Goal: Task Accomplishment & Management: Manage account settings

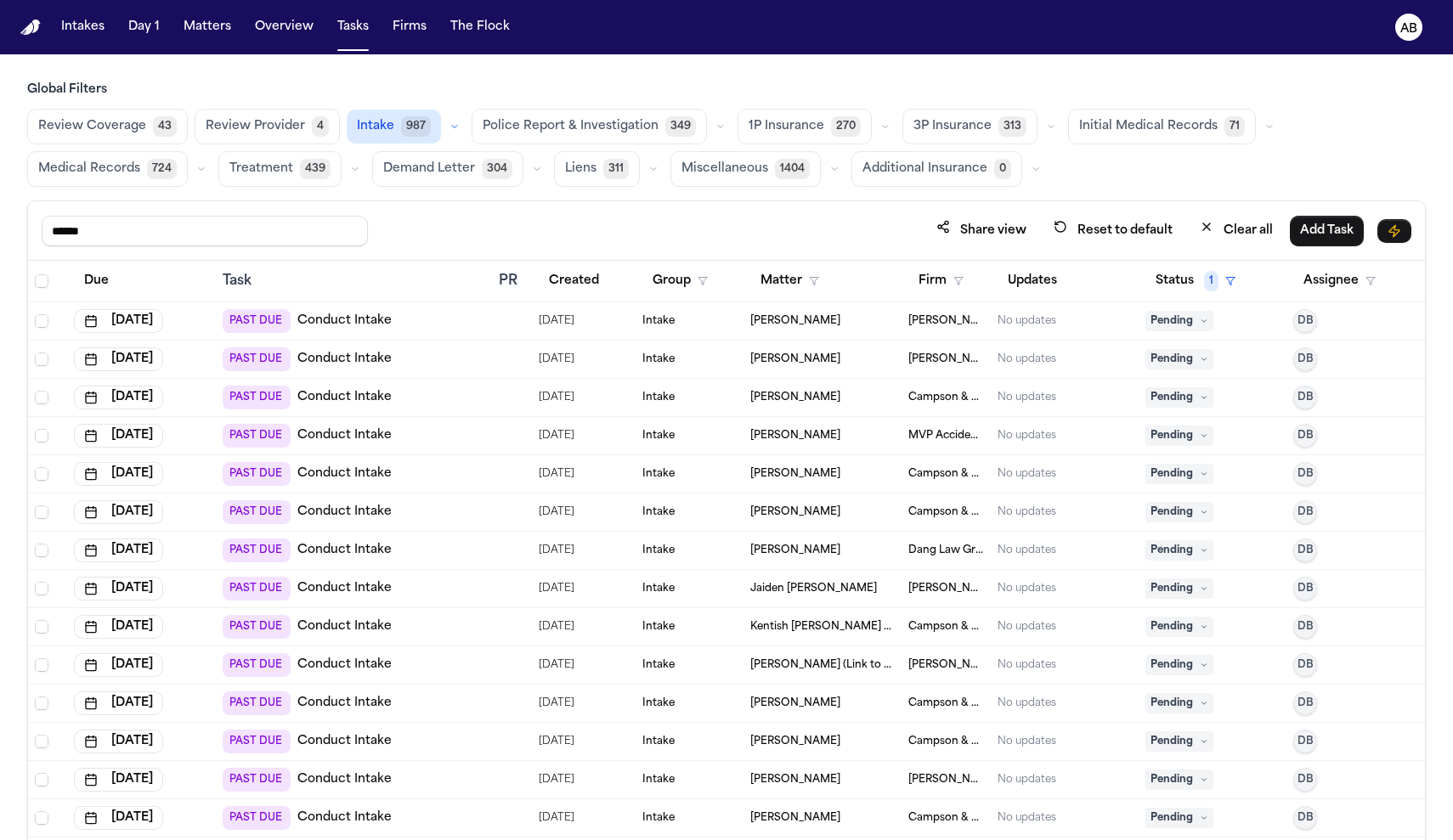
click at [337, 551] on link "Conduct Intake" at bounding box center [344, 549] width 94 height 17
click at [113, 277] on button "Due" at bounding box center [96, 281] width 45 height 31
click at [343, 441] on link "Conduct Intake" at bounding box center [344, 435] width 94 height 17
click at [725, 130] on span "1P Insurance" at bounding box center [785, 126] width 75 height 17
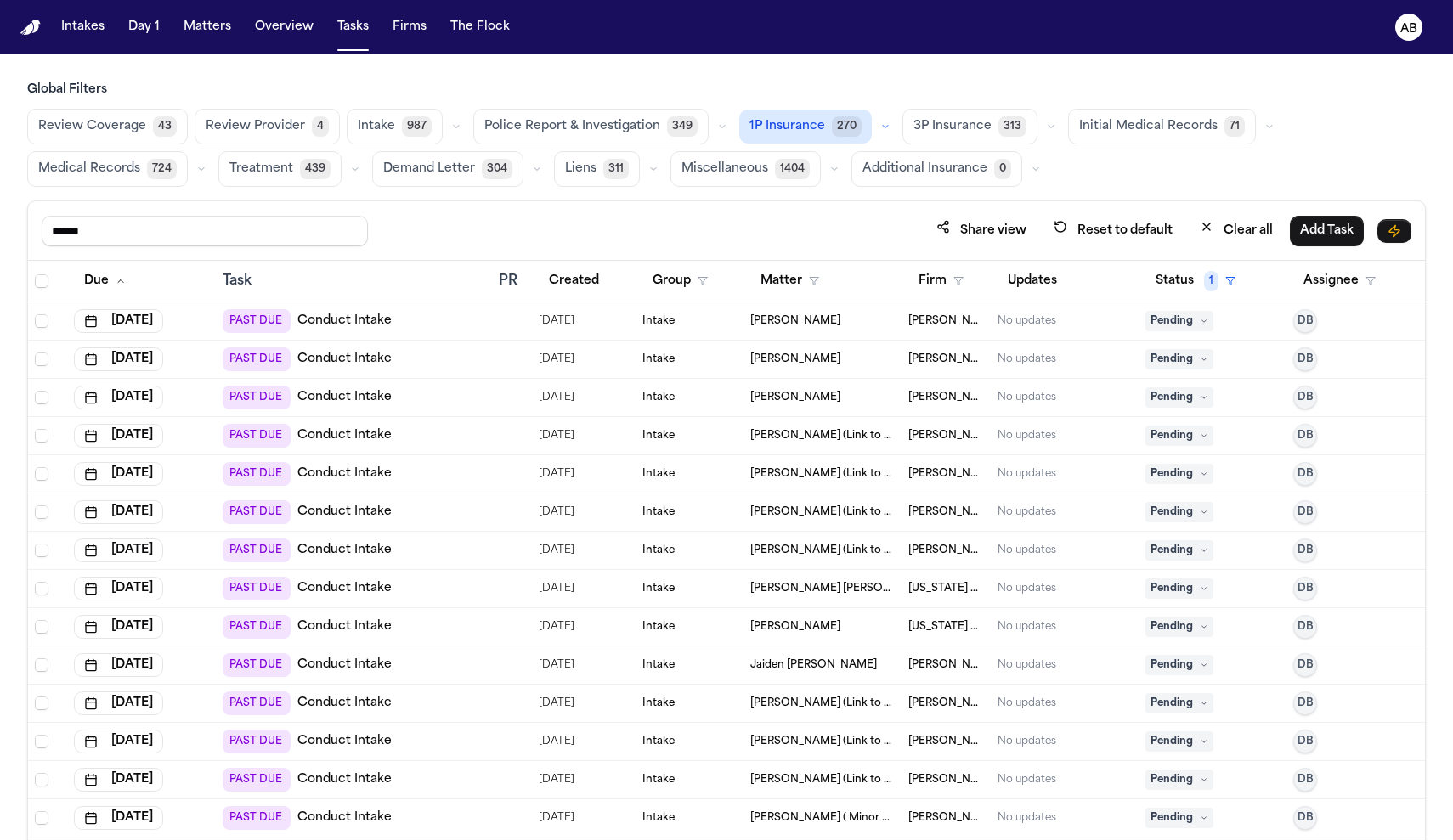
click at [725, 136] on button "1P Insurance 270" at bounding box center [806, 127] width 133 height 34
click at [271, 123] on span "Review Provider" at bounding box center [255, 126] width 99 height 17
click at [344, 28] on button "Tasks" at bounding box center [353, 27] width 45 height 31
click at [725, 226] on button "Reset to default" at bounding box center [1113, 229] width 139 height 31
click at [597, 138] on button "Police Report & Investigation 349" at bounding box center [590, 127] width 235 height 35
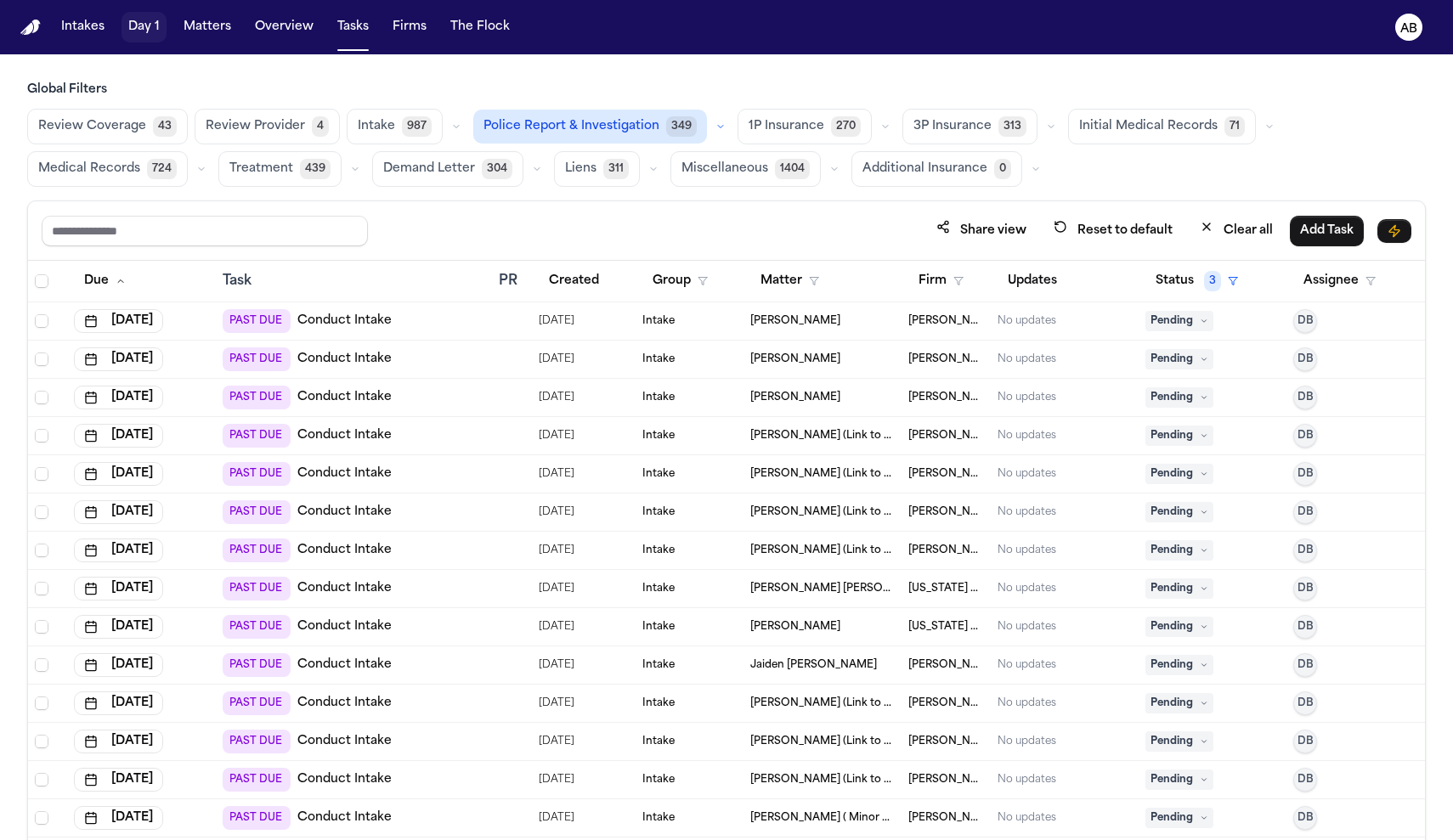
click at [137, 29] on button "Day 1" at bounding box center [144, 27] width 45 height 31
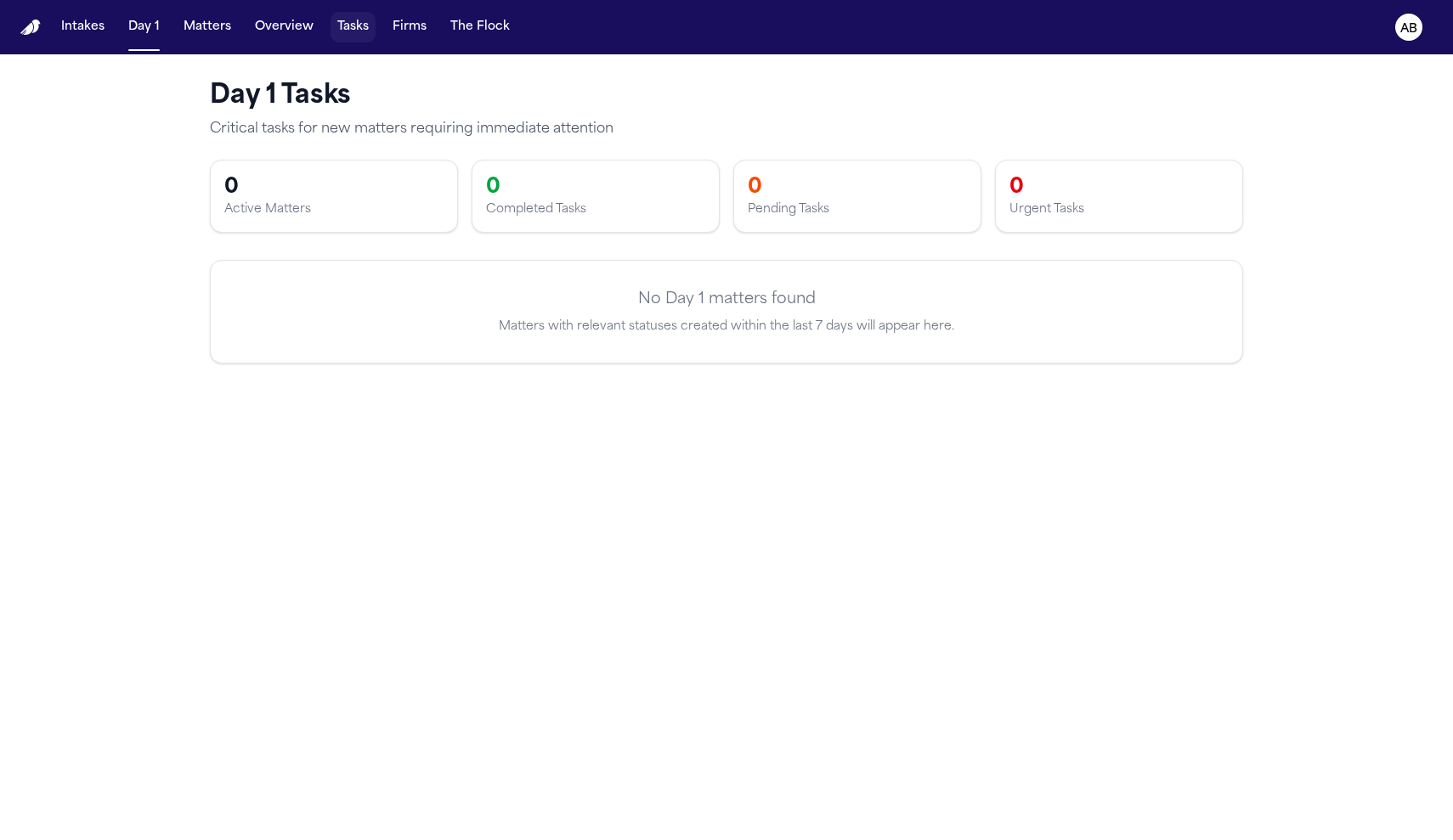
click at [335, 28] on button "Tasks" at bounding box center [353, 27] width 45 height 31
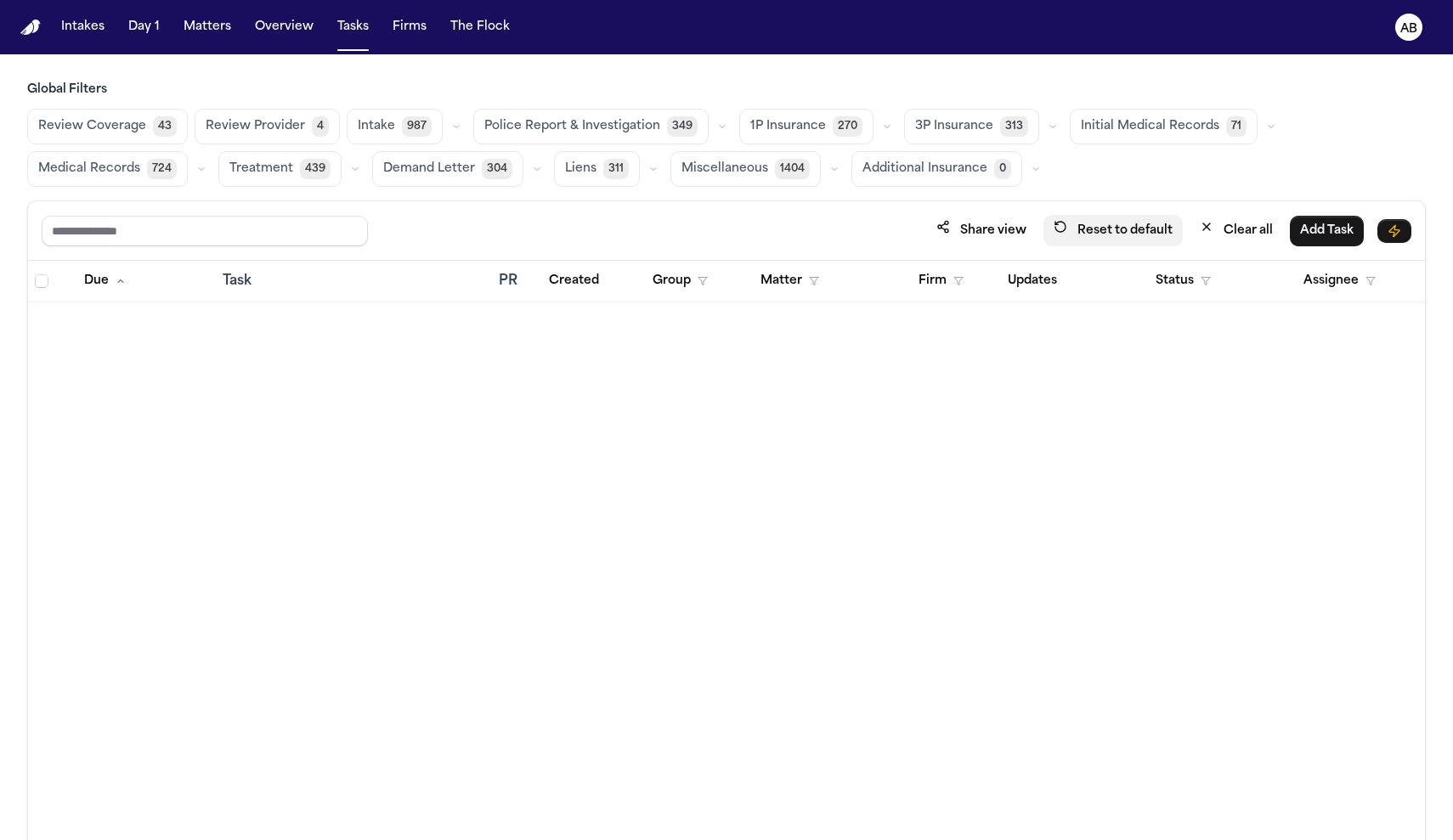
click at [725, 244] on button "Reset to default" at bounding box center [1113, 229] width 139 height 31
click at [725, 274] on span "2" at bounding box center [1377, 281] width 17 height 20
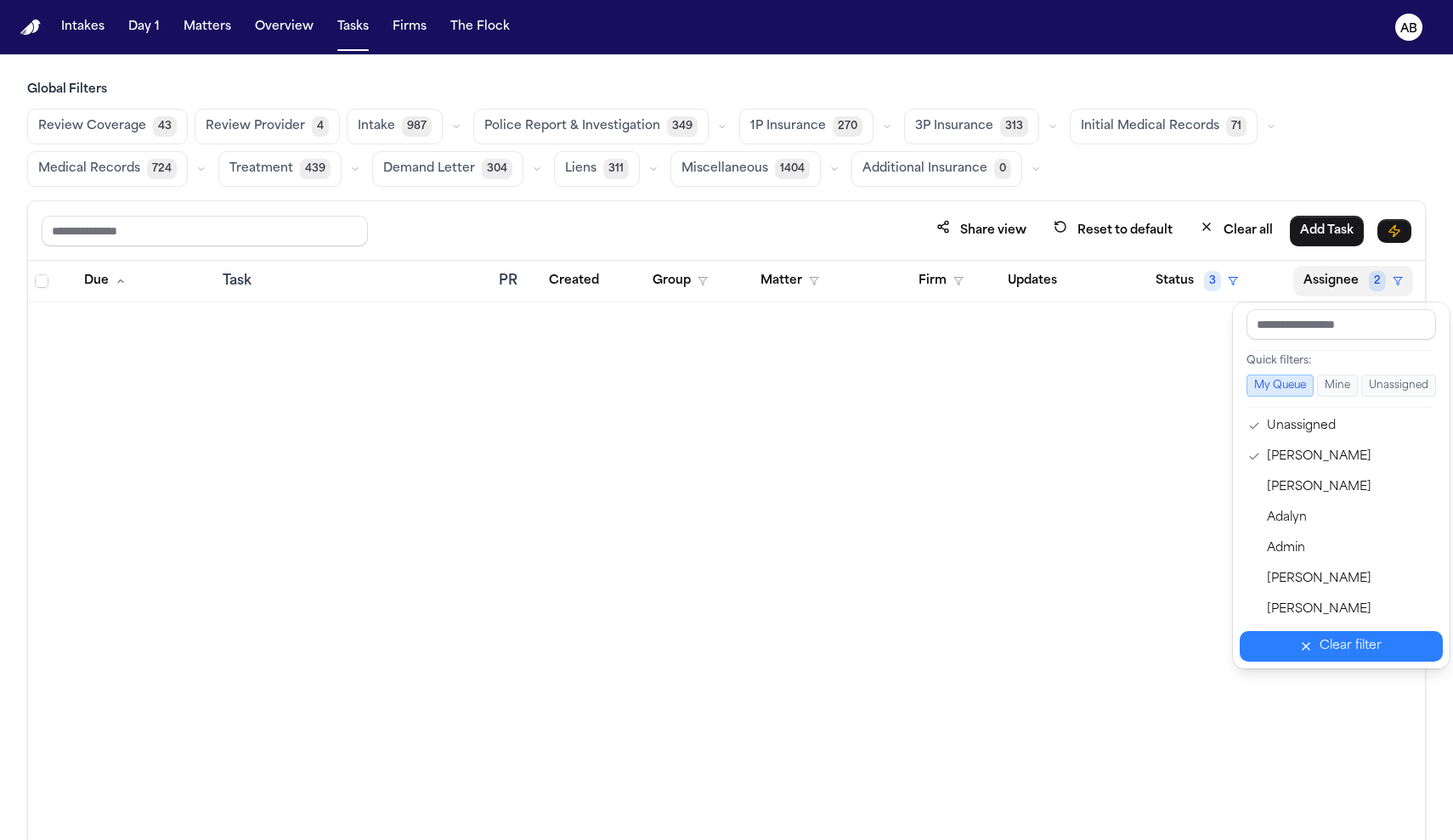
click at [725, 641] on div "Clear filter" at bounding box center [1350, 646] width 62 height 20
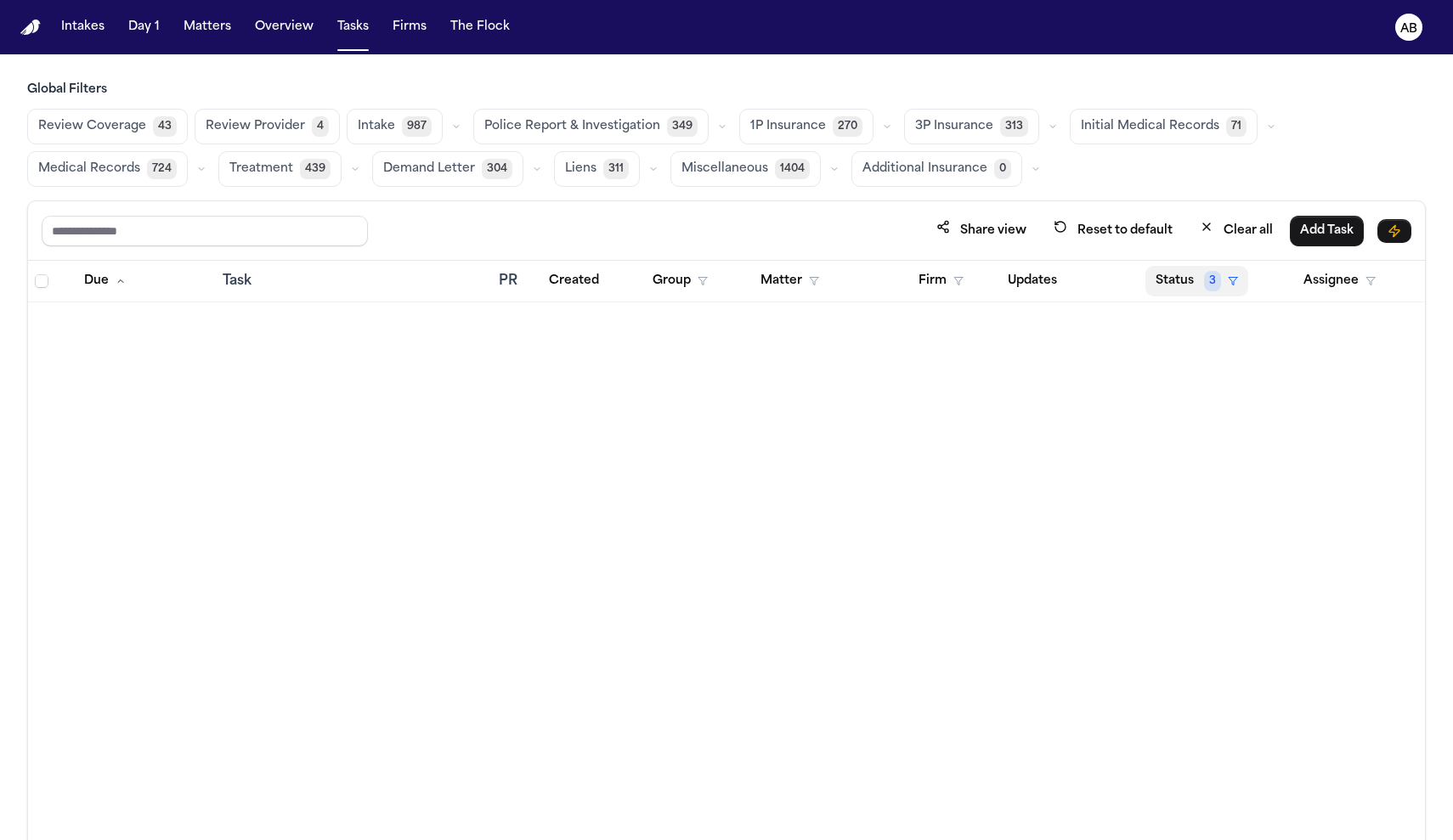
click at [725, 281] on icon "button" at bounding box center [1233, 281] width 11 height 11
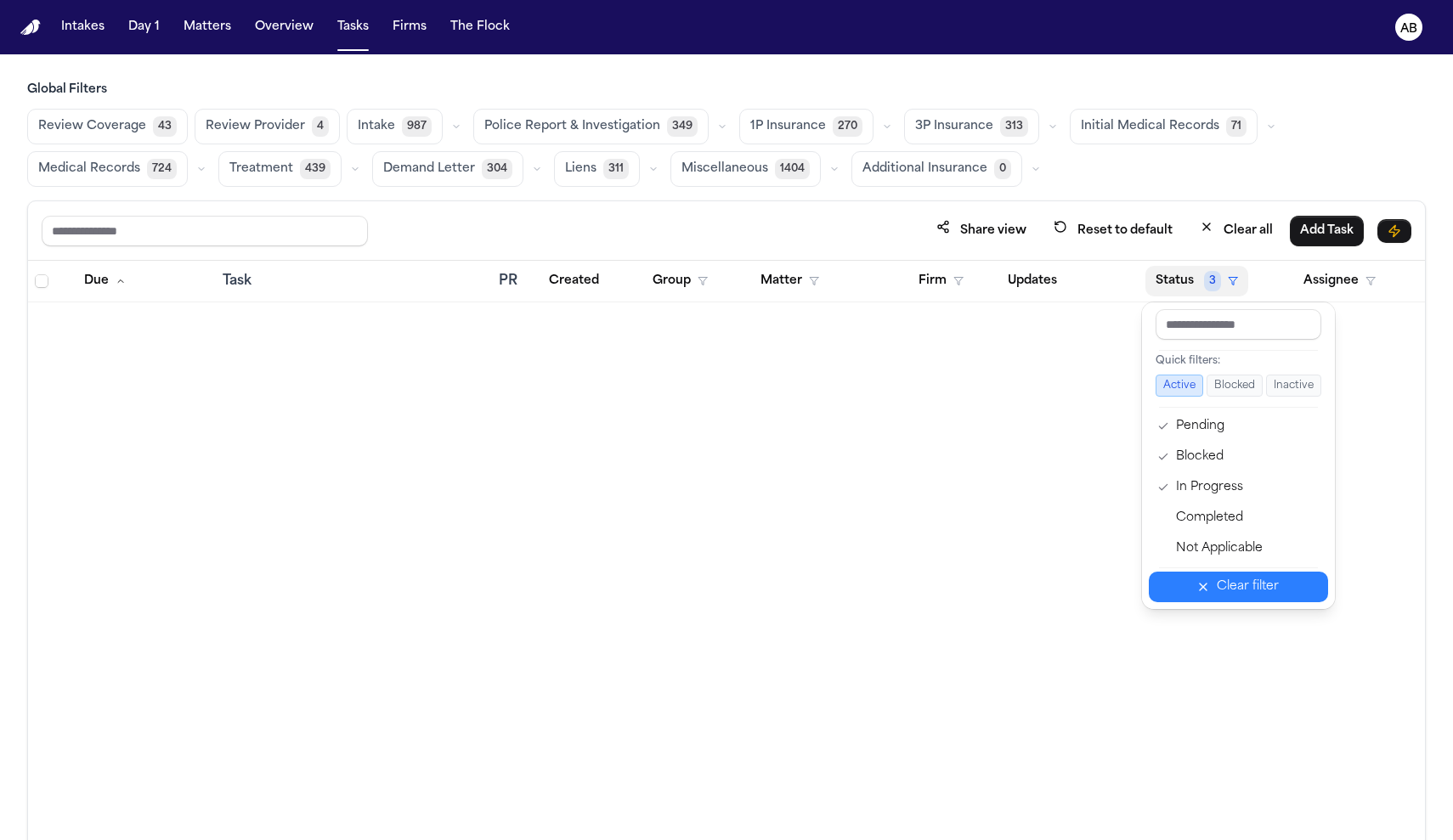
click at [725, 587] on div "Clear filter" at bounding box center [1247, 587] width 62 height 20
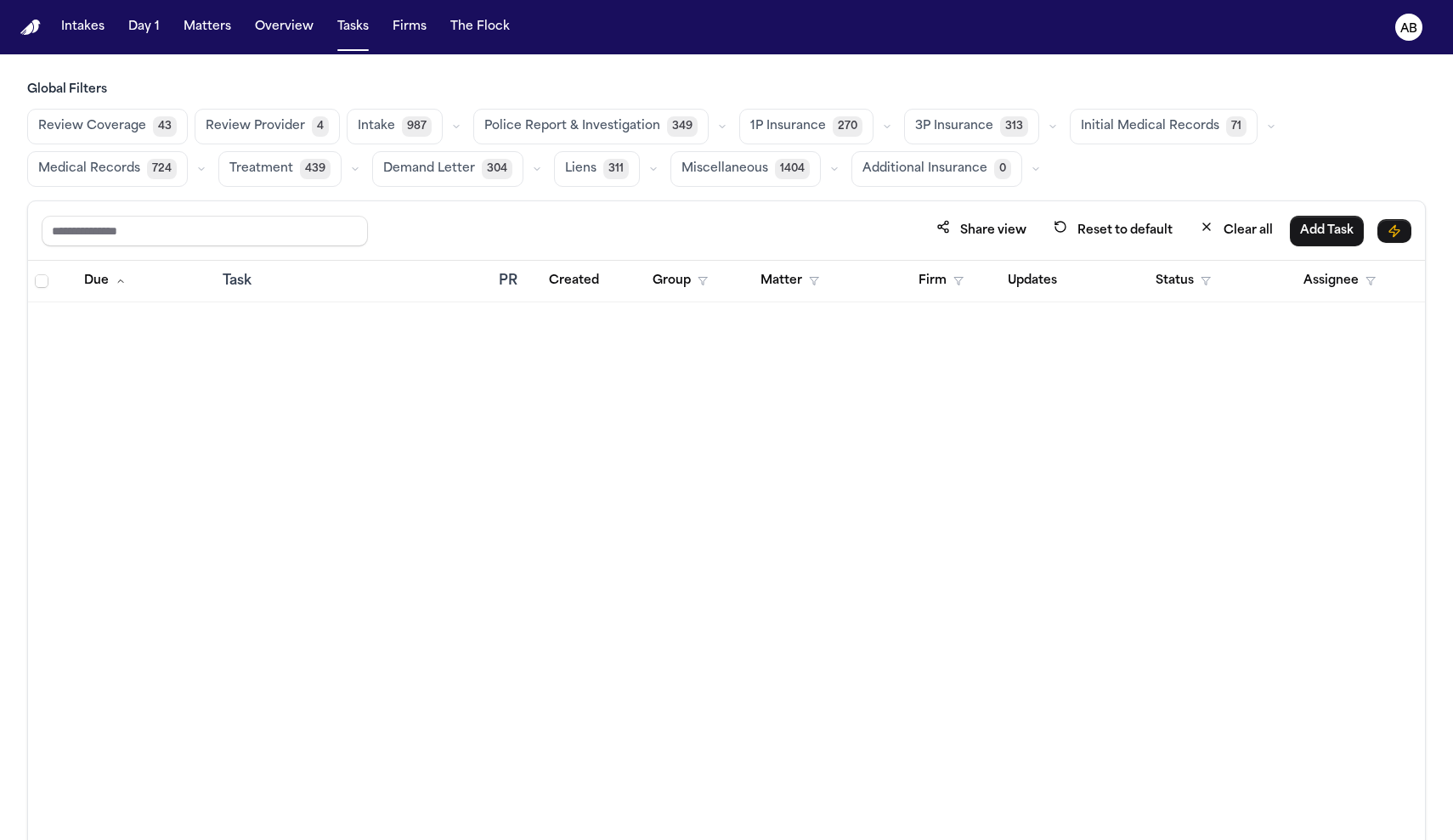
click at [725, 129] on span "1P Insurance" at bounding box center [787, 126] width 75 height 17
click at [355, 26] on button "Tasks" at bounding box center [353, 27] width 45 height 31
click at [725, 136] on button "1P Insurance 270" at bounding box center [806, 127] width 133 height 34
click at [725, 136] on button "1P Insurance 270" at bounding box center [806, 127] width 134 height 35
click at [725, 222] on button "Clear all" at bounding box center [1236, 229] width 93 height 31
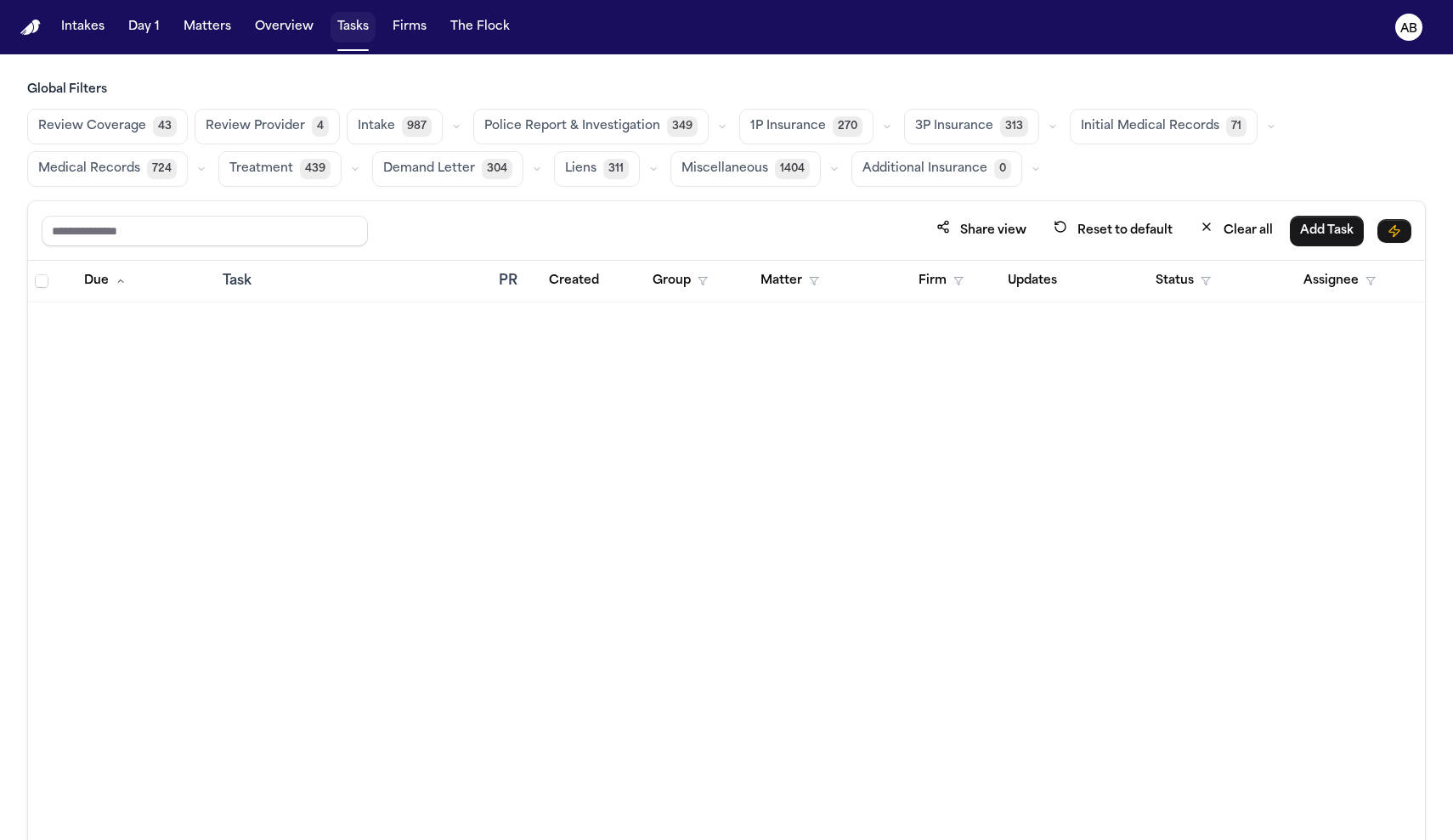
click at [367, 31] on button "Tasks" at bounding box center [353, 27] width 45 height 31
click at [227, 31] on button "Matters" at bounding box center [207, 27] width 61 height 31
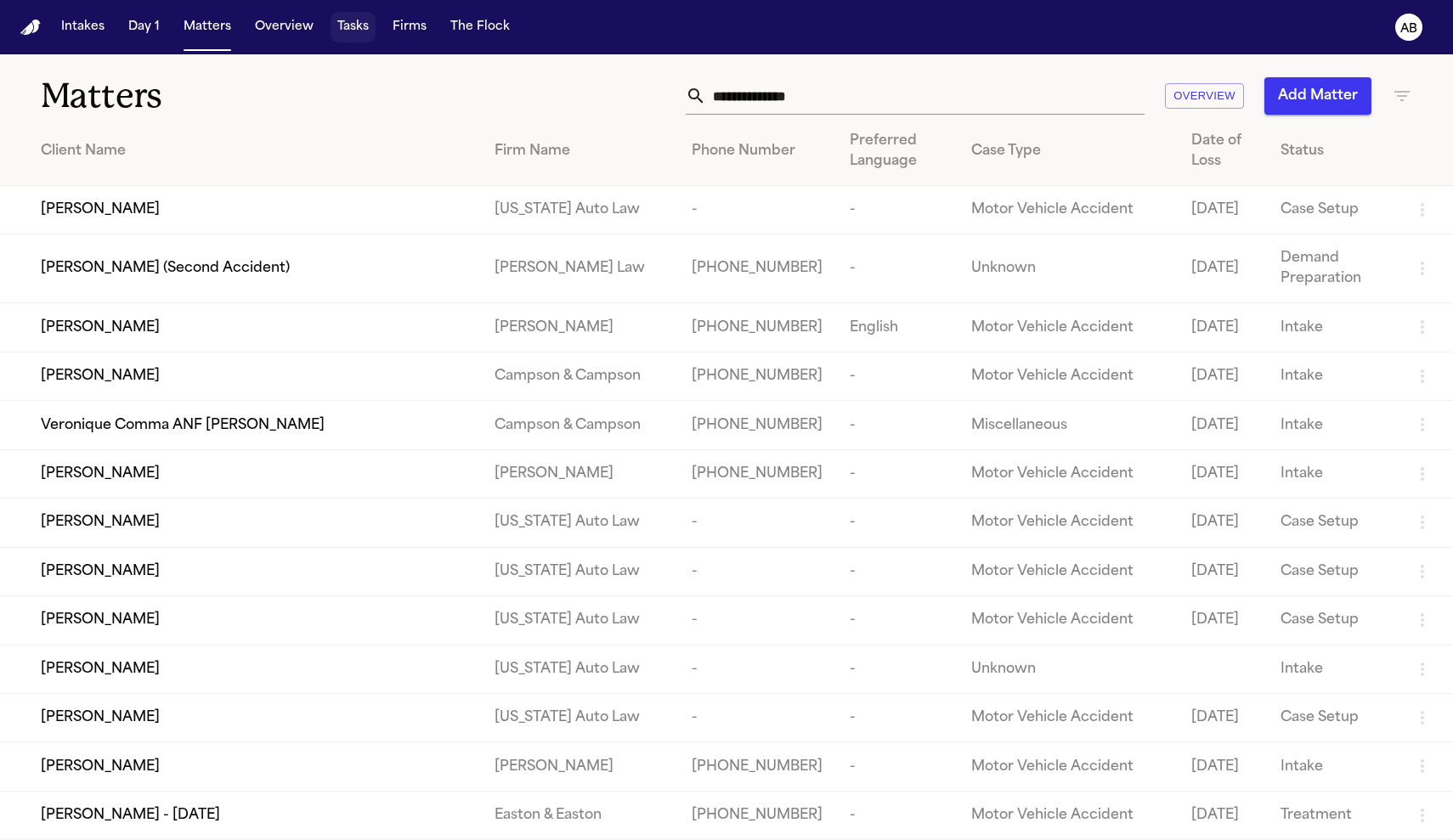
click at [335, 33] on button "Tasks" at bounding box center [353, 27] width 45 height 31
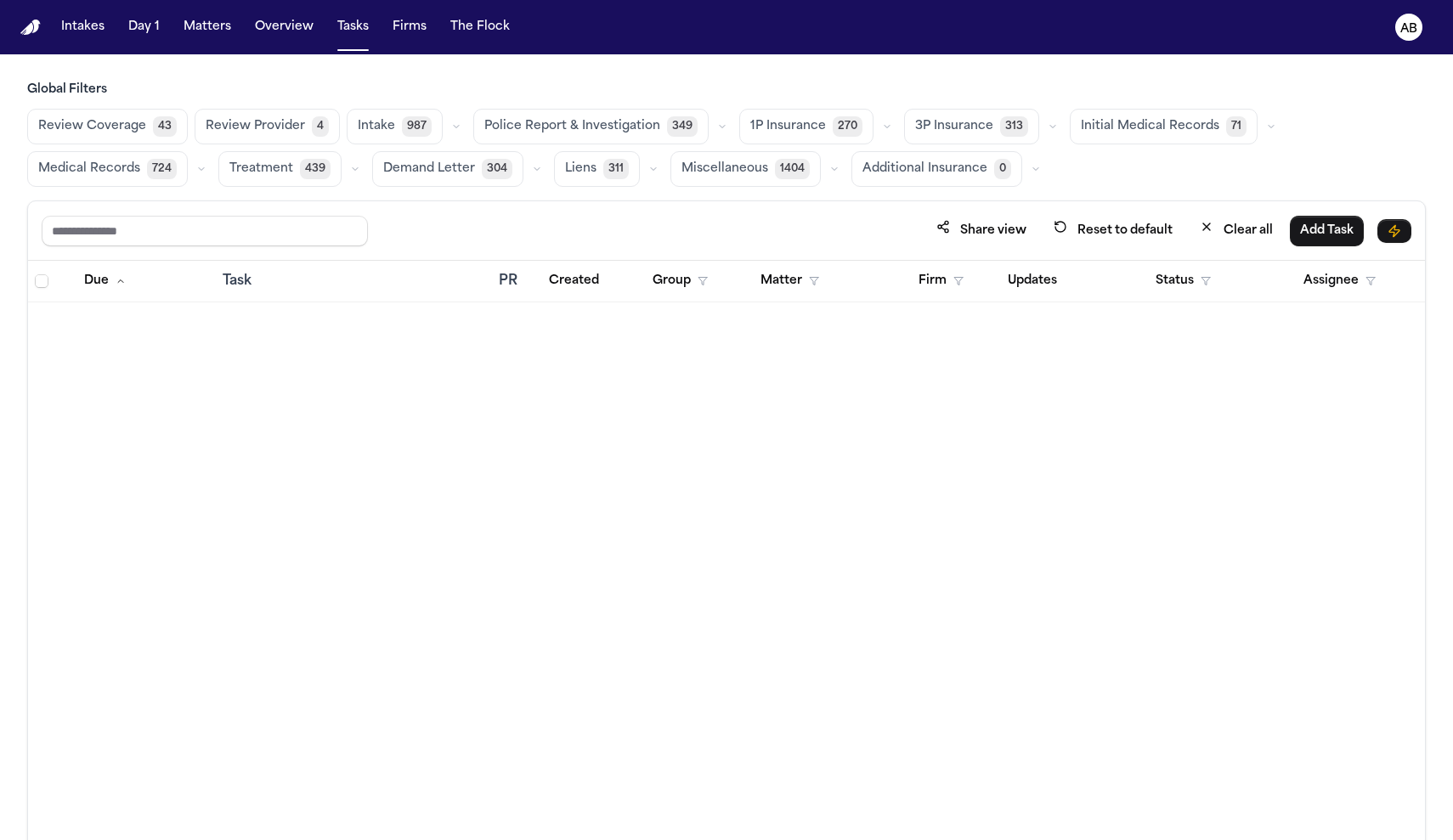
click at [295, 127] on span "Review Provider" at bounding box center [255, 126] width 99 height 17
click at [725, 143] on button "3P Insurance 313" at bounding box center [970, 127] width 135 height 35
click at [725, 277] on button "Assignee" at bounding box center [1340, 281] width 92 height 31
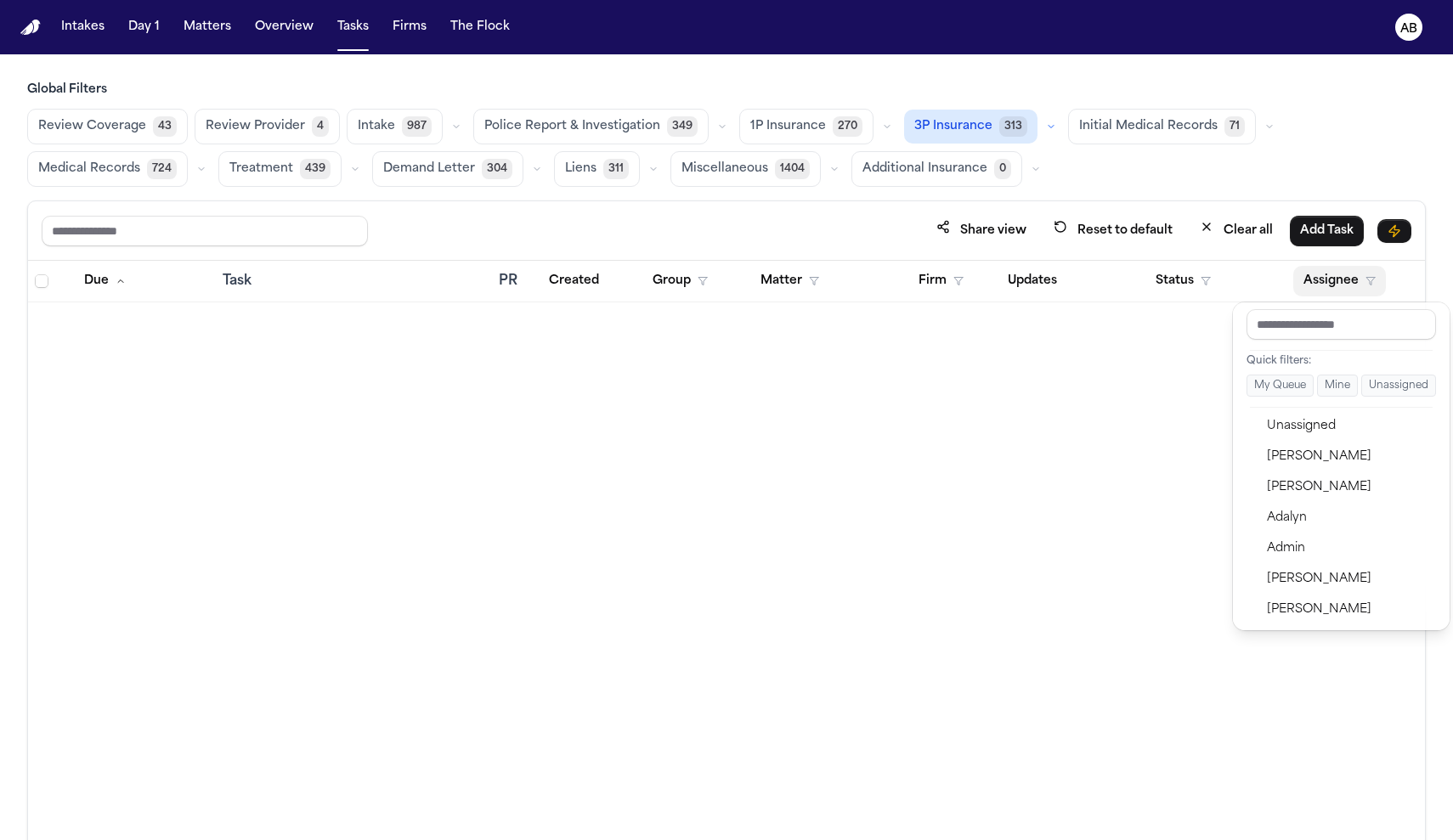
click at [725, 277] on button "Assignee" at bounding box center [1340, 281] width 92 height 31
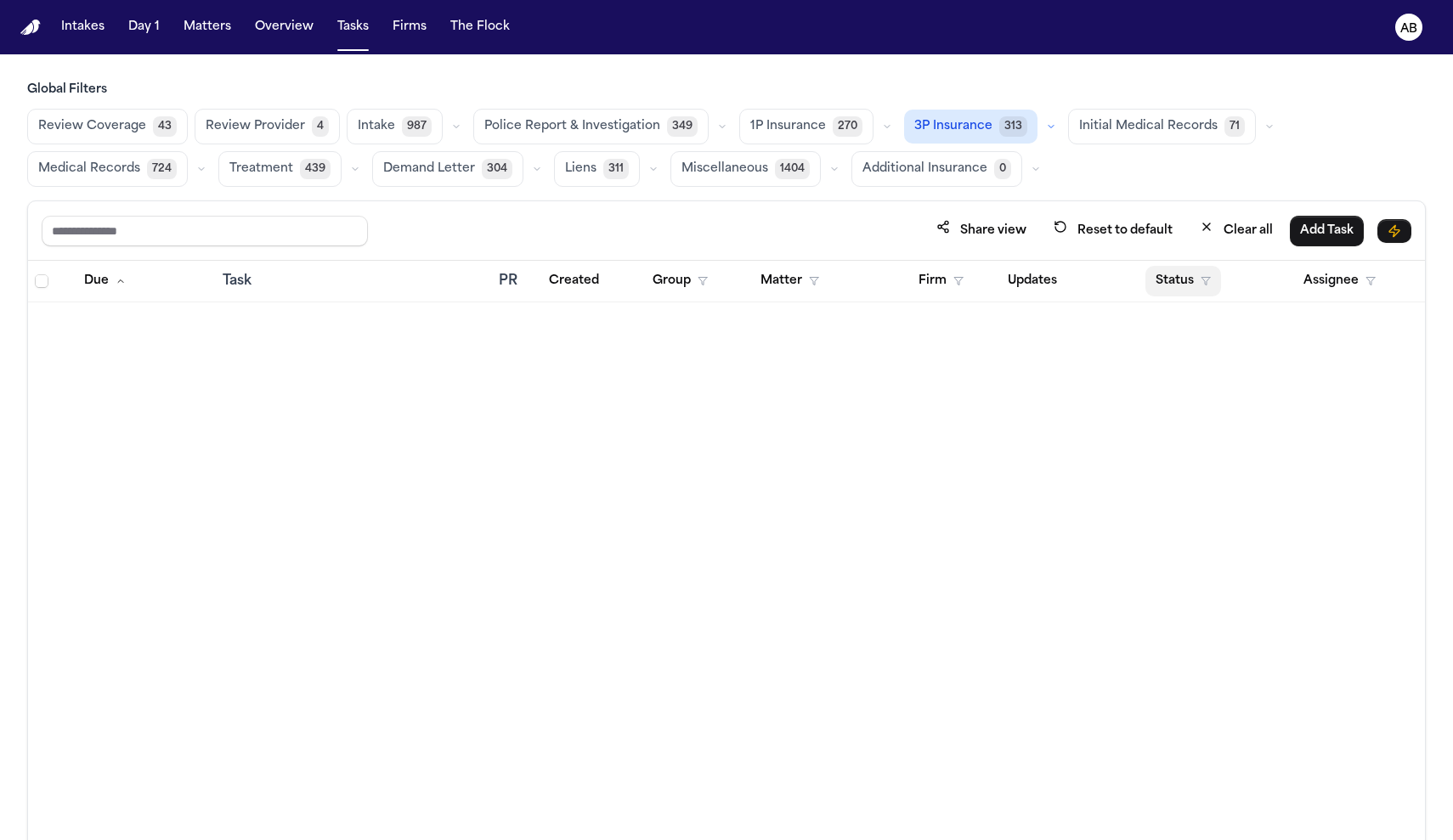
click at [725, 275] on button "Status" at bounding box center [1183, 281] width 75 height 31
click at [130, 226] on input "text" at bounding box center [205, 230] width 326 height 31
click at [725, 237] on button "Clear all" at bounding box center [1236, 229] width 93 height 31
click at [725, 238] on button "Reset to default" at bounding box center [1113, 229] width 139 height 31
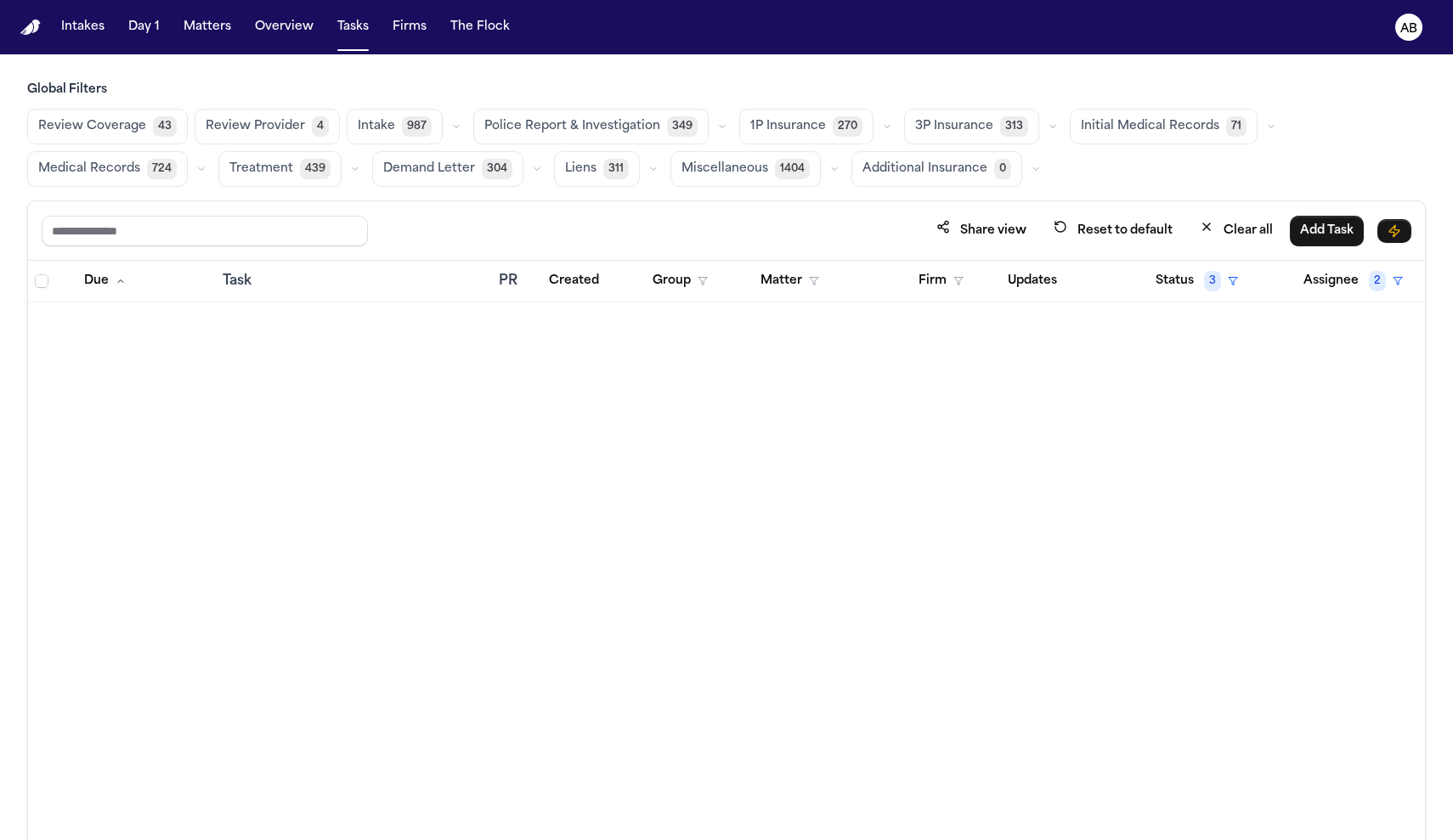
click at [504, 282] on div "PR" at bounding box center [512, 281] width 26 height 20
click at [580, 282] on button "Created" at bounding box center [574, 281] width 71 height 31
click at [725, 286] on button "Status 3" at bounding box center [1197, 281] width 103 height 31
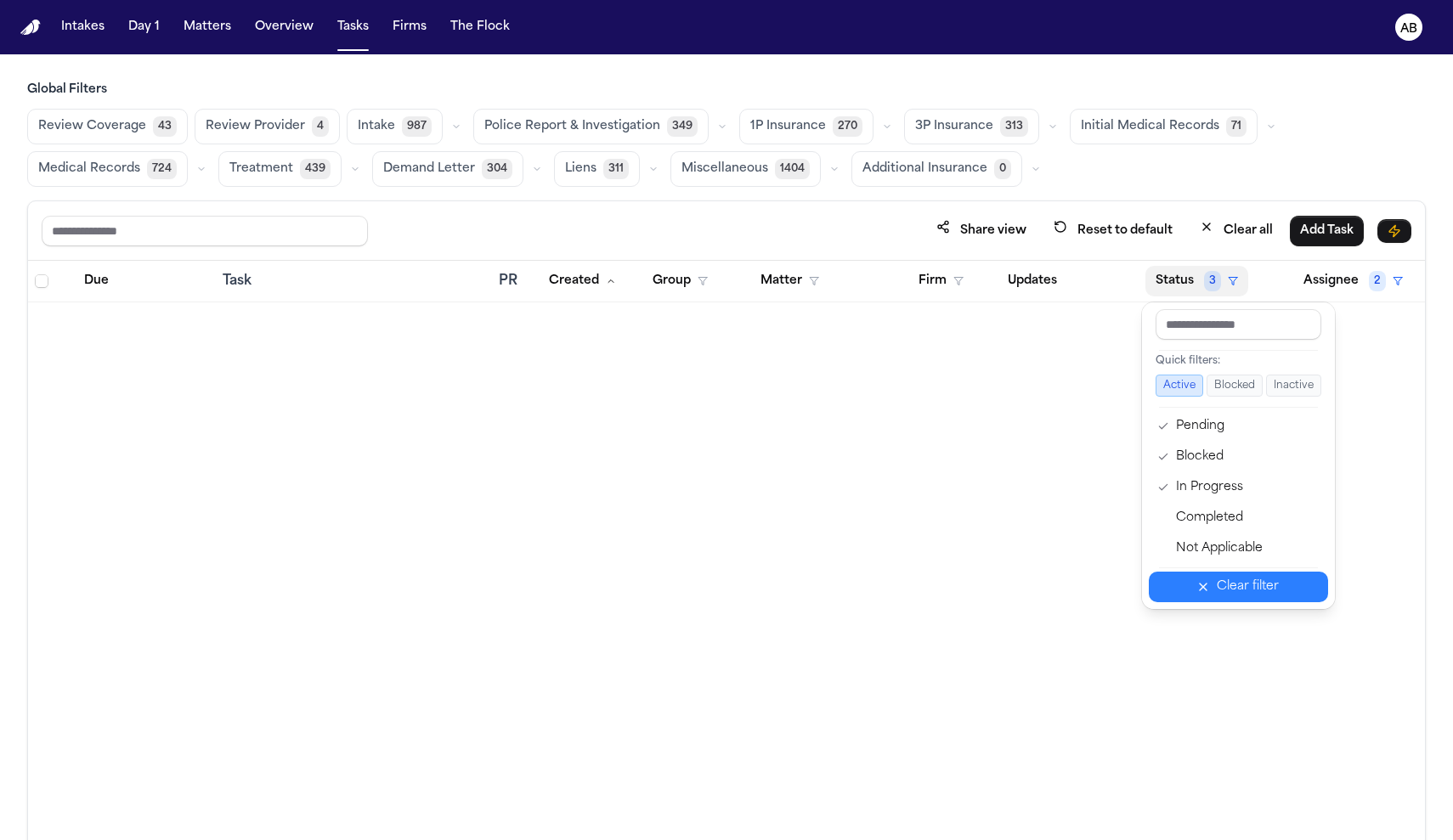
click at [725, 579] on button "Clear filter" at bounding box center [1238, 587] width 179 height 31
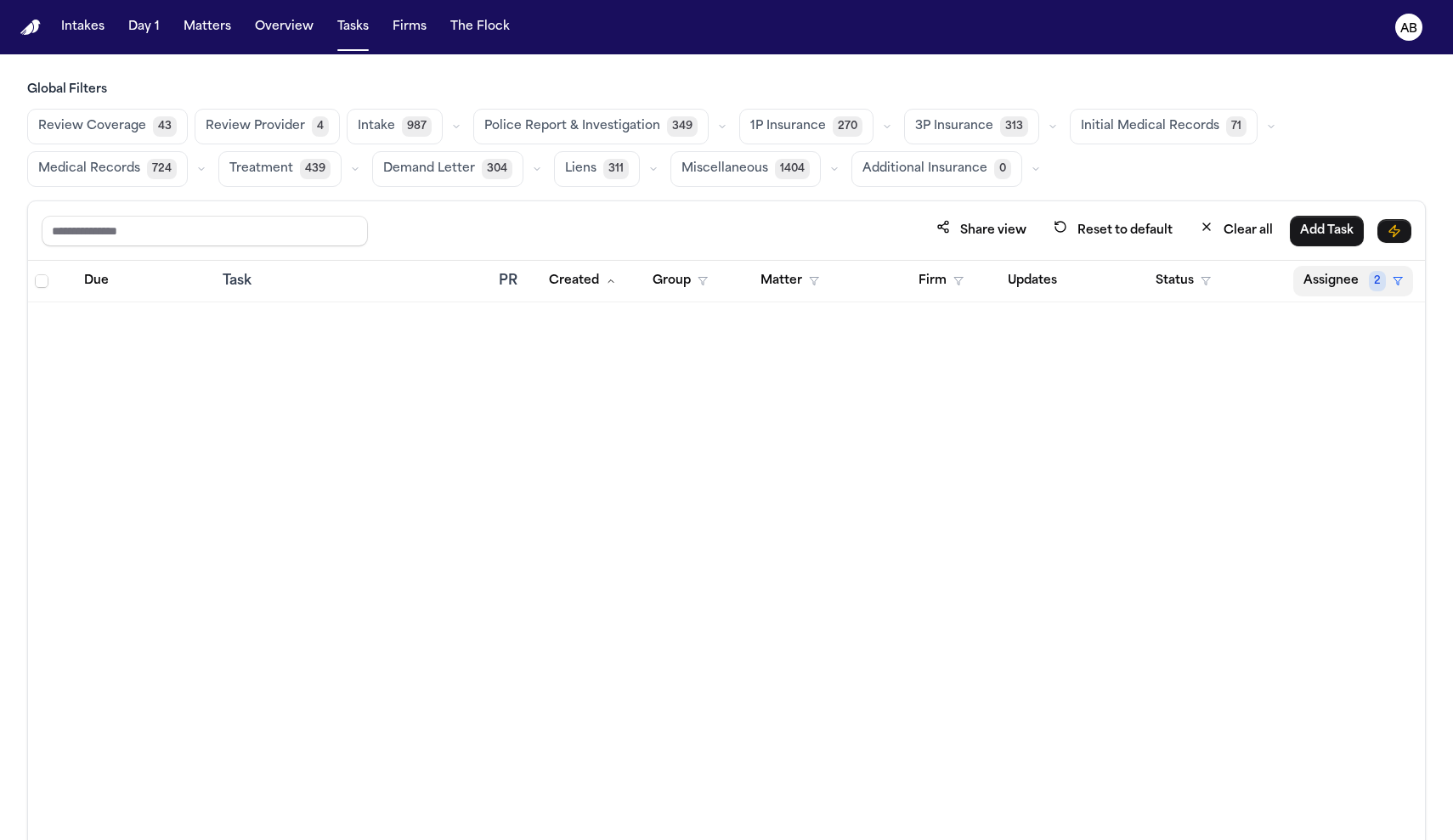
click at [725, 276] on icon "button" at bounding box center [1398, 281] width 11 height 11
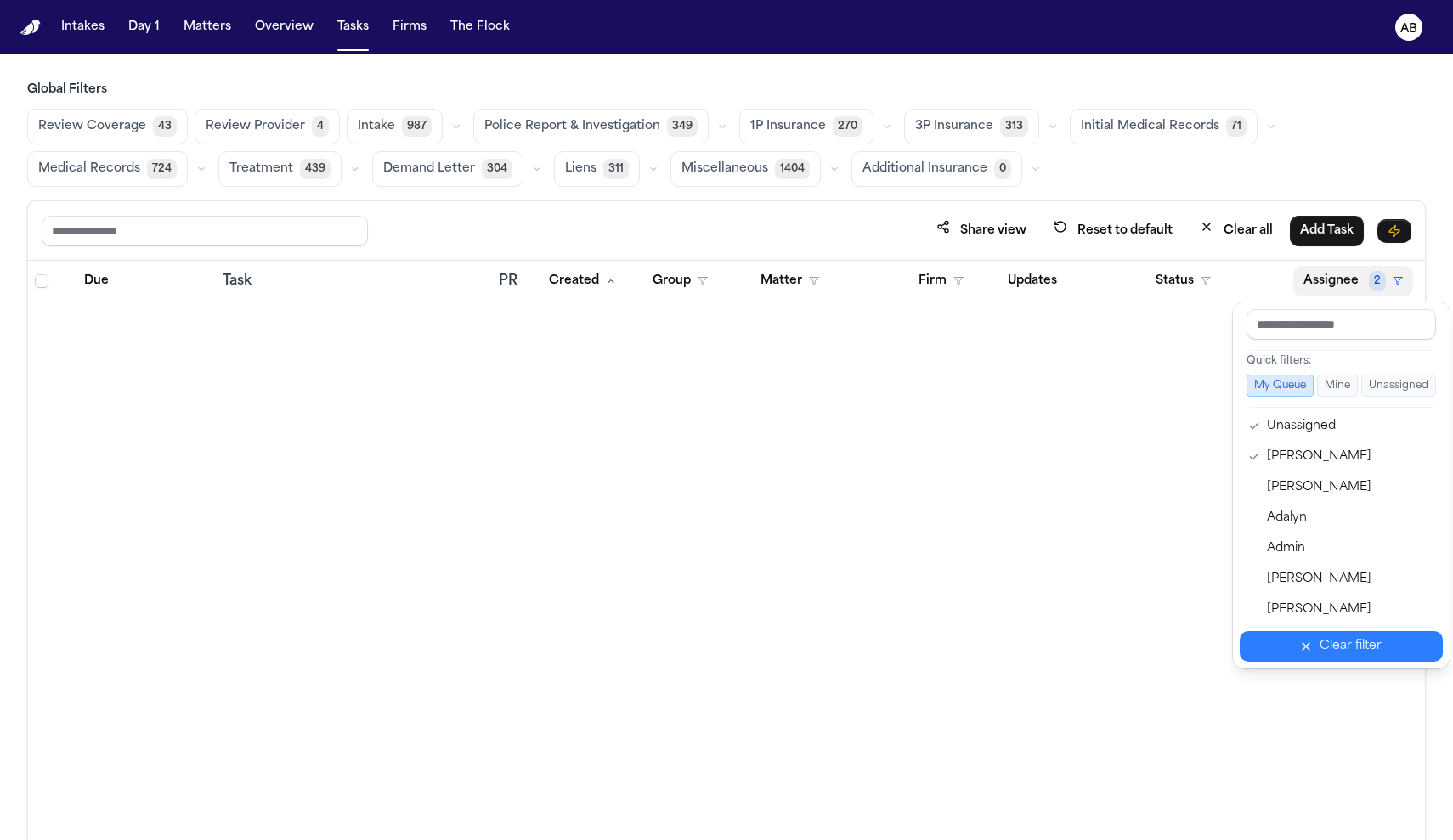
click at [725, 649] on div "Clear filter" at bounding box center [1350, 646] width 62 height 20
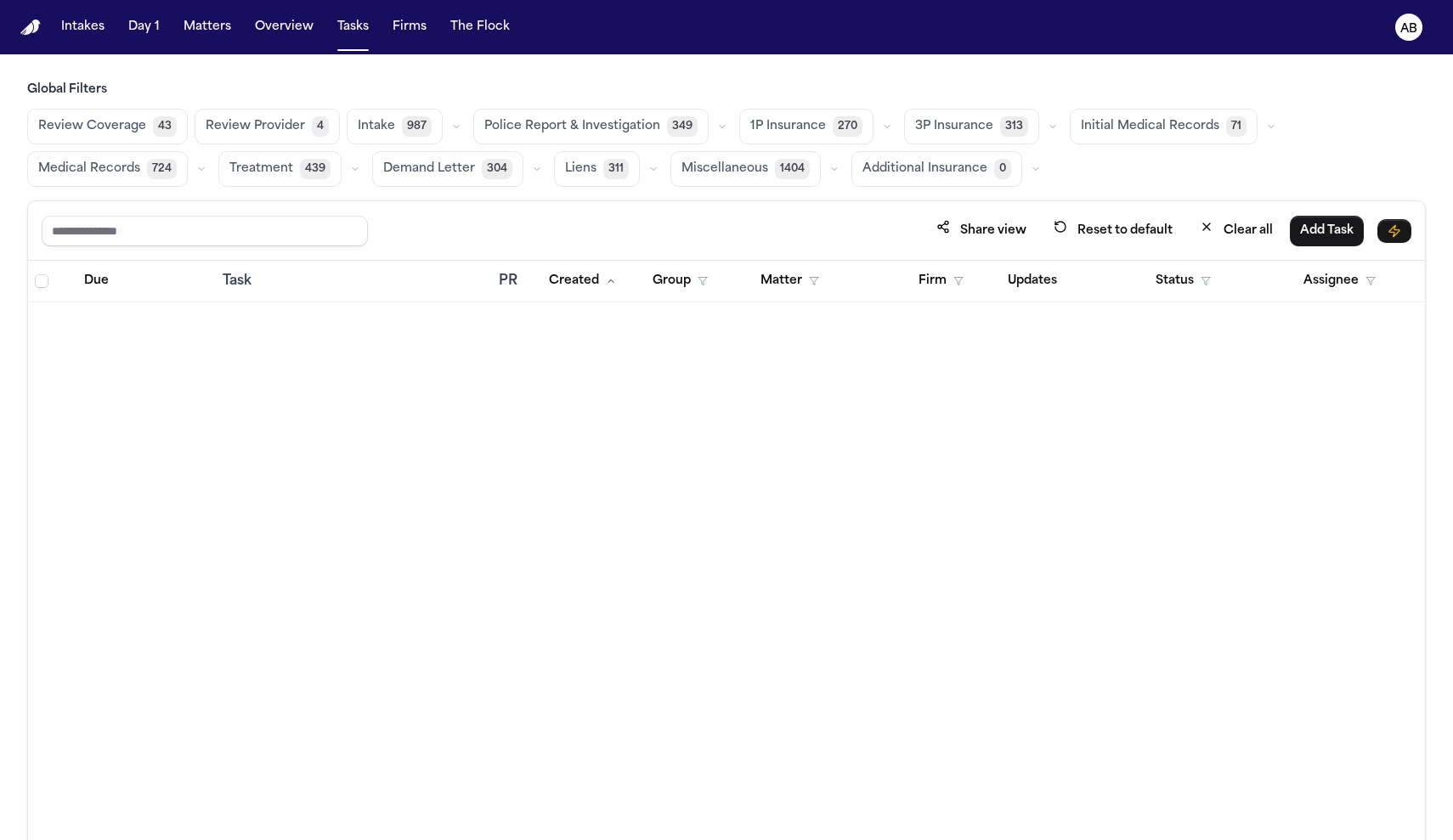
click at [725, 445] on div "Due Task PR Created Group Matter Firm Updates Status Assignee" at bounding box center [727, 587] width 1397 height 653
click at [272, 163] on span "Treatment" at bounding box center [262, 168] width 64 height 17
click at [500, 113] on button "Police Report & Investigation 349" at bounding box center [590, 127] width 235 height 35
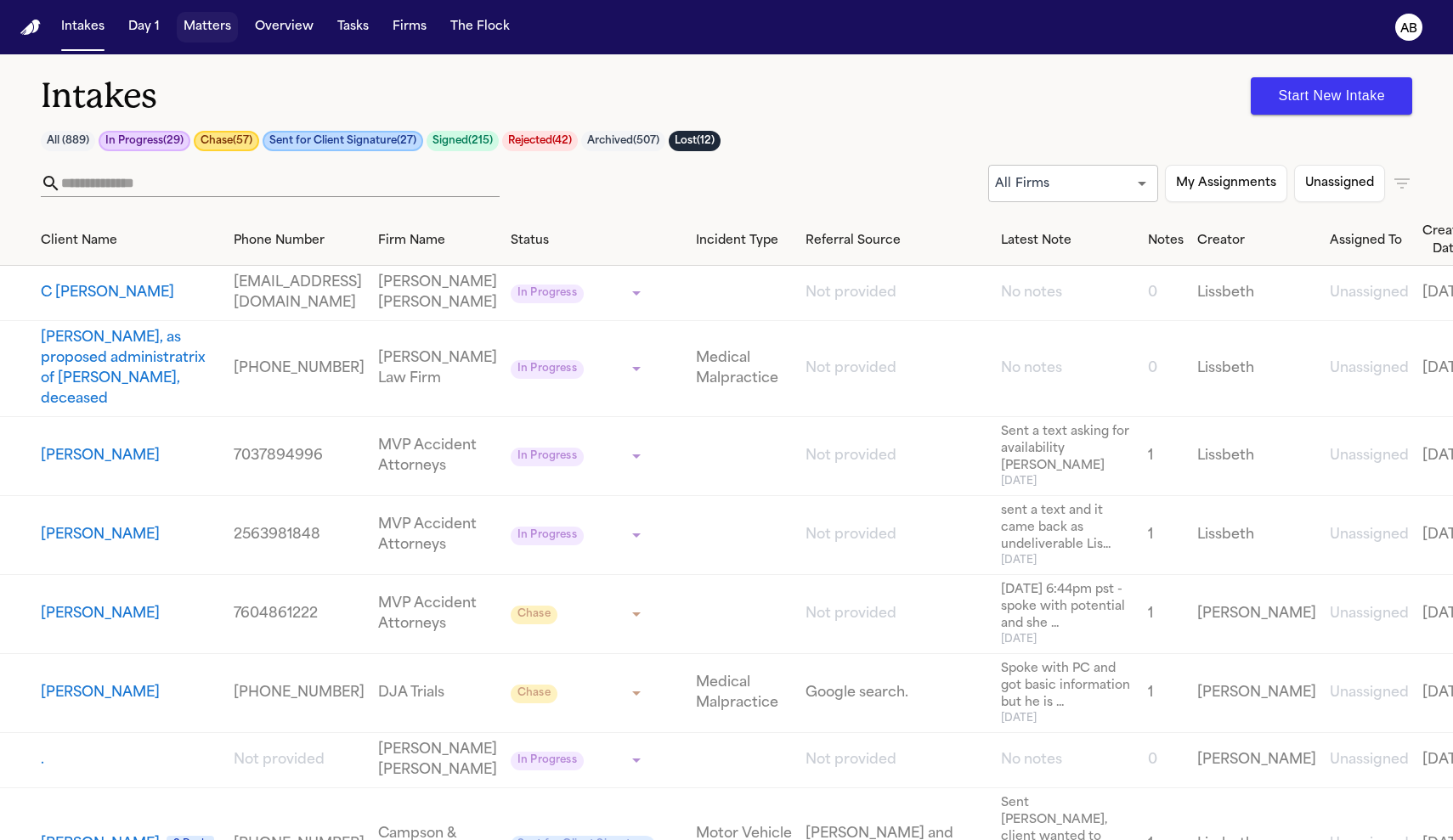
click at [215, 22] on button "Matters" at bounding box center [207, 27] width 61 height 31
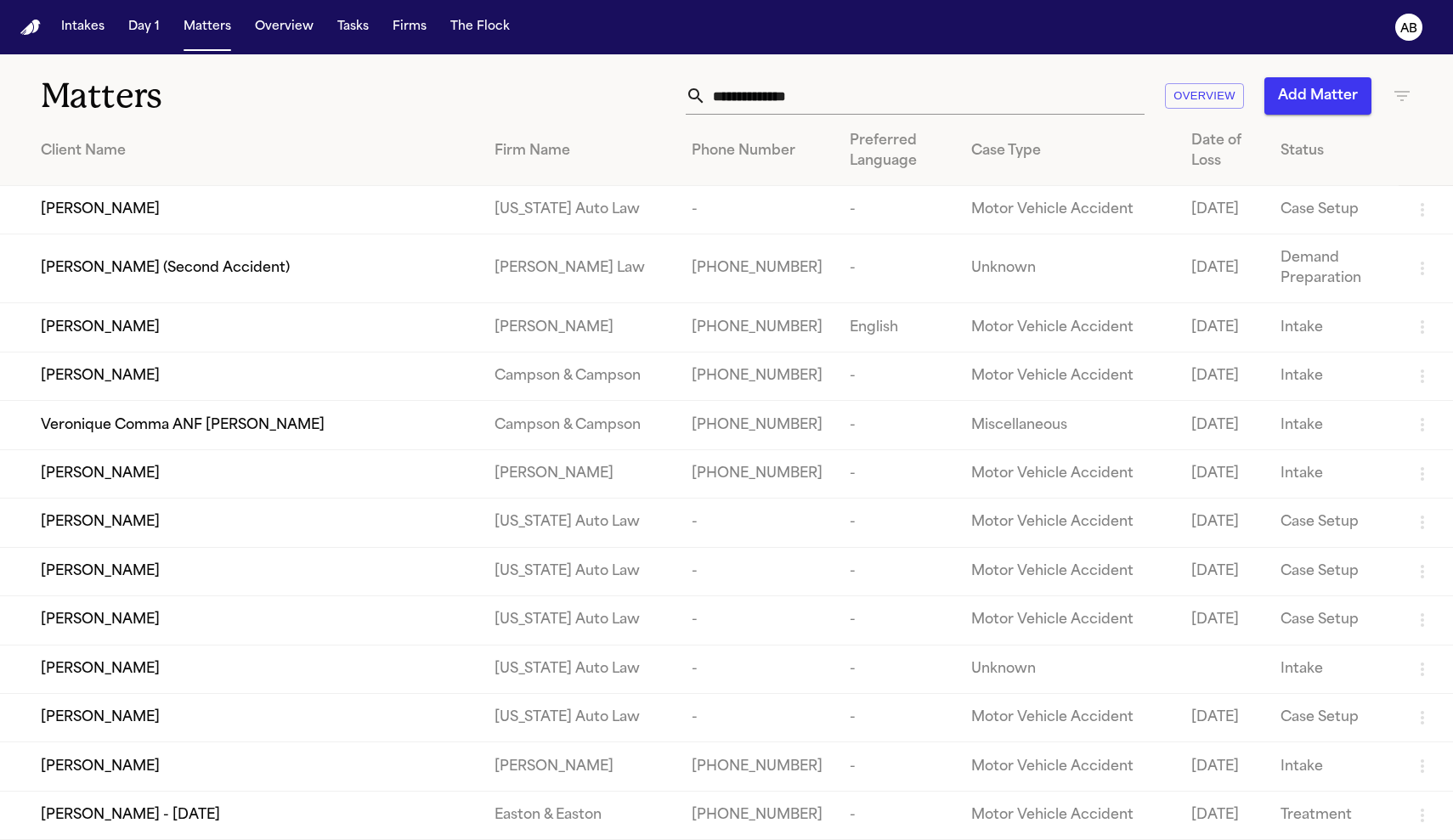
click at [750, 91] on input "text" at bounding box center [925, 96] width 439 height 37
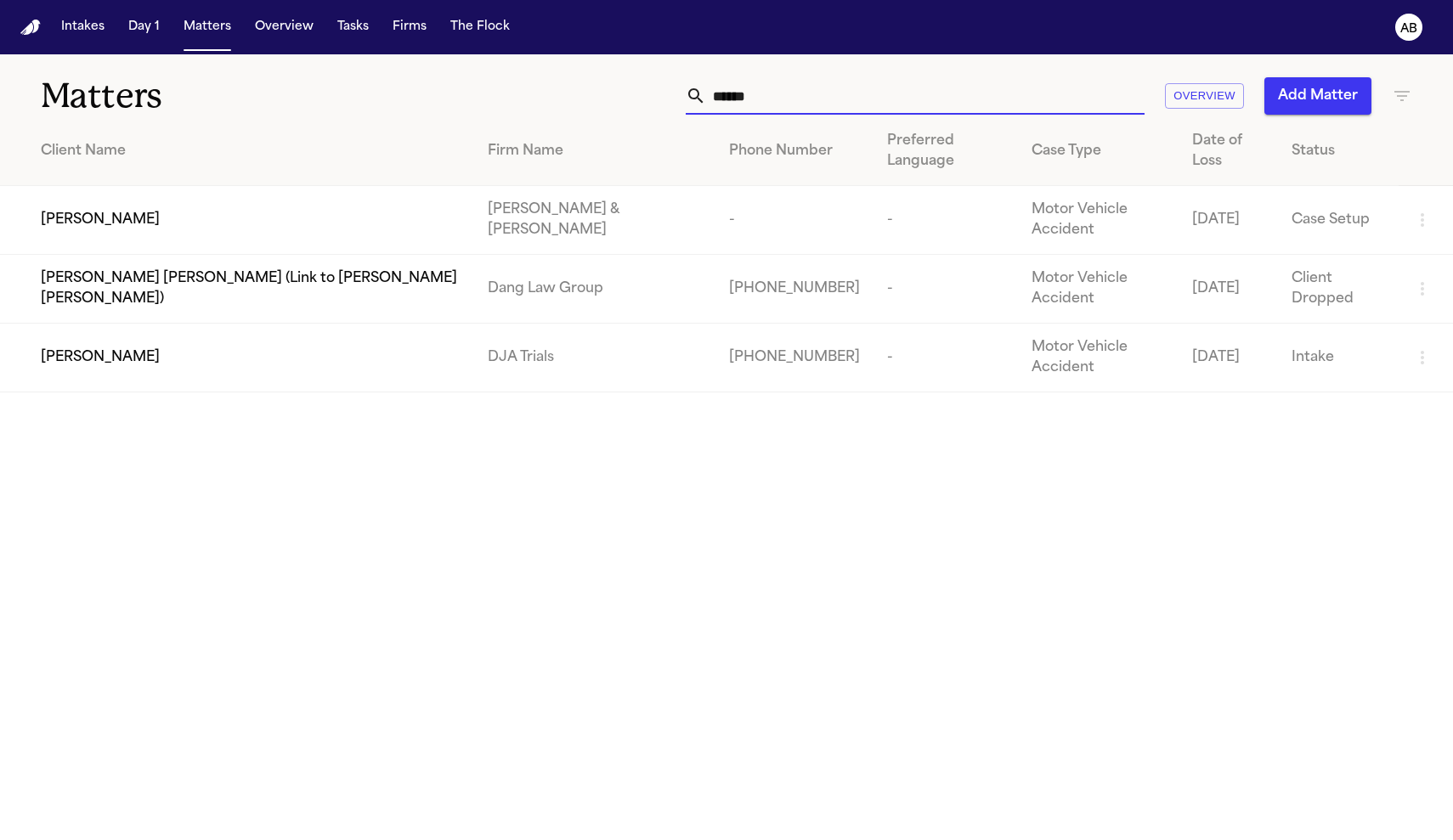
type input "******"
click at [141, 323] on td "[PERSON_NAME]" at bounding box center [237, 358] width 474 height 69
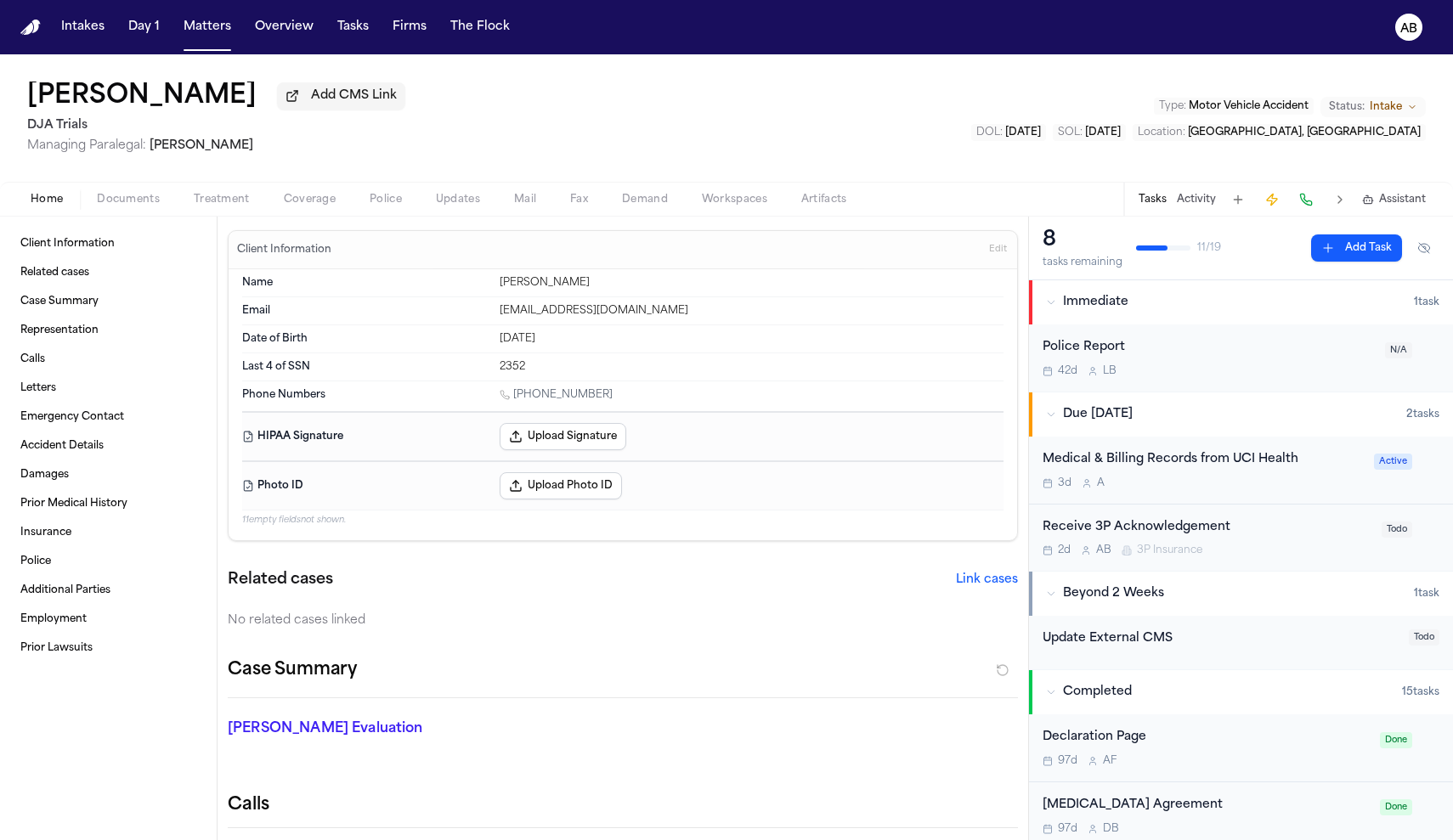
click at [129, 210] on span "button" at bounding box center [129, 209] width 83 height 2
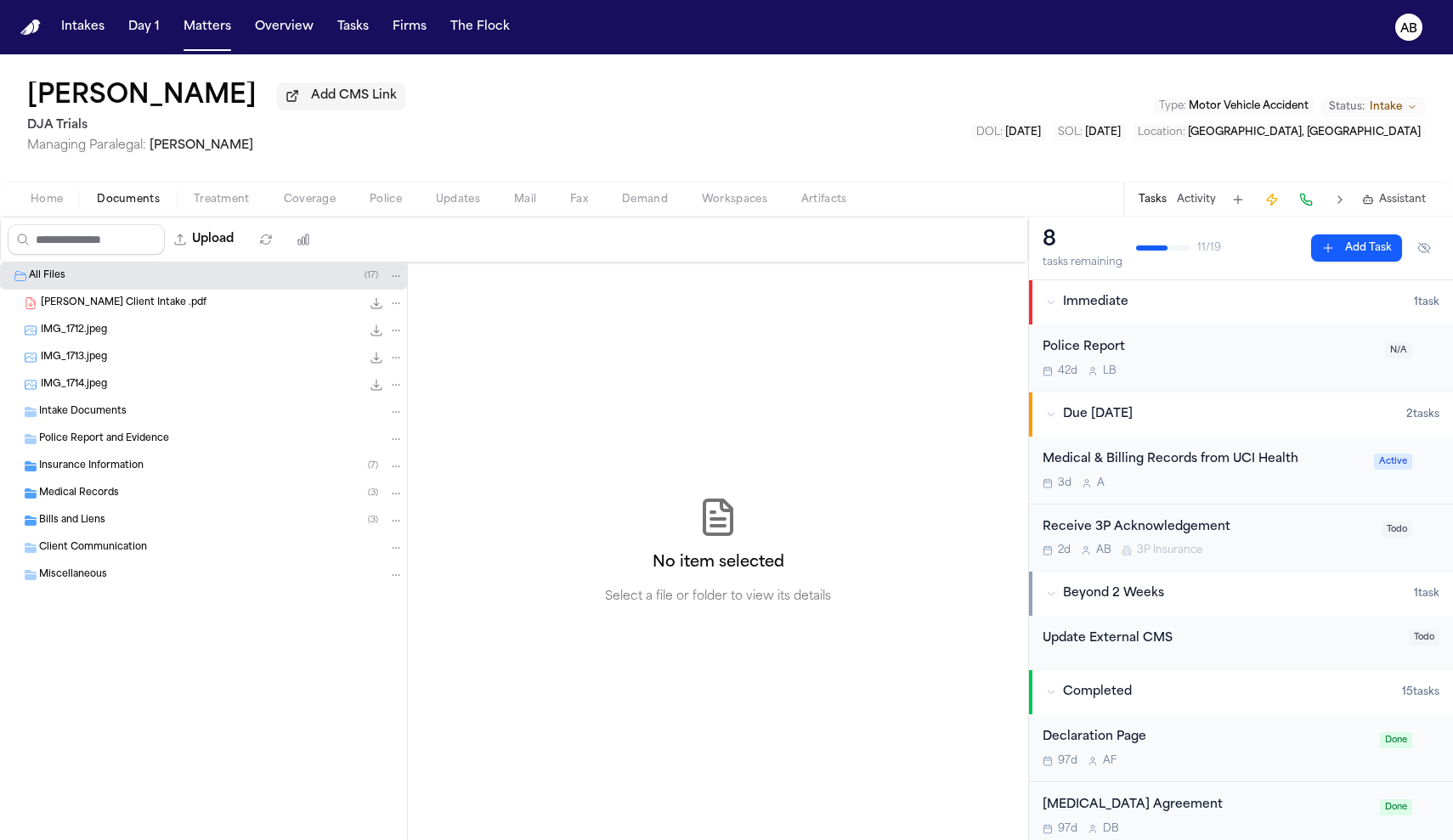
click at [84, 478] on div "Insurance Information ( 7 )" at bounding box center [203, 466] width 407 height 27
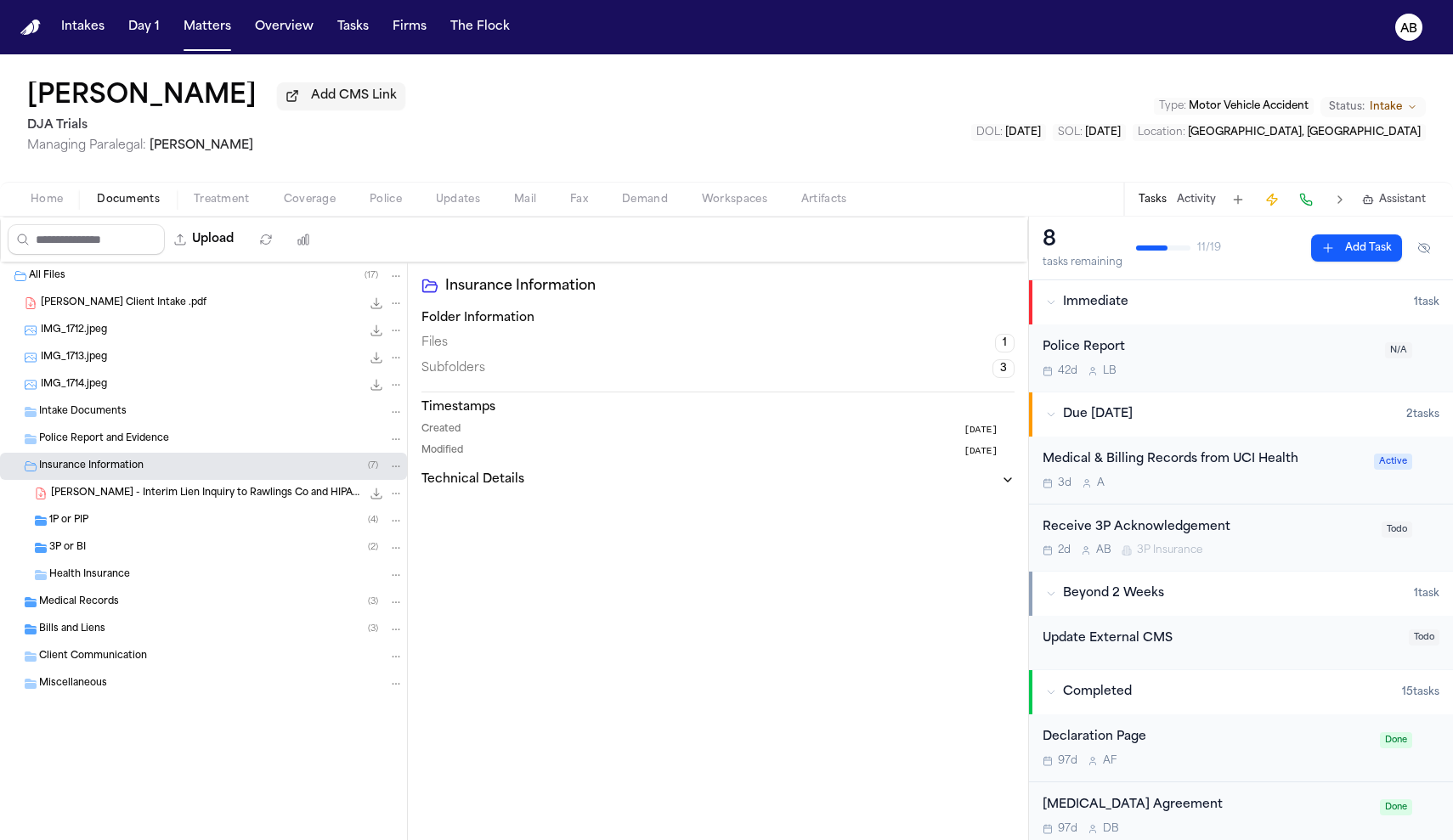
click at [73, 553] on span "3P or BI" at bounding box center [67, 548] width 36 height 14
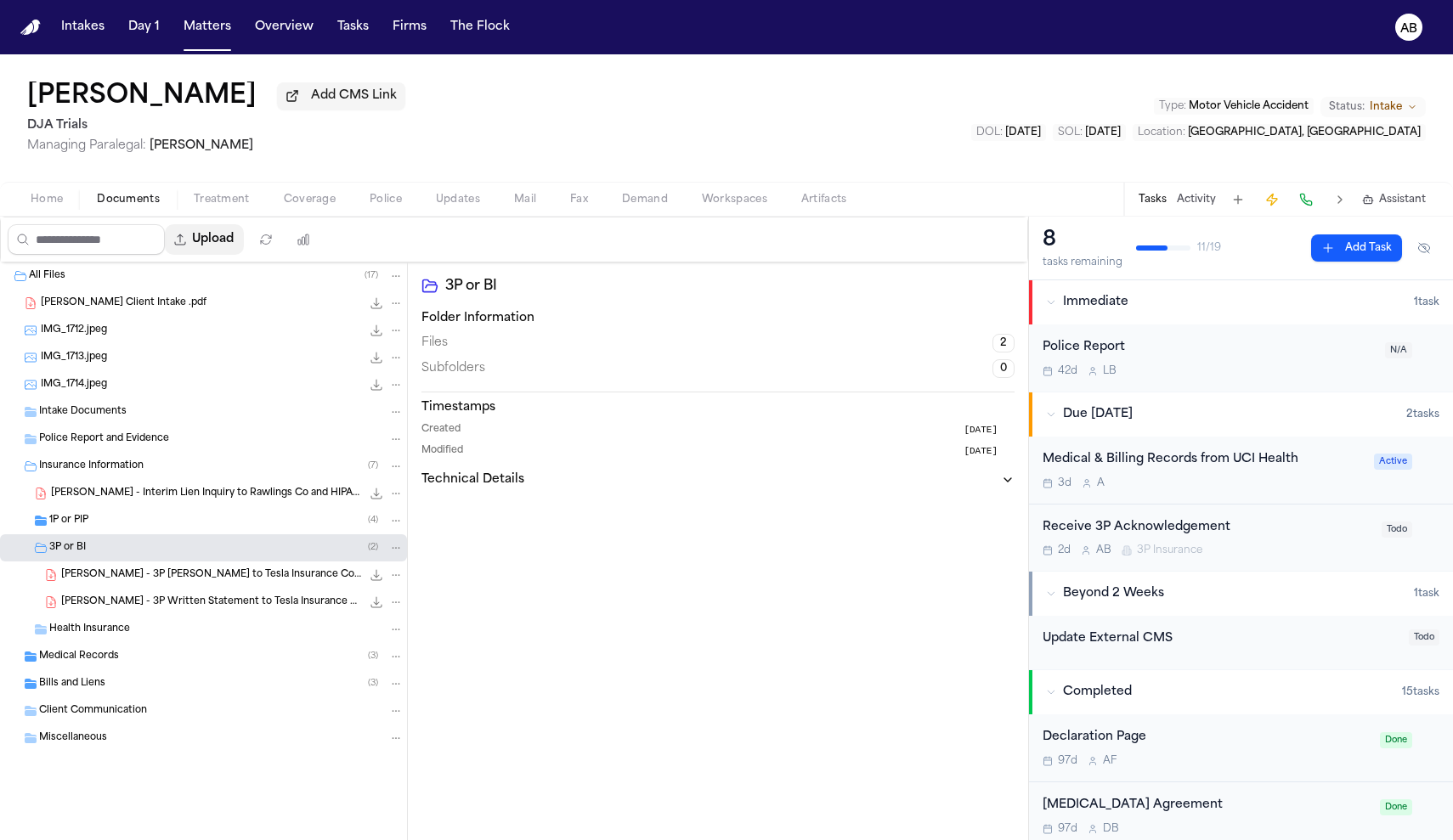
click at [244, 235] on button "Upload" at bounding box center [204, 239] width 79 height 31
select select "**********"
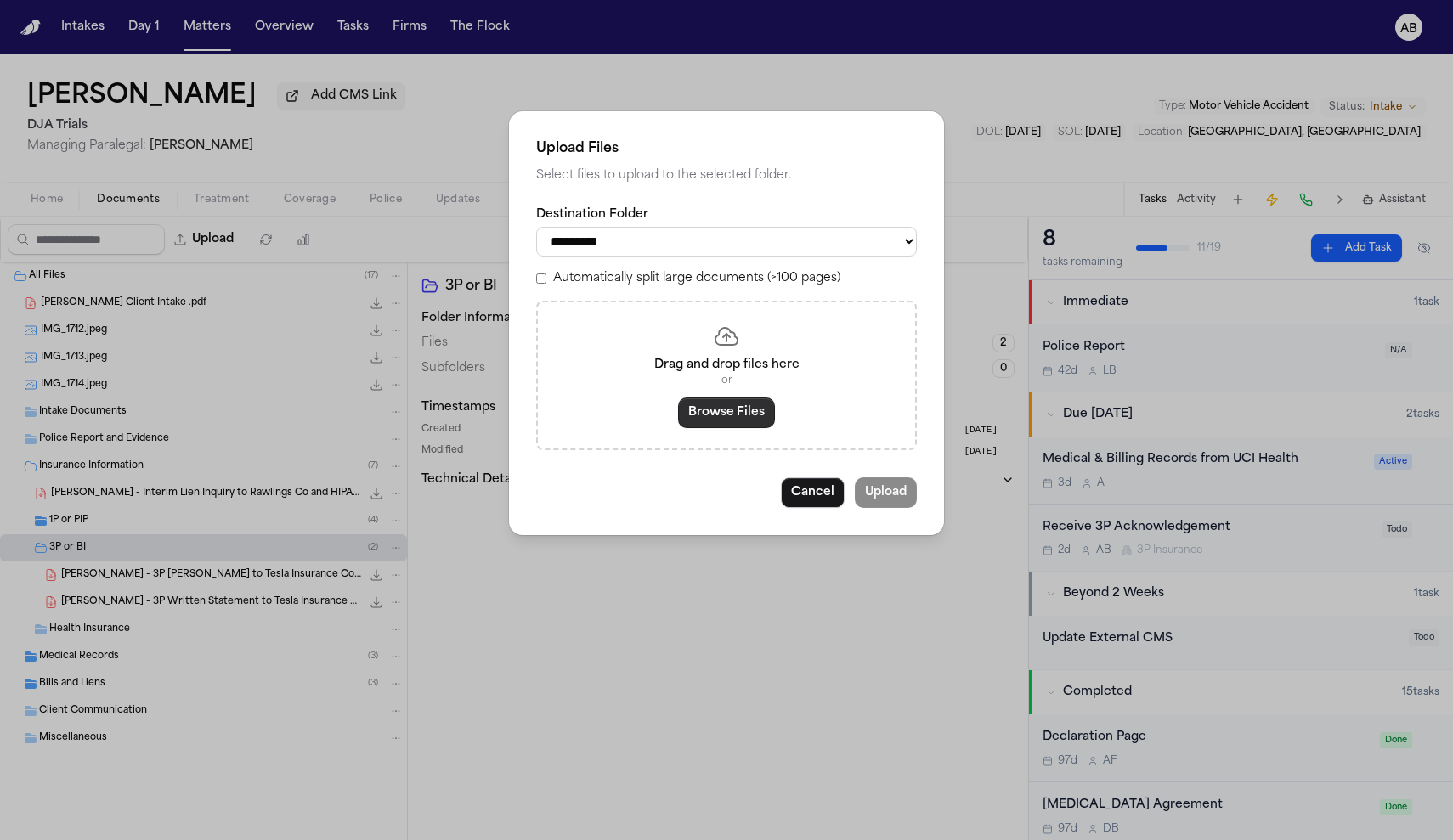
click at [739, 418] on button "Browse Files" at bounding box center [726, 413] width 97 height 31
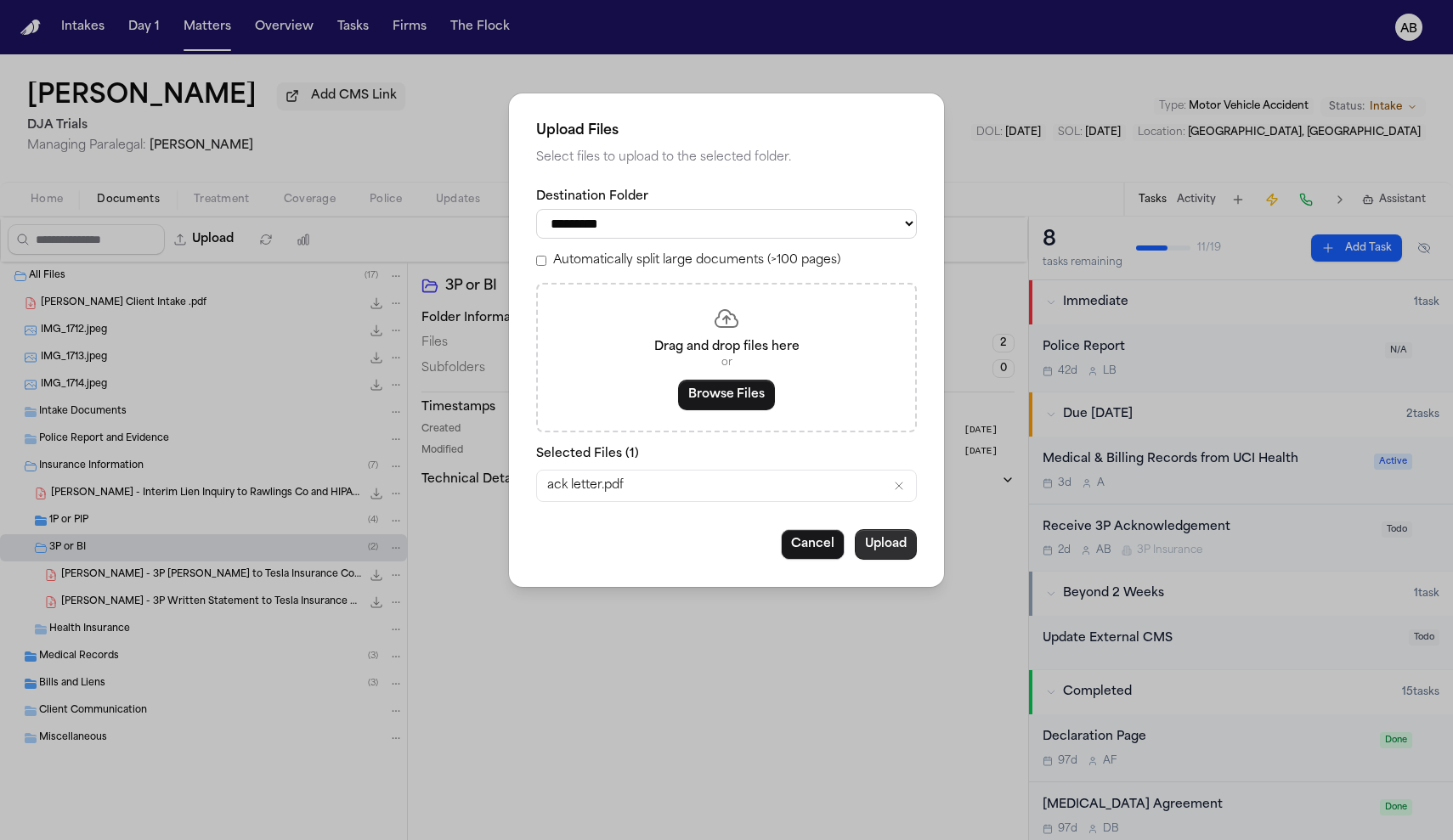
click at [884, 541] on button "Upload" at bounding box center [886, 544] width 62 height 31
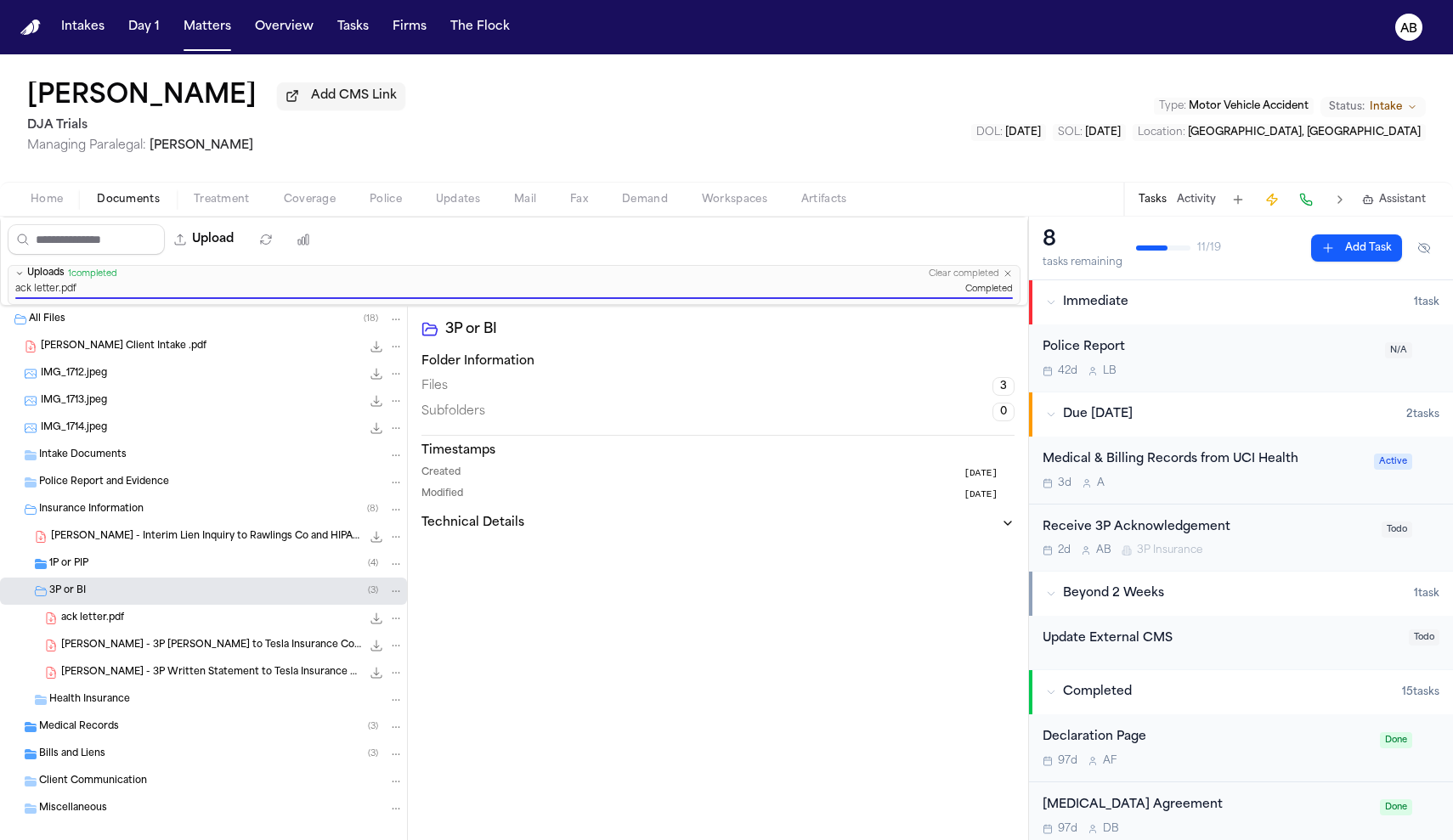
scroll to position [27, 0]
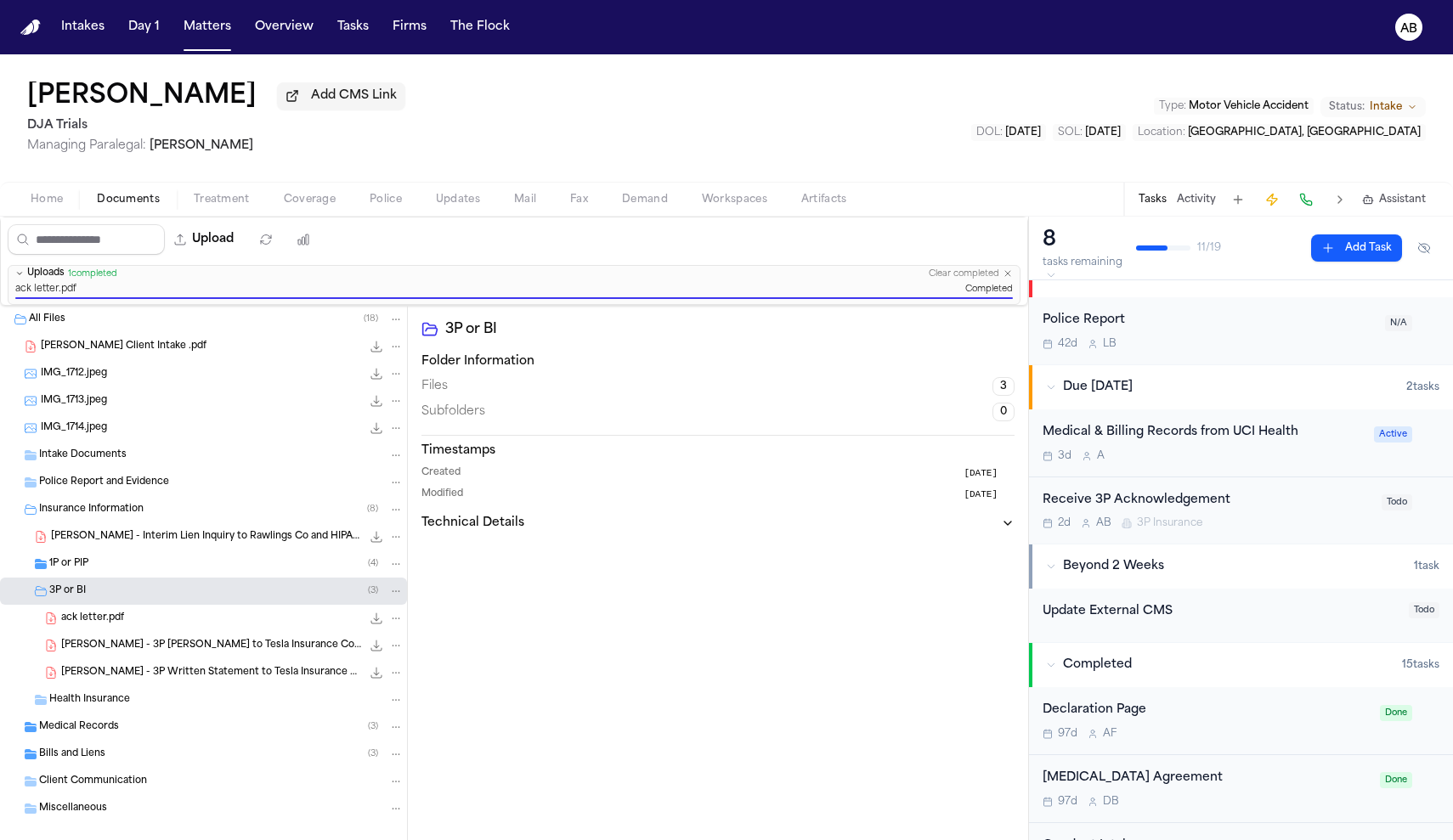
click at [1279, 509] on div "Receive 3P Acknowledgement" at bounding box center [1207, 501] width 329 height 19
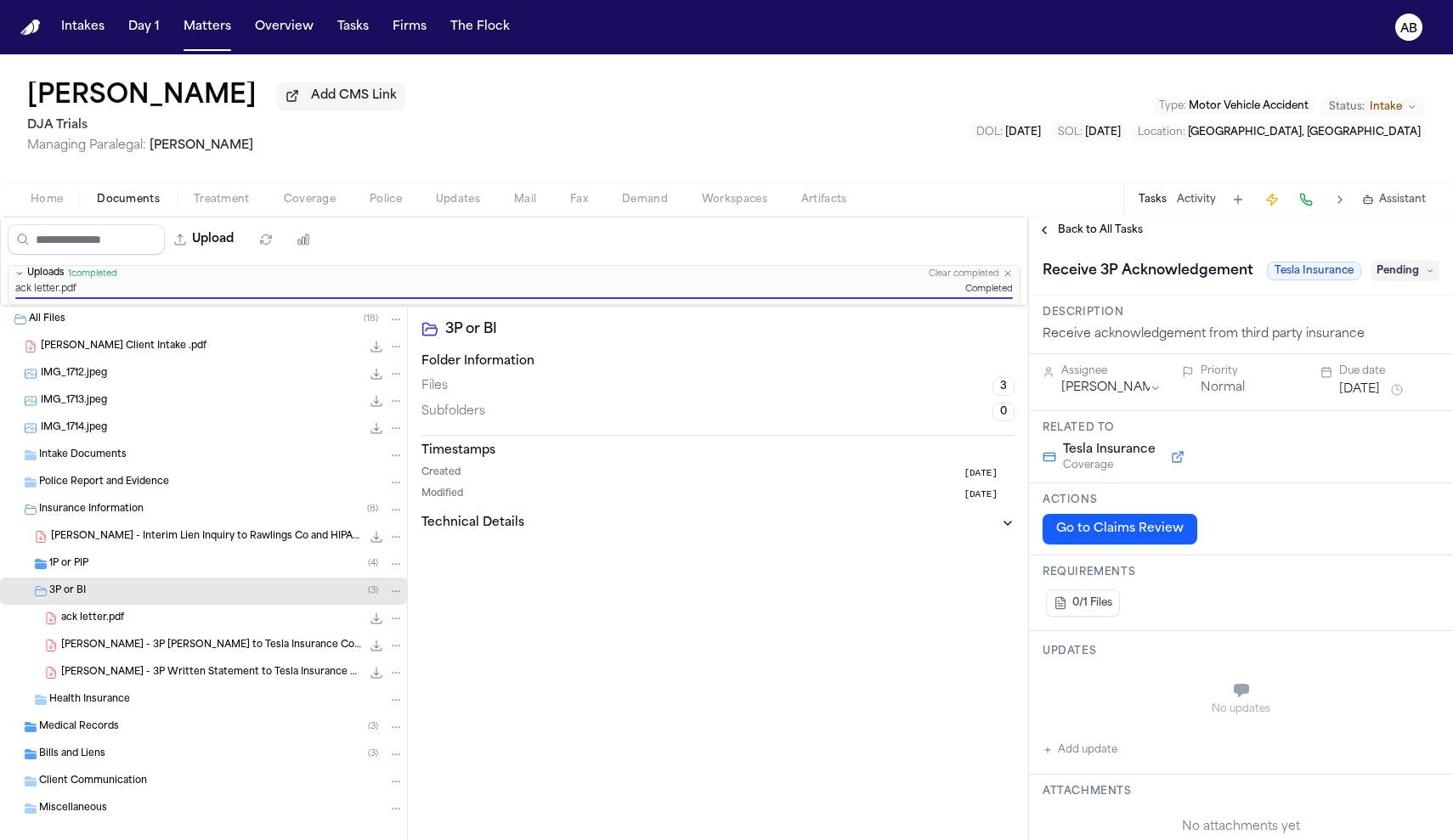
click at [1397, 281] on span "Pending" at bounding box center [1405, 270] width 68 height 20
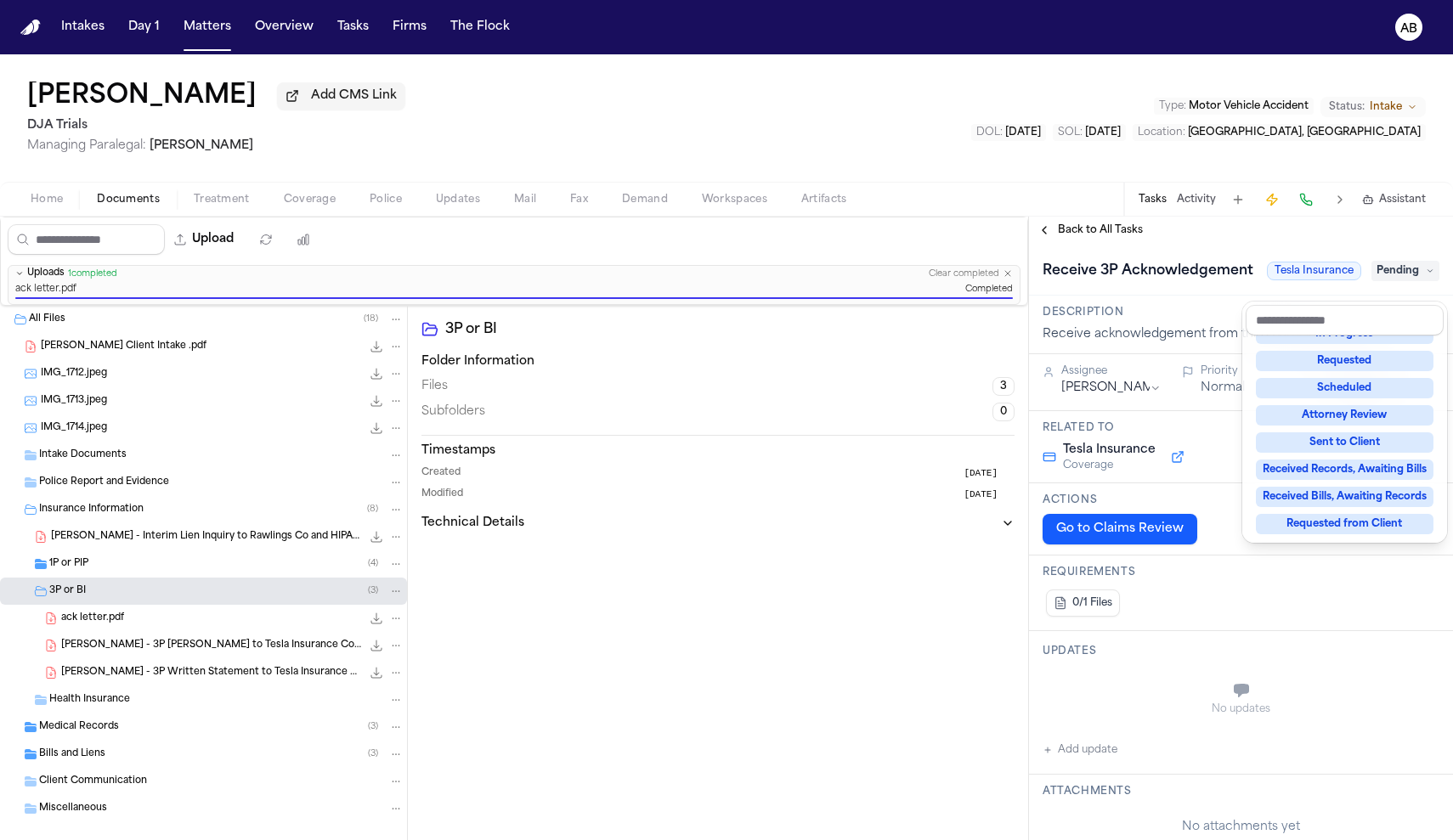
scroll to position [241, 0]
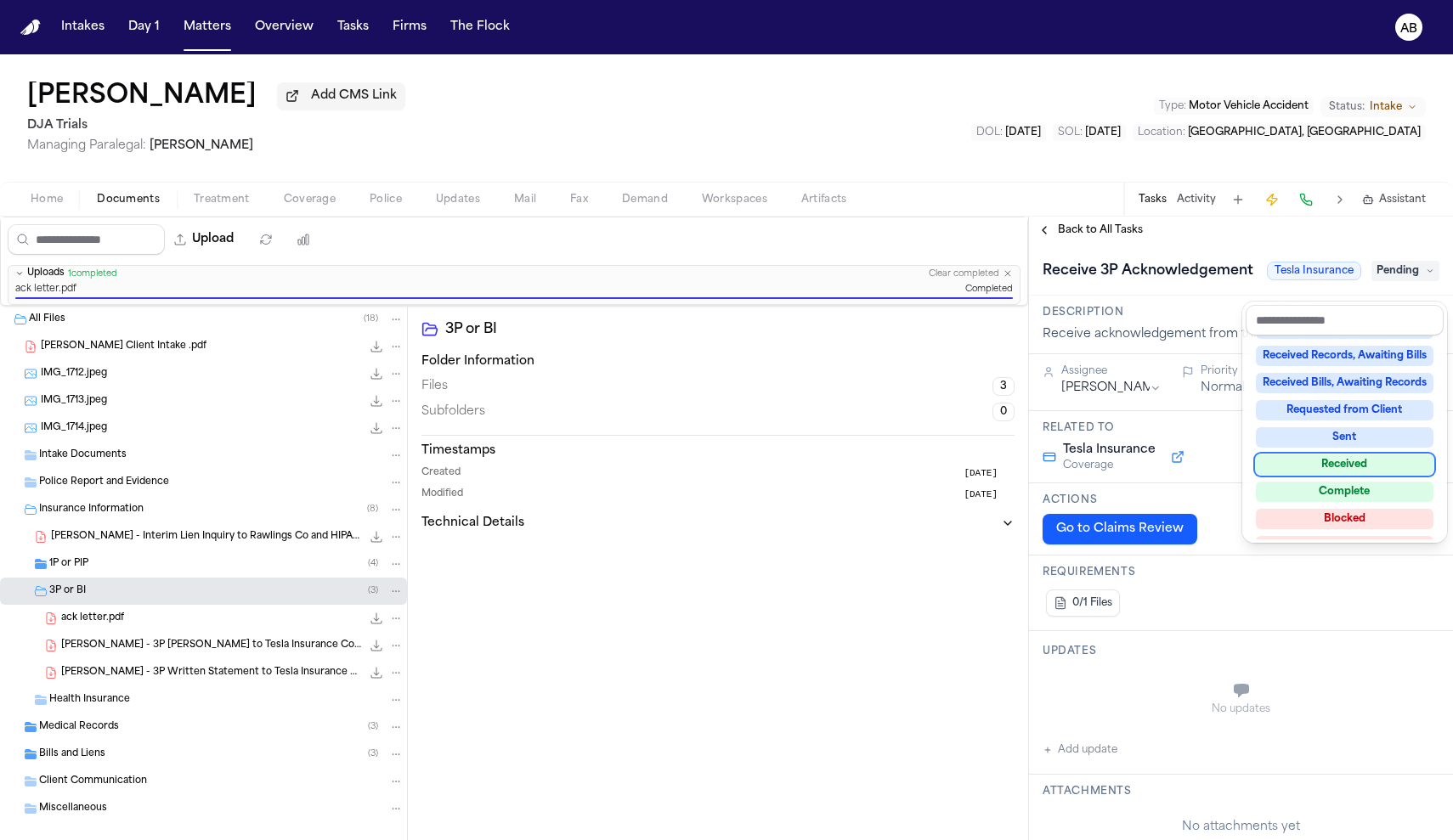
click at [1351, 467] on div "Received" at bounding box center [1344, 464] width 177 height 20
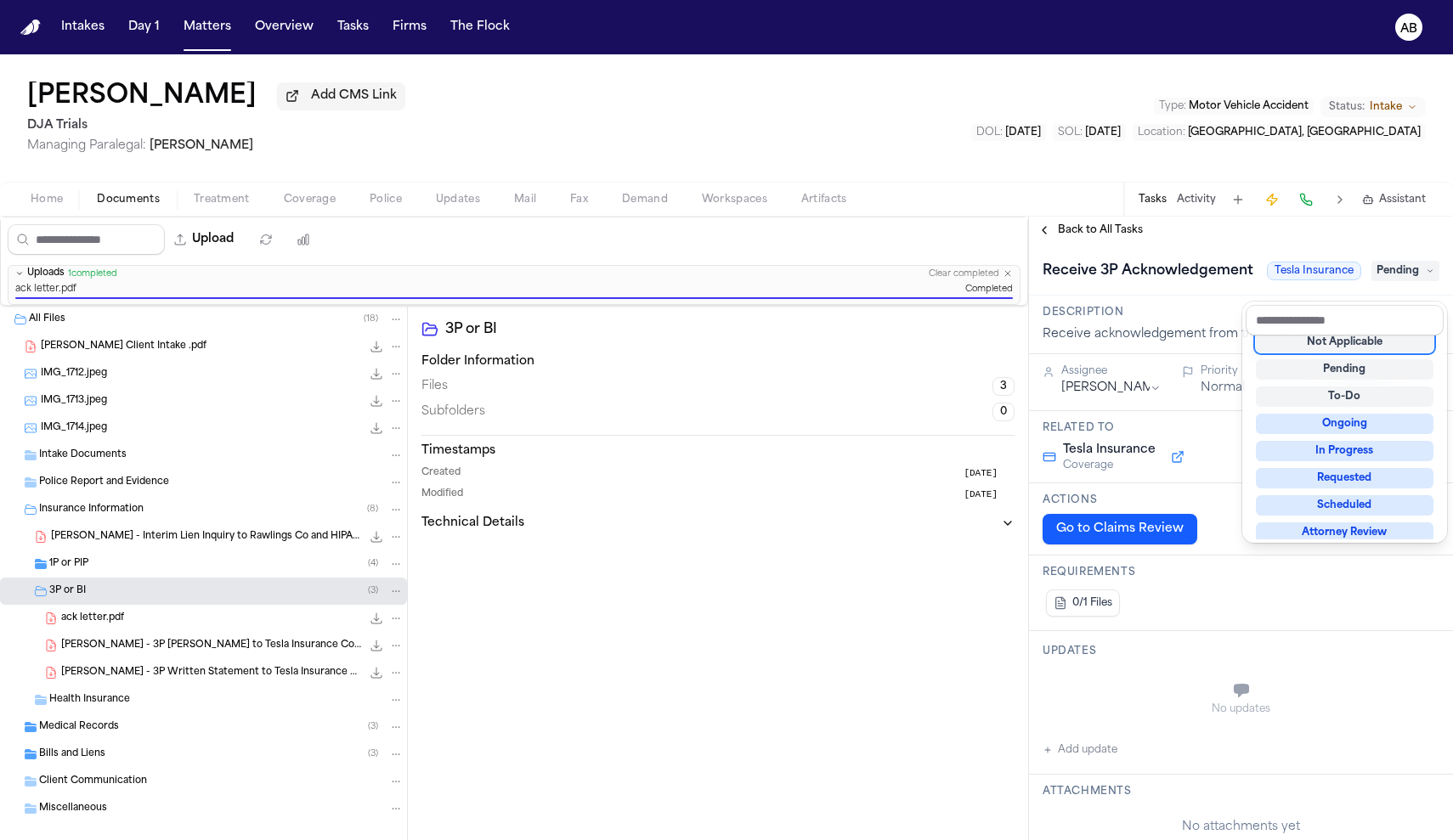
scroll to position [7, 0]
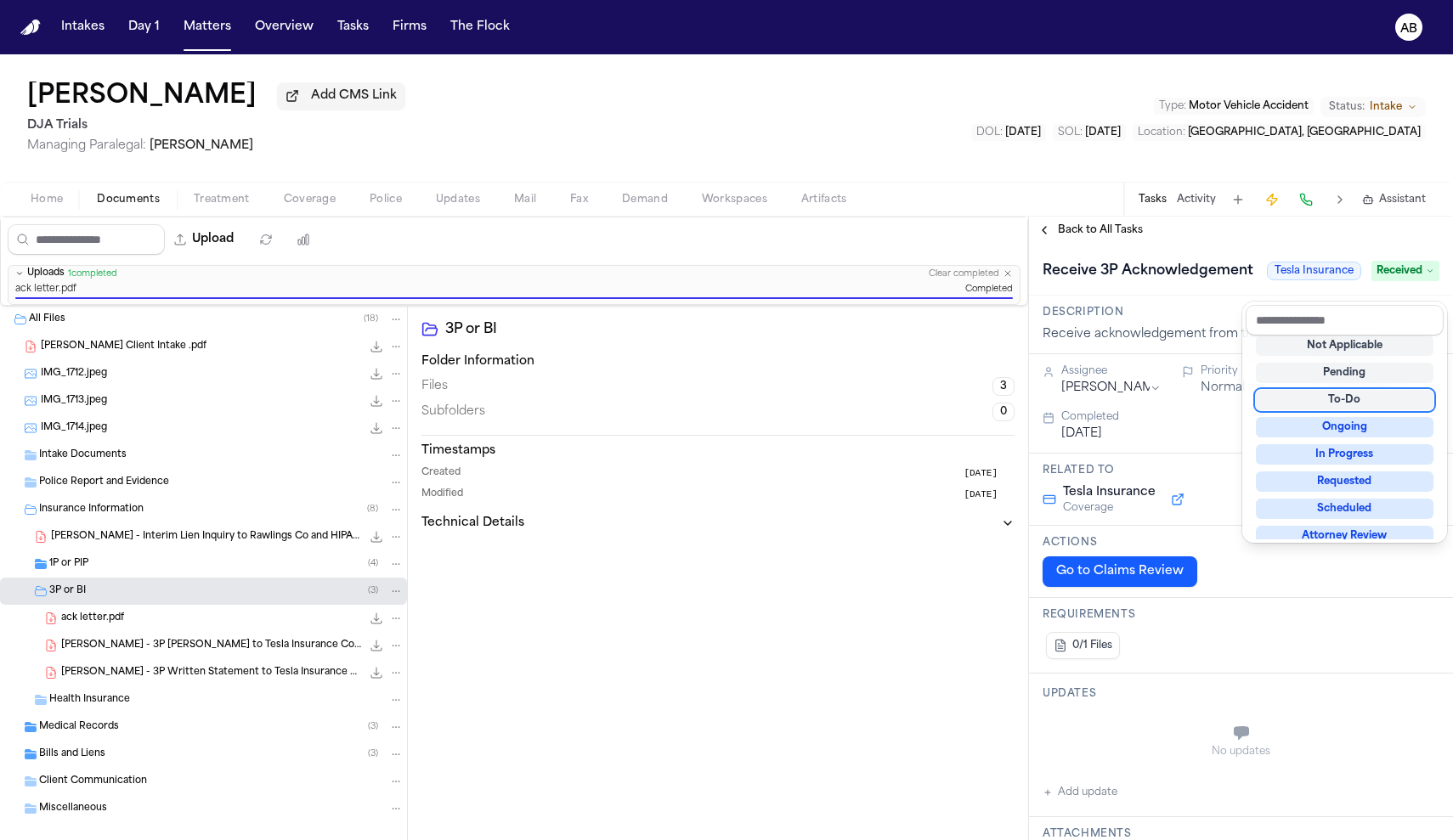
click at [1219, 248] on div "Receive 3P Acknowledgement Tesla Insurance Received" at bounding box center [1241, 269] width 424 height 51
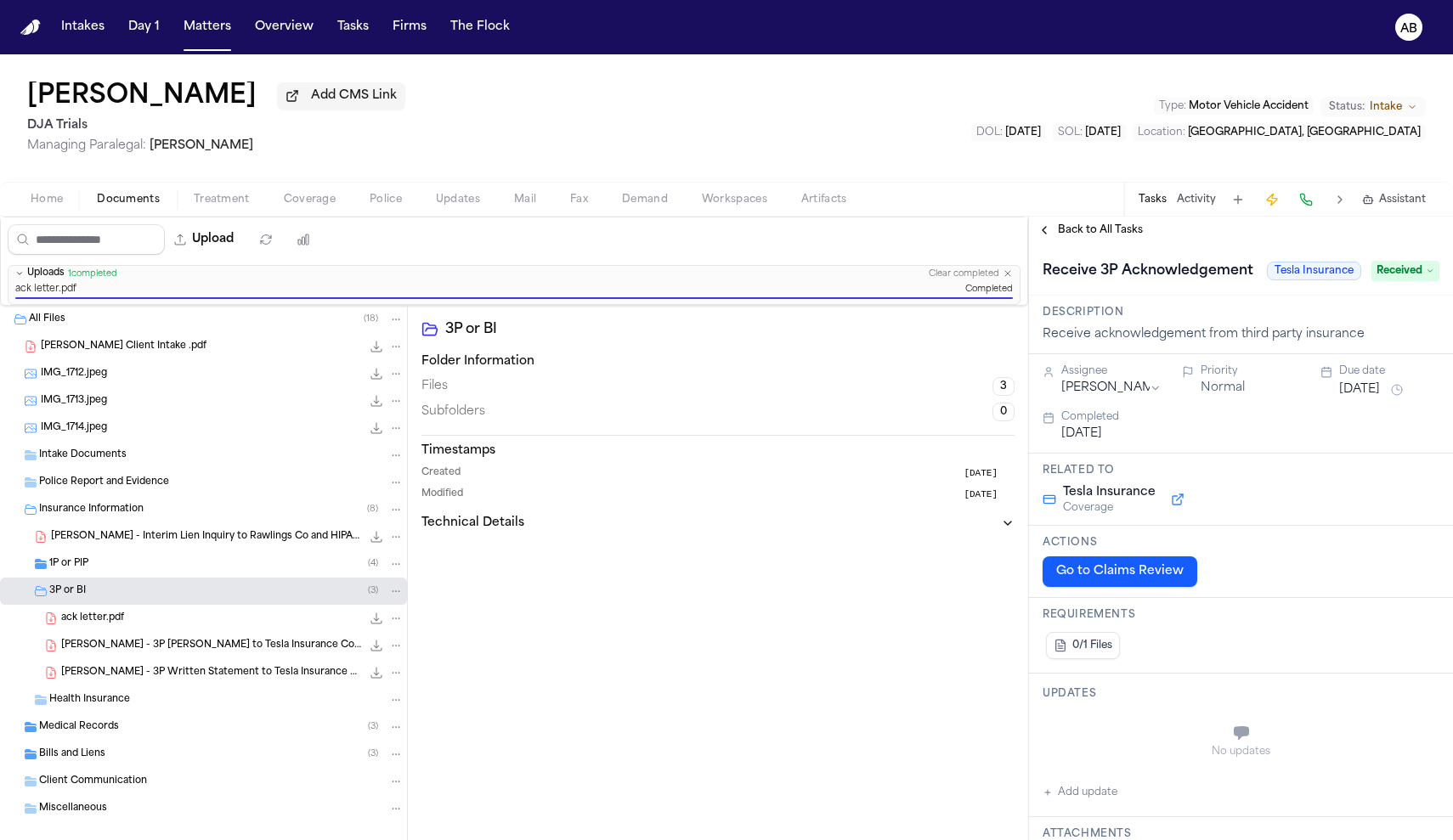
click at [1107, 237] on span "Back to All Tasks" at bounding box center [1100, 229] width 85 height 13
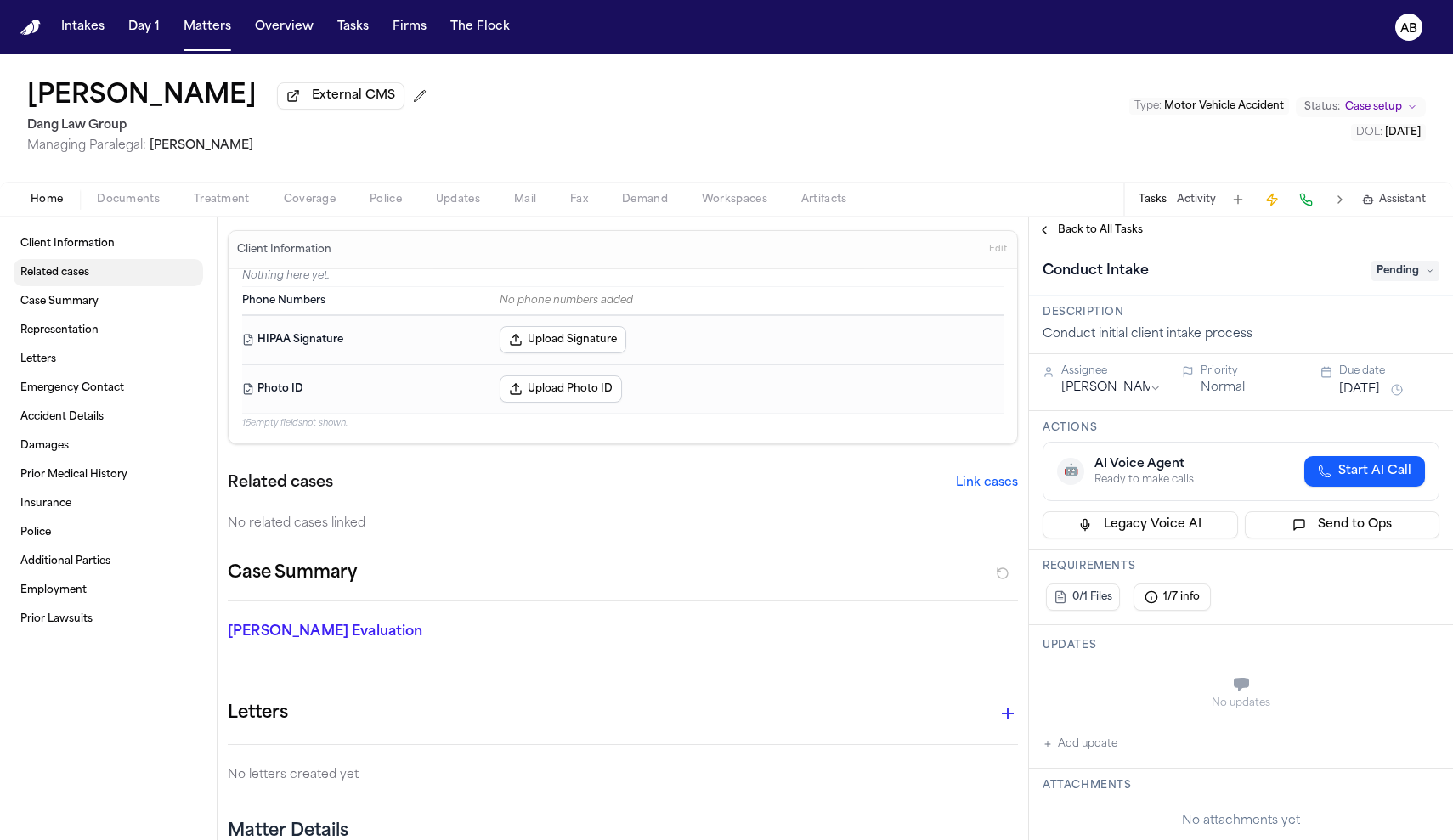
click at [74, 276] on span "Related cases" at bounding box center [55, 272] width 69 height 13
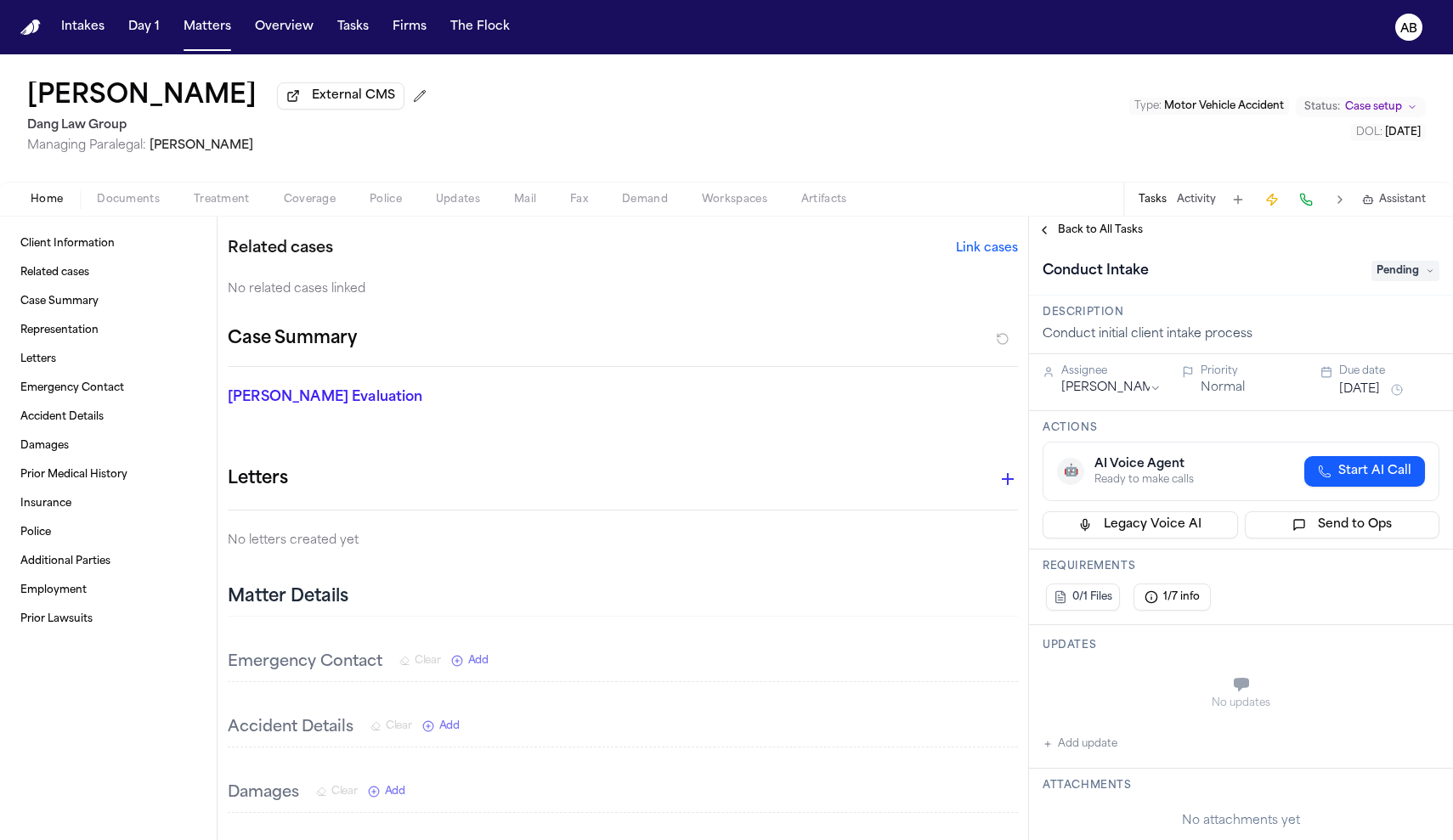
click at [145, 194] on span "Documents" at bounding box center [128, 199] width 63 height 13
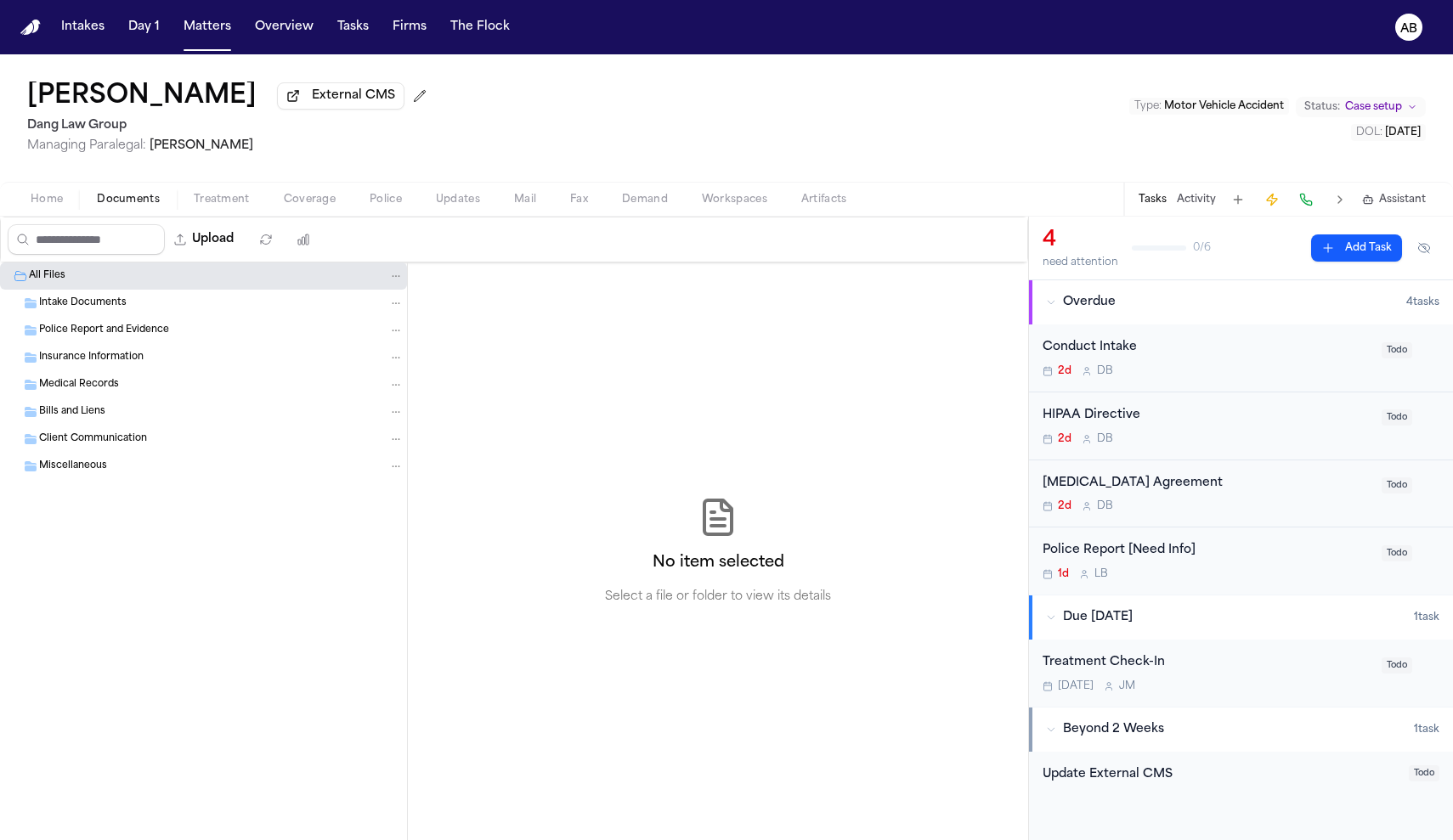
click at [118, 310] on span "Intake Documents" at bounding box center [82, 303] width 88 height 14
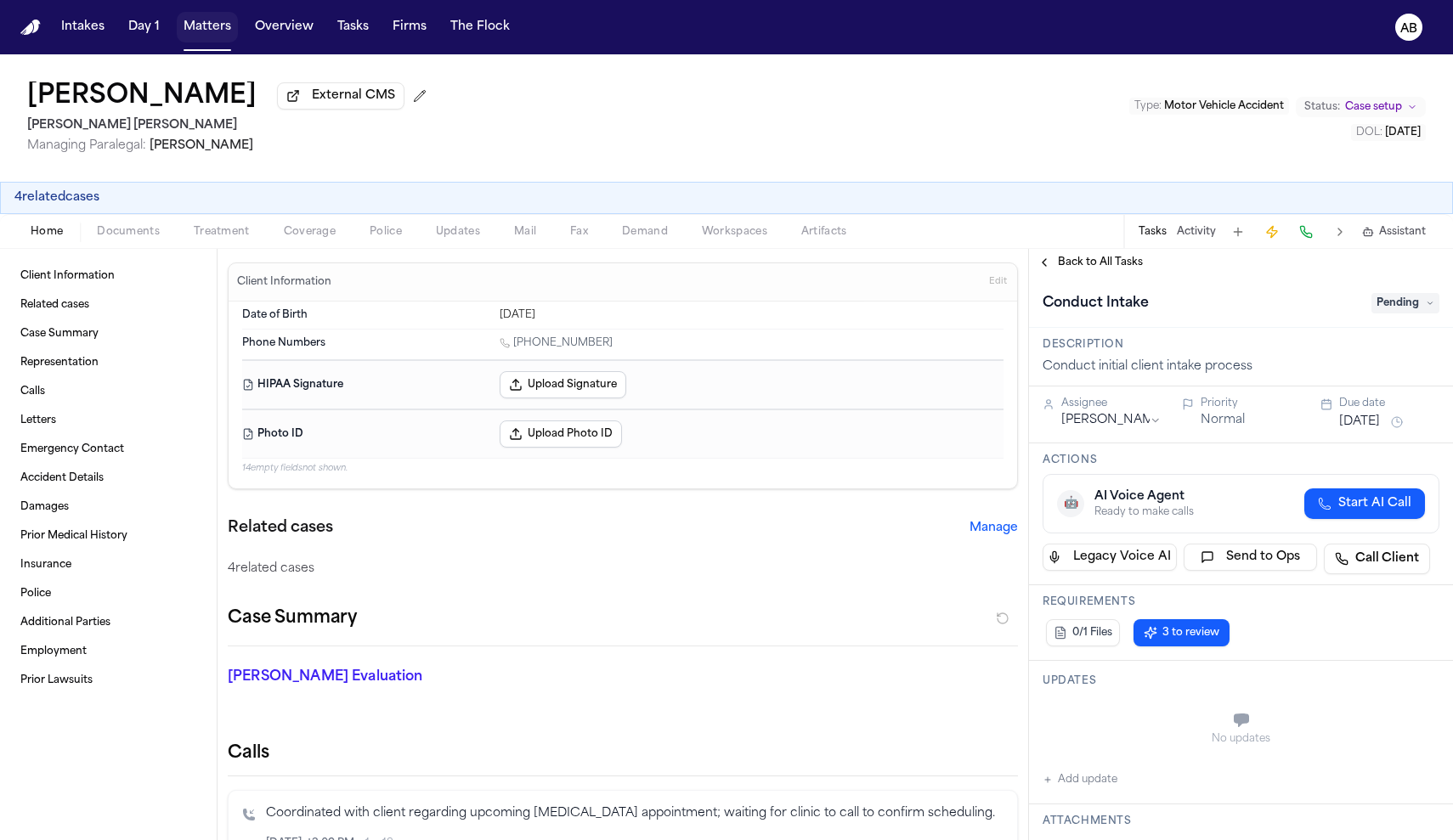
click at [218, 38] on button "Matters" at bounding box center [207, 27] width 61 height 31
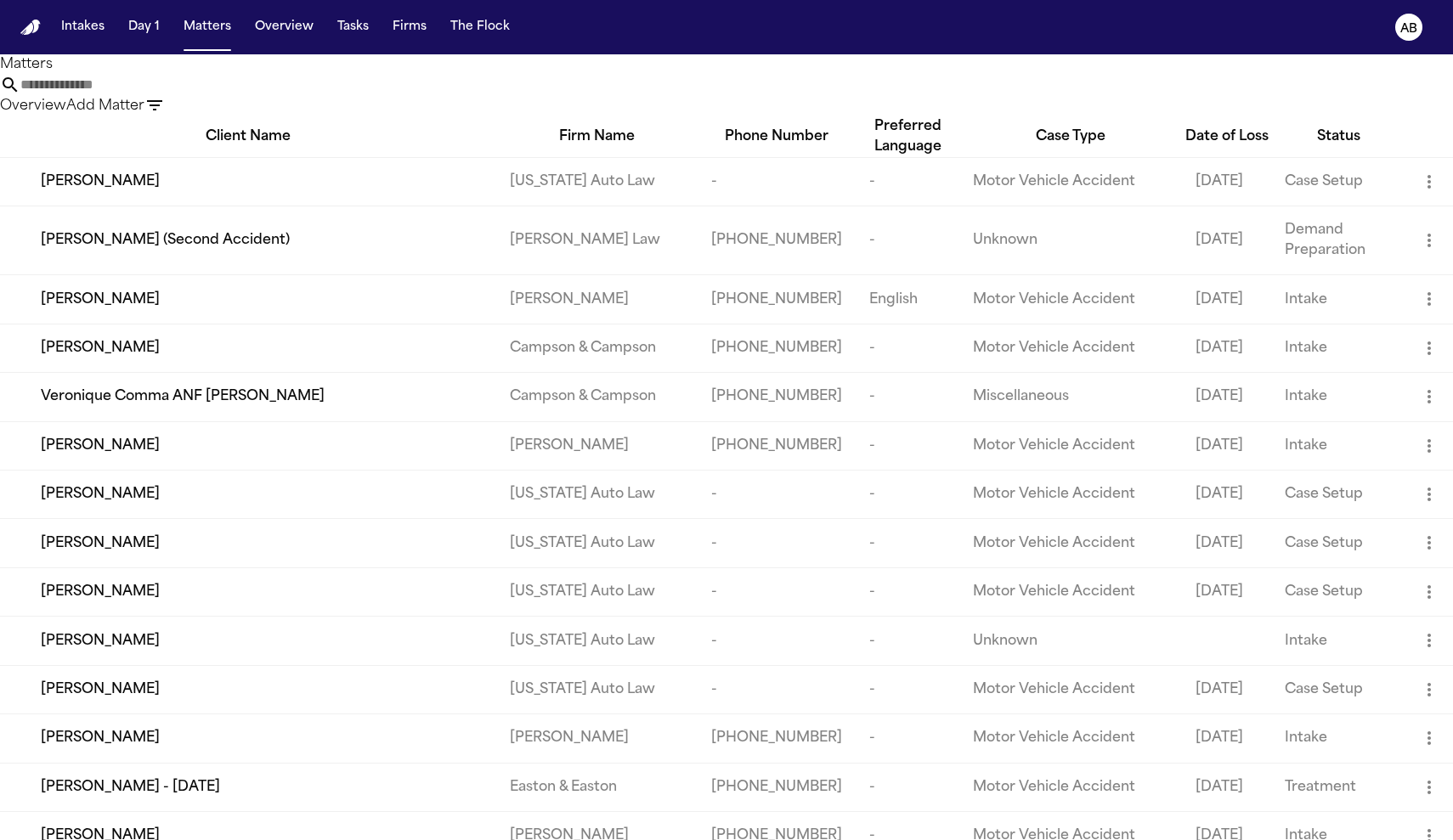
click at [156, 95] on input "text" at bounding box center [88, 84] width 136 height 20
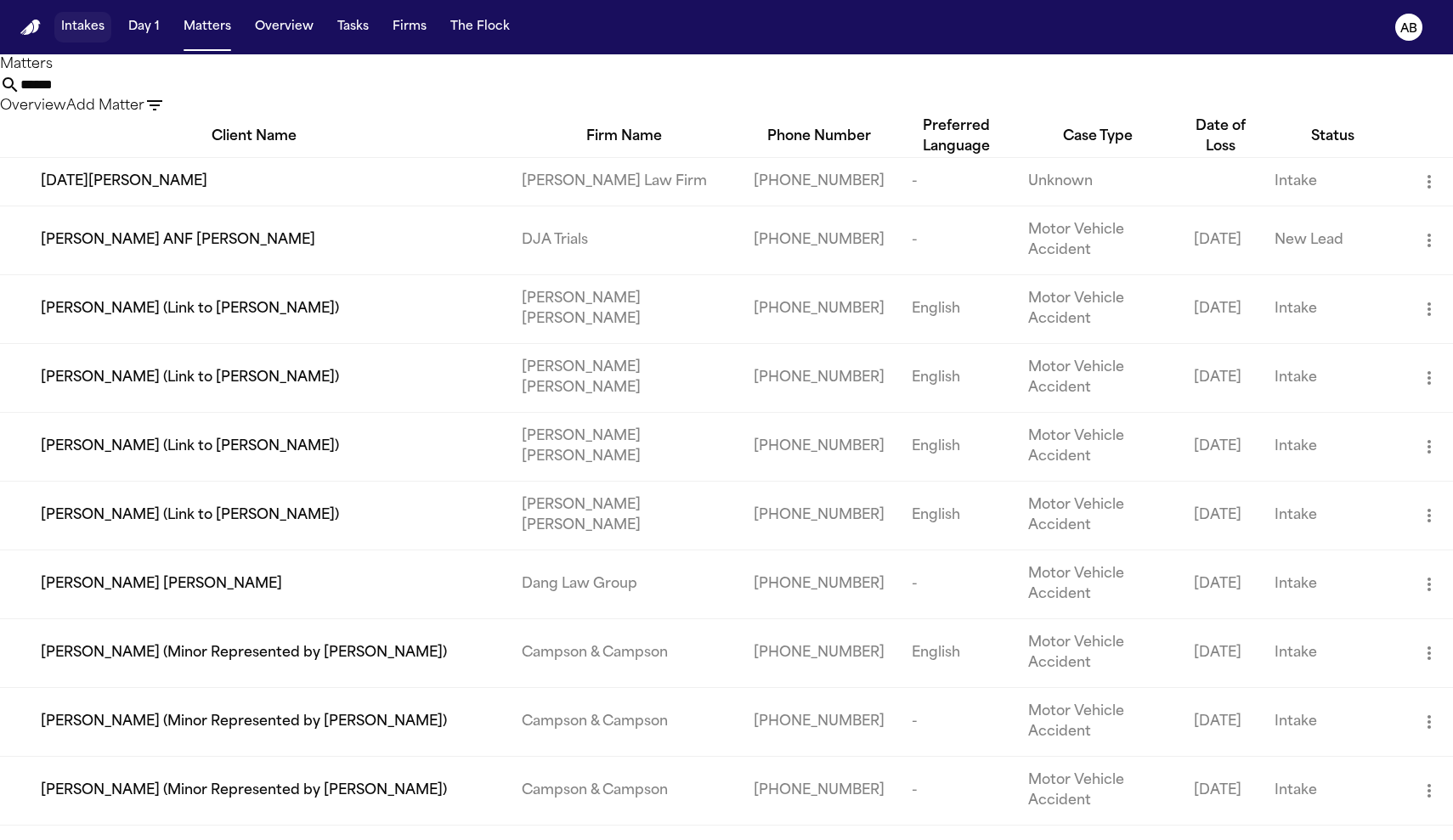
type input "******"
click at [99, 27] on button "Intakes" at bounding box center [82, 27] width 57 height 31
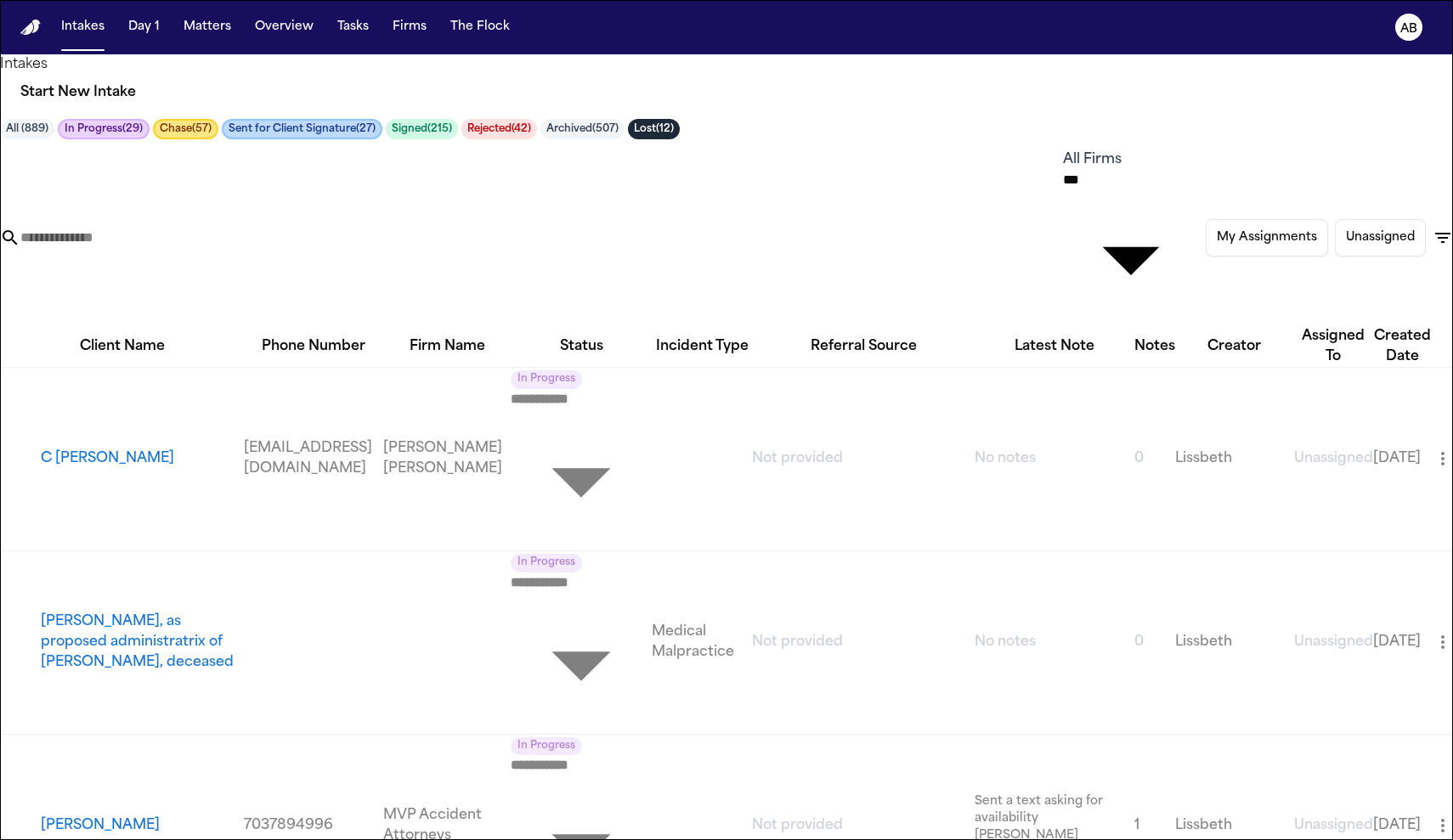
click at [1433, 228] on icon "button" at bounding box center [1442, 237] width 20 height 20
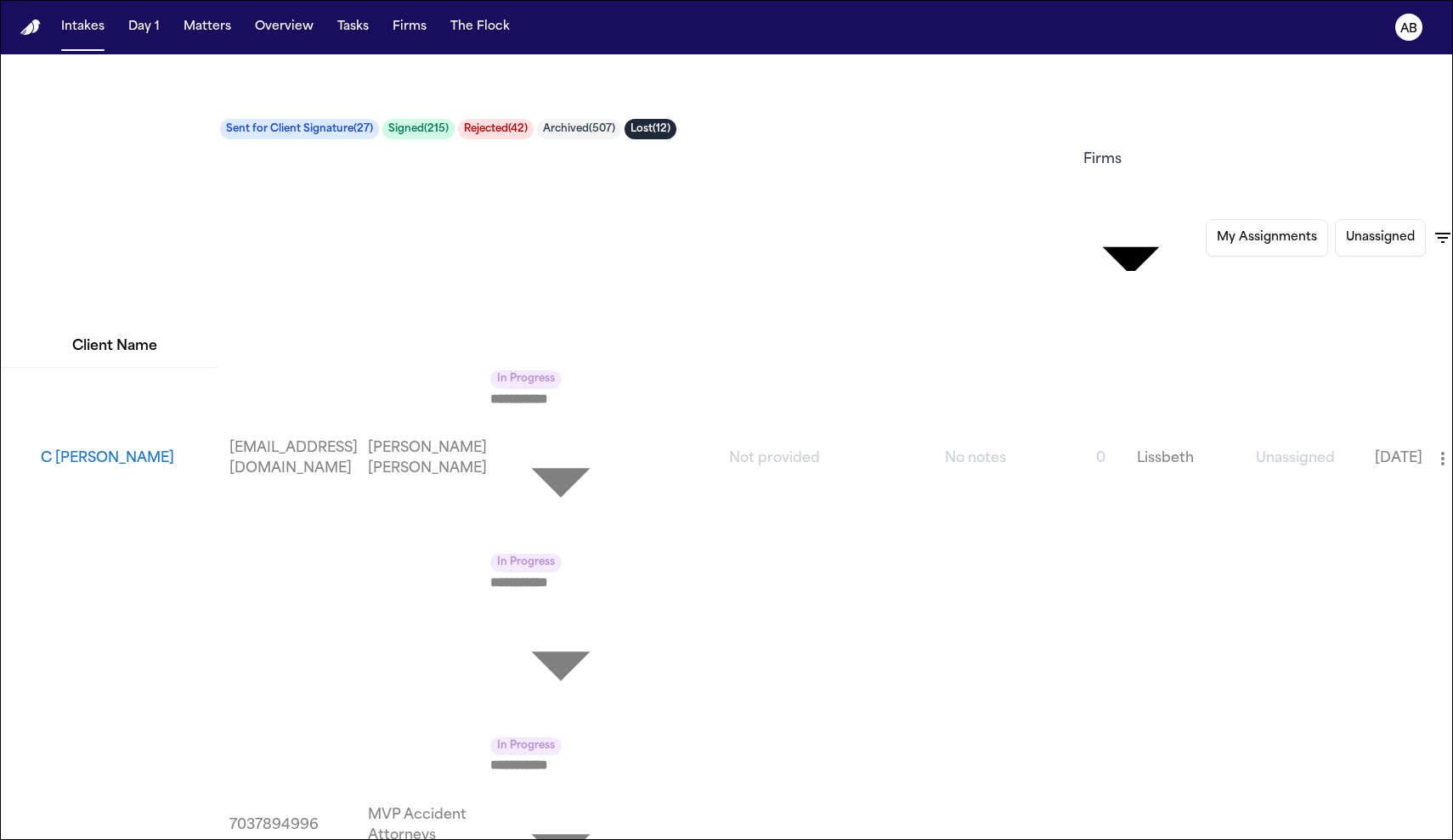
click at [207, 839] on div at bounding box center [726, 840] width 1453 height 0
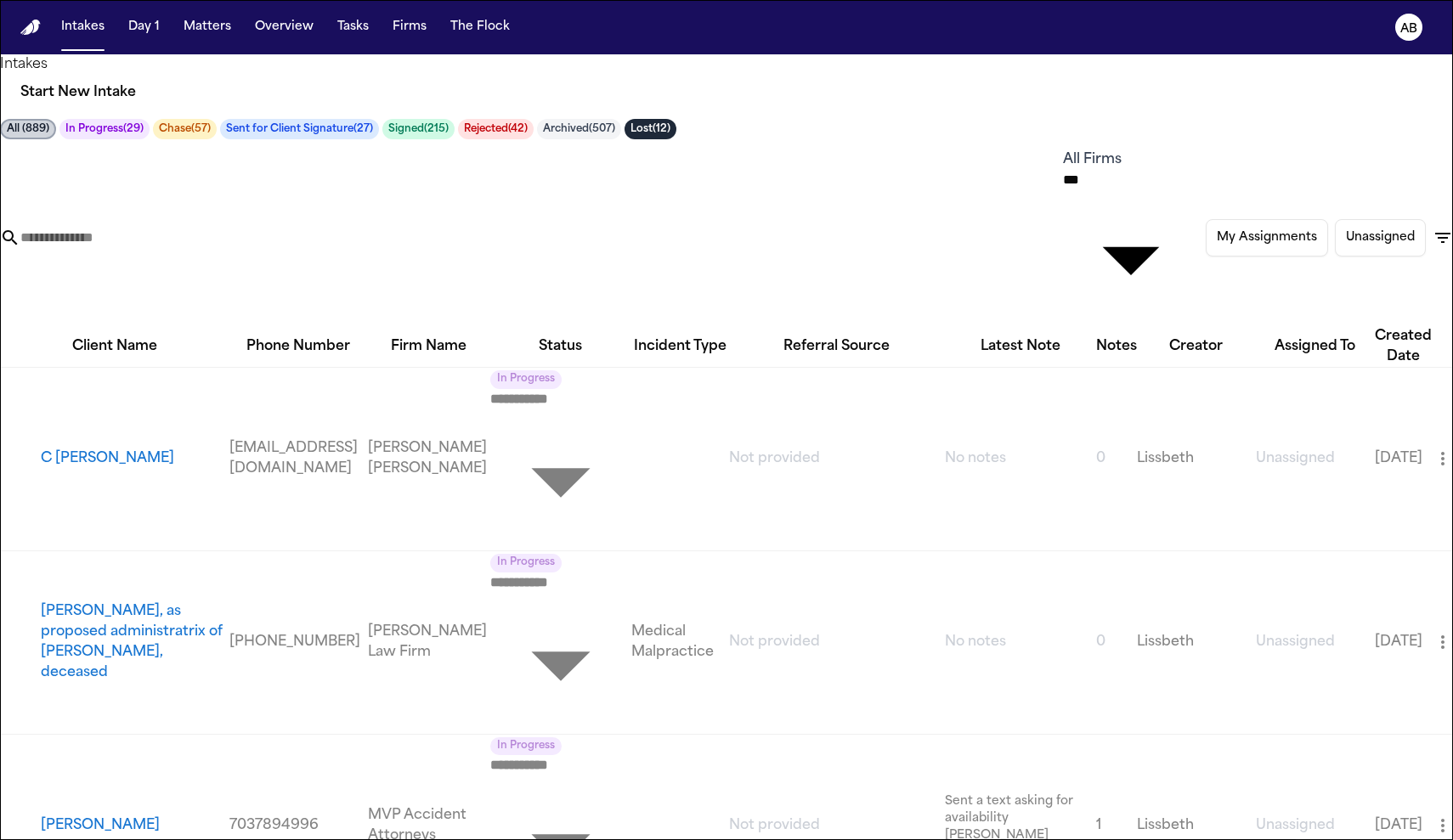
click at [156, 228] on input "text" at bounding box center [88, 237] width 136 height 20
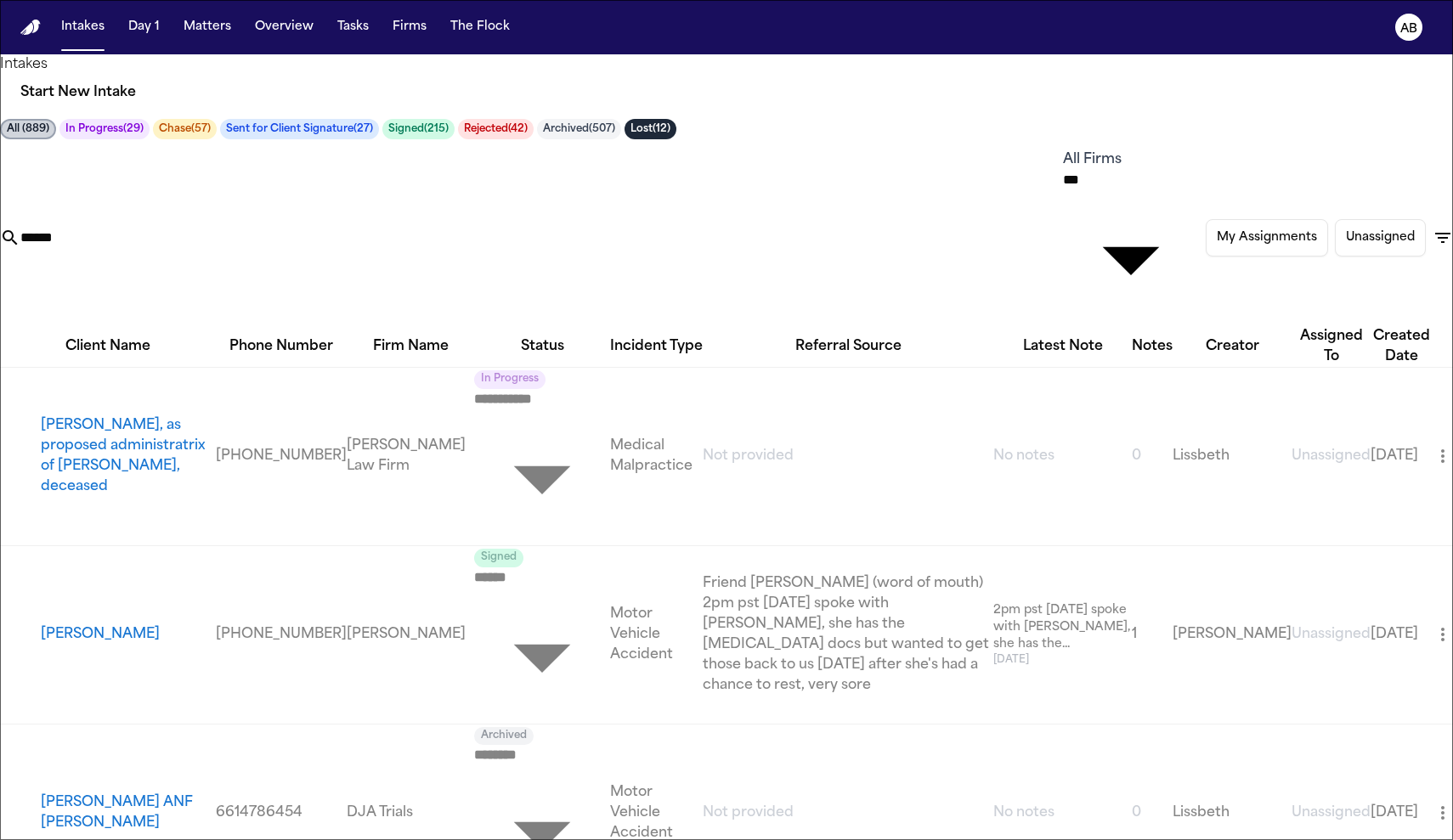
scroll to position [46, 0]
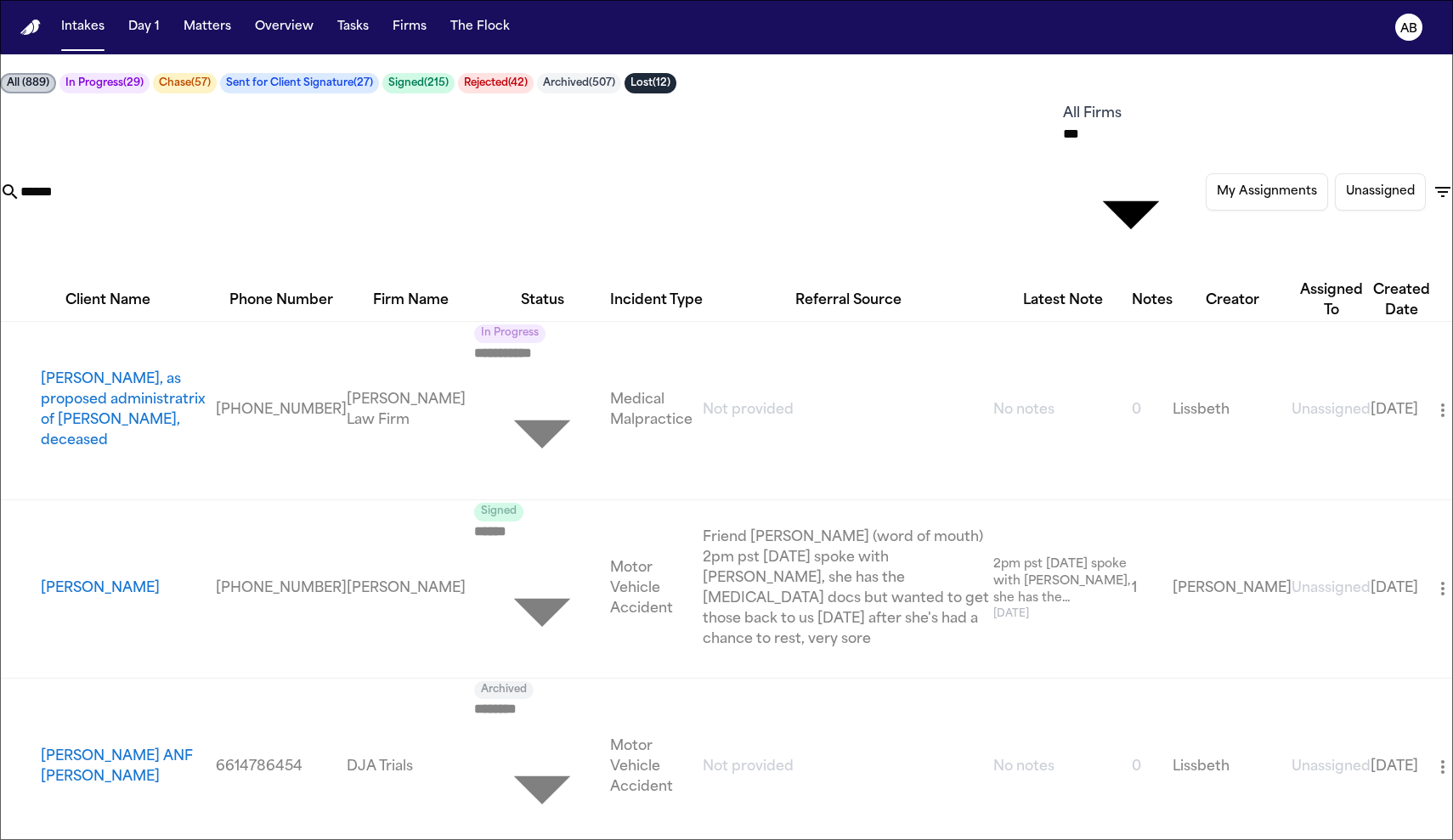
drag, startPoint x: 200, startPoint y: 144, endPoint x: 40, endPoint y: 148, distance: 160.0
click at [40, 148] on div "Intakes Start New Intake All ( 889 ) In Progress ( 29 ) Chase ( 57 ) Sent for C…" at bounding box center [726, 144] width 1453 height 272
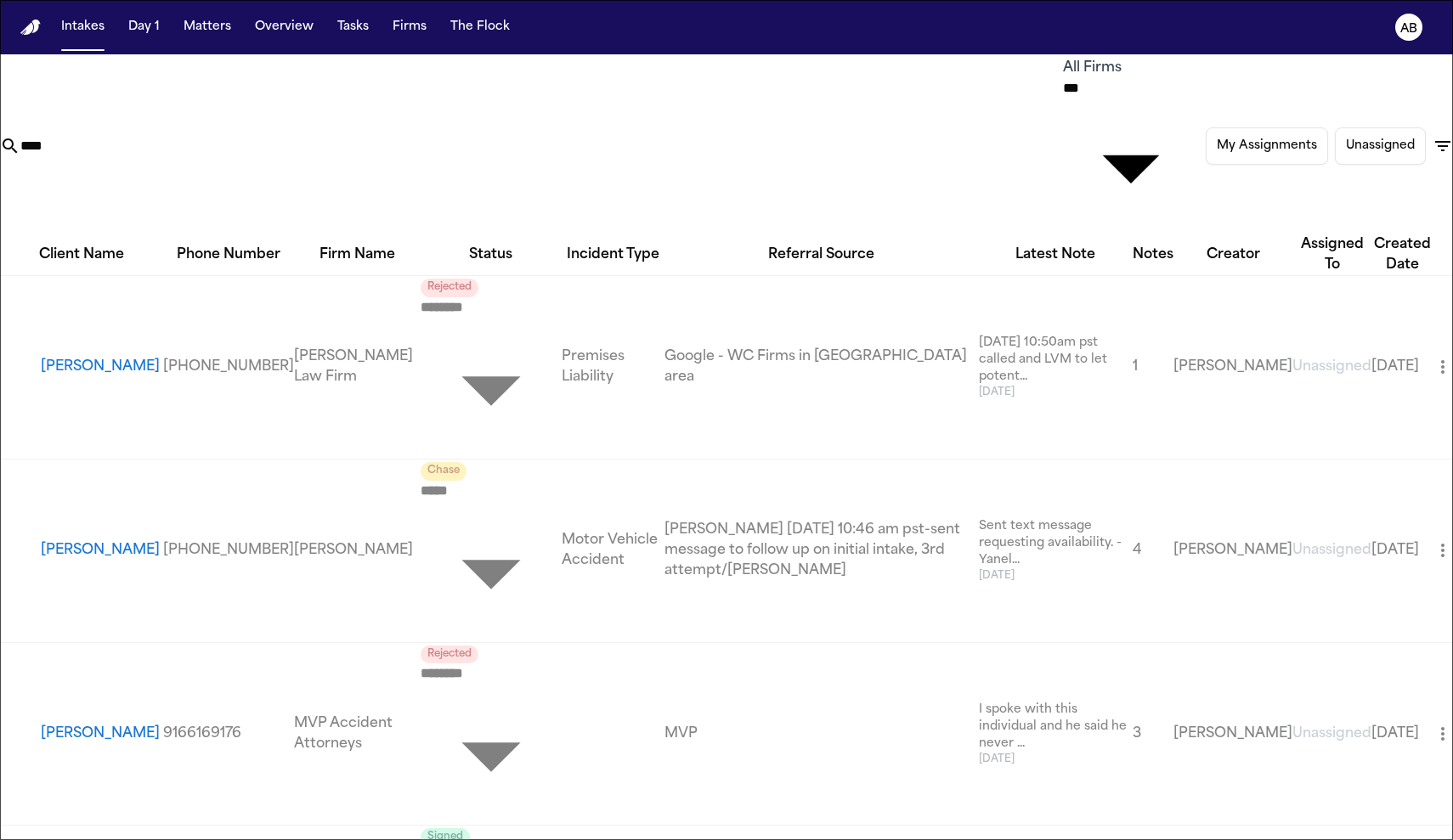
scroll to position [0, 0]
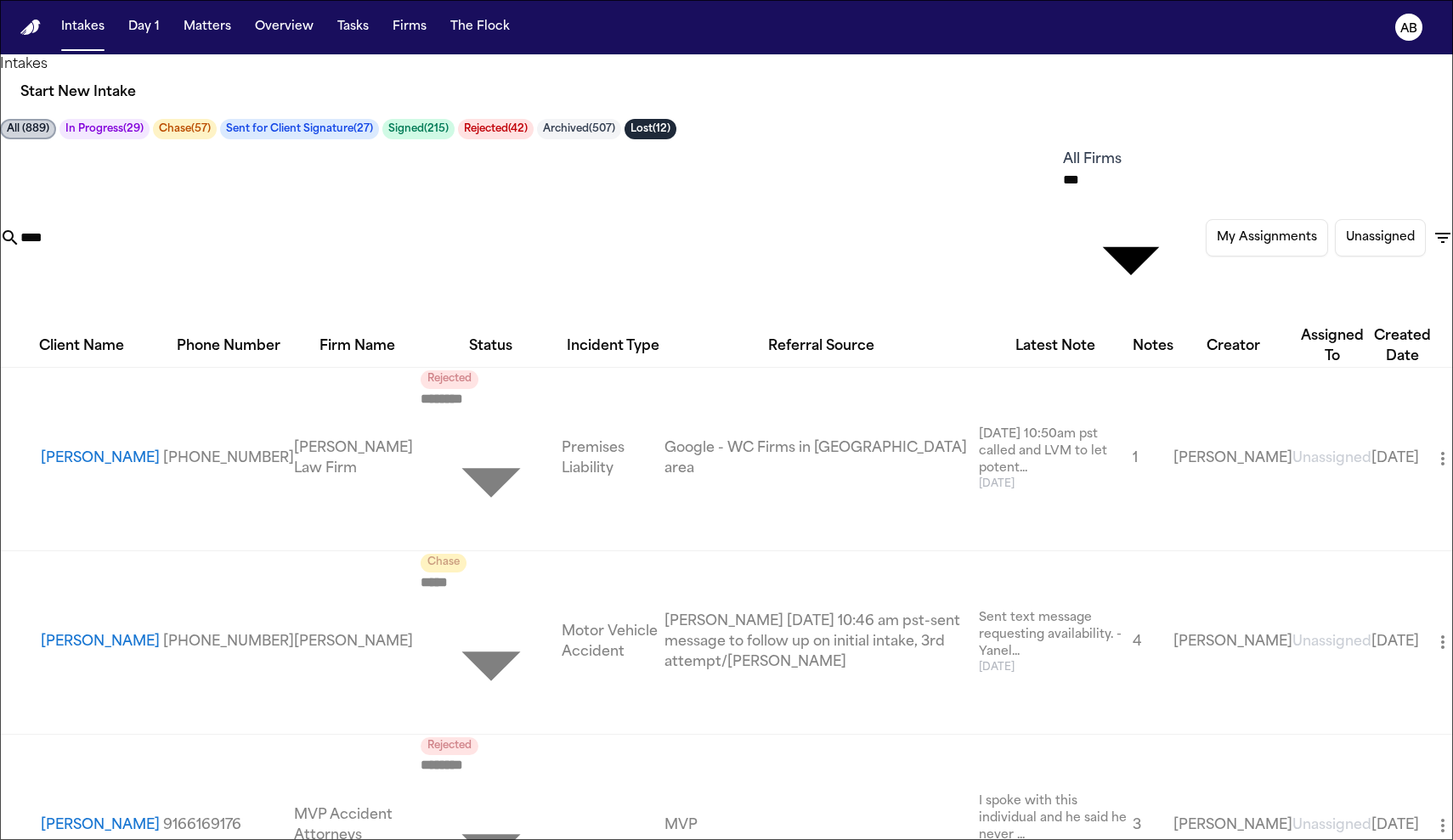
drag, startPoint x: 171, startPoint y: 187, endPoint x: 0, endPoint y: 181, distance: 171.1
click at [0, 181] on div "Intakes Start New Intake All ( 889 ) In Progress ( 29 ) Chase ( 57 ) Sent for C…" at bounding box center [726, 190] width 1453 height 272
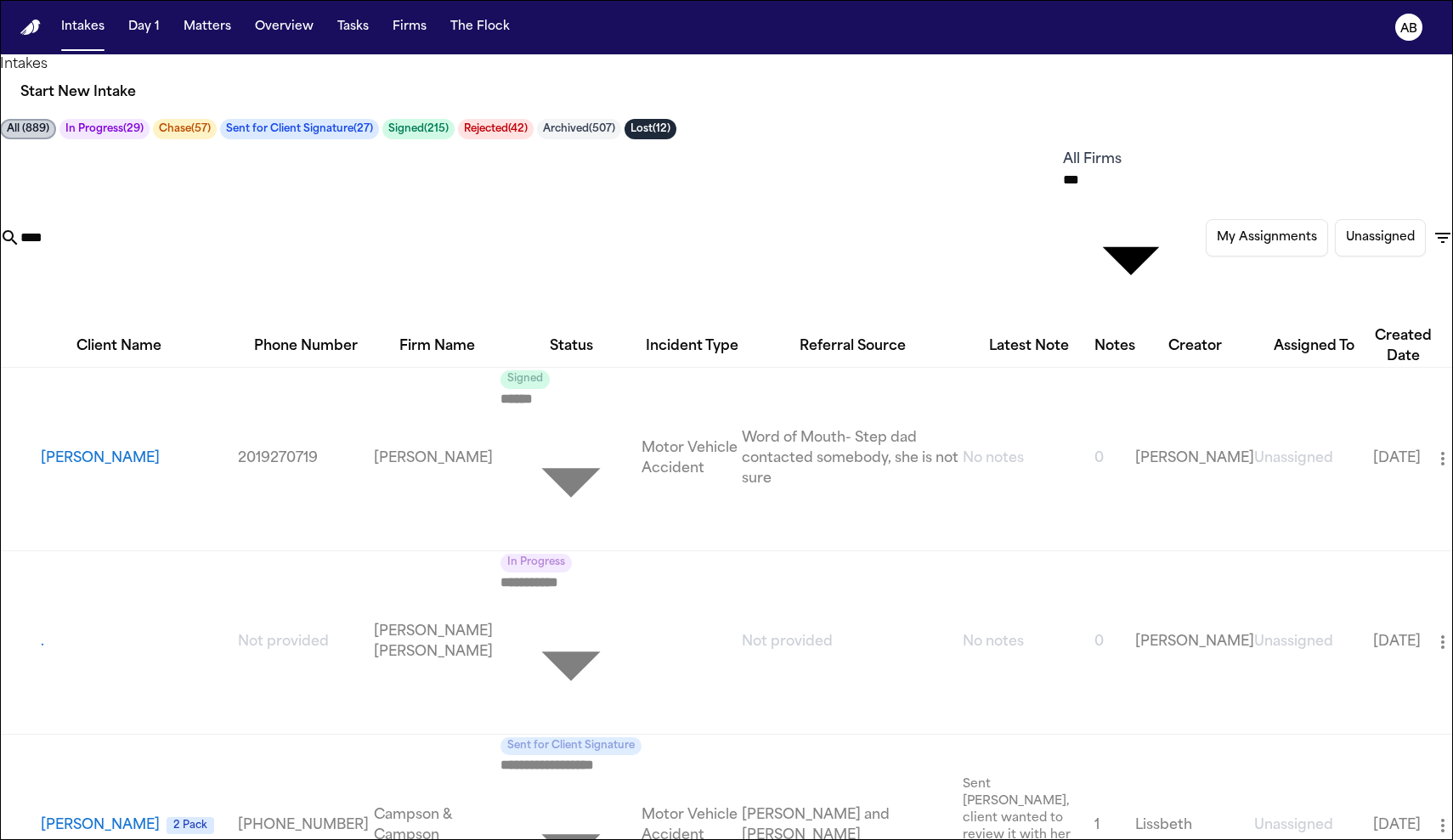
type input "*****"
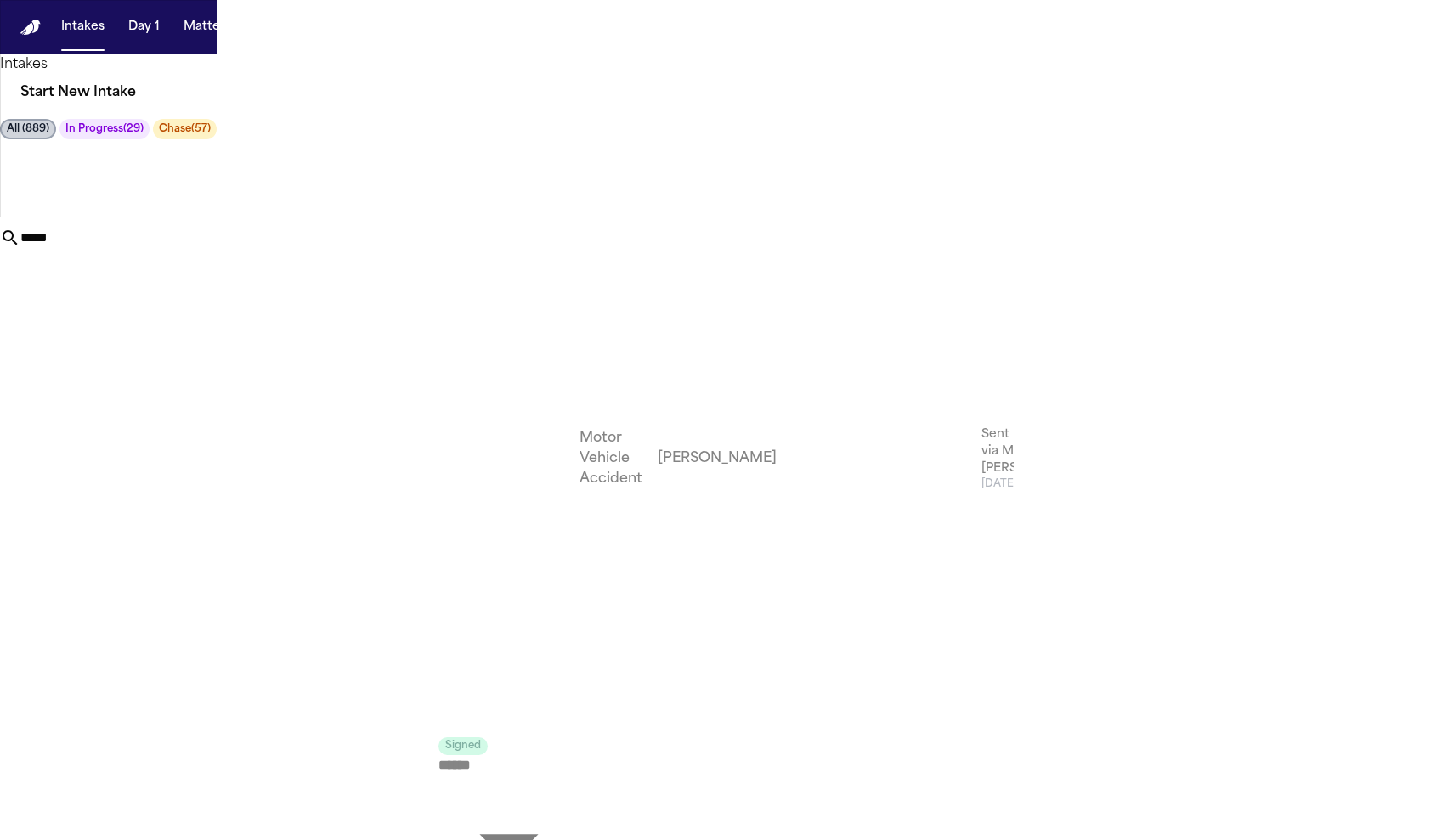
scroll to position [46, 0]
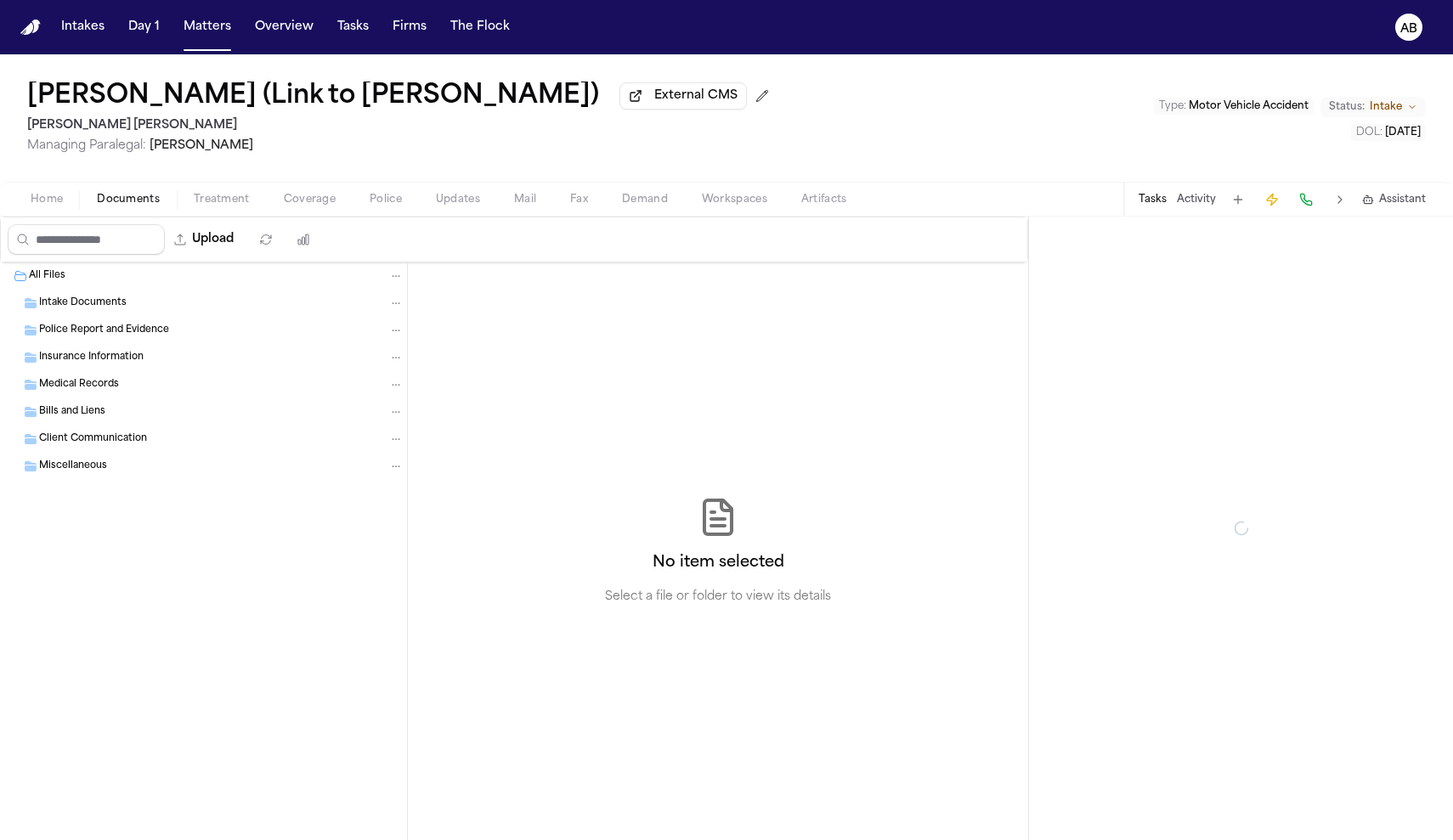
click at [159, 206] on button "Documents" at bounding box center [128, 199] width 97 height 20
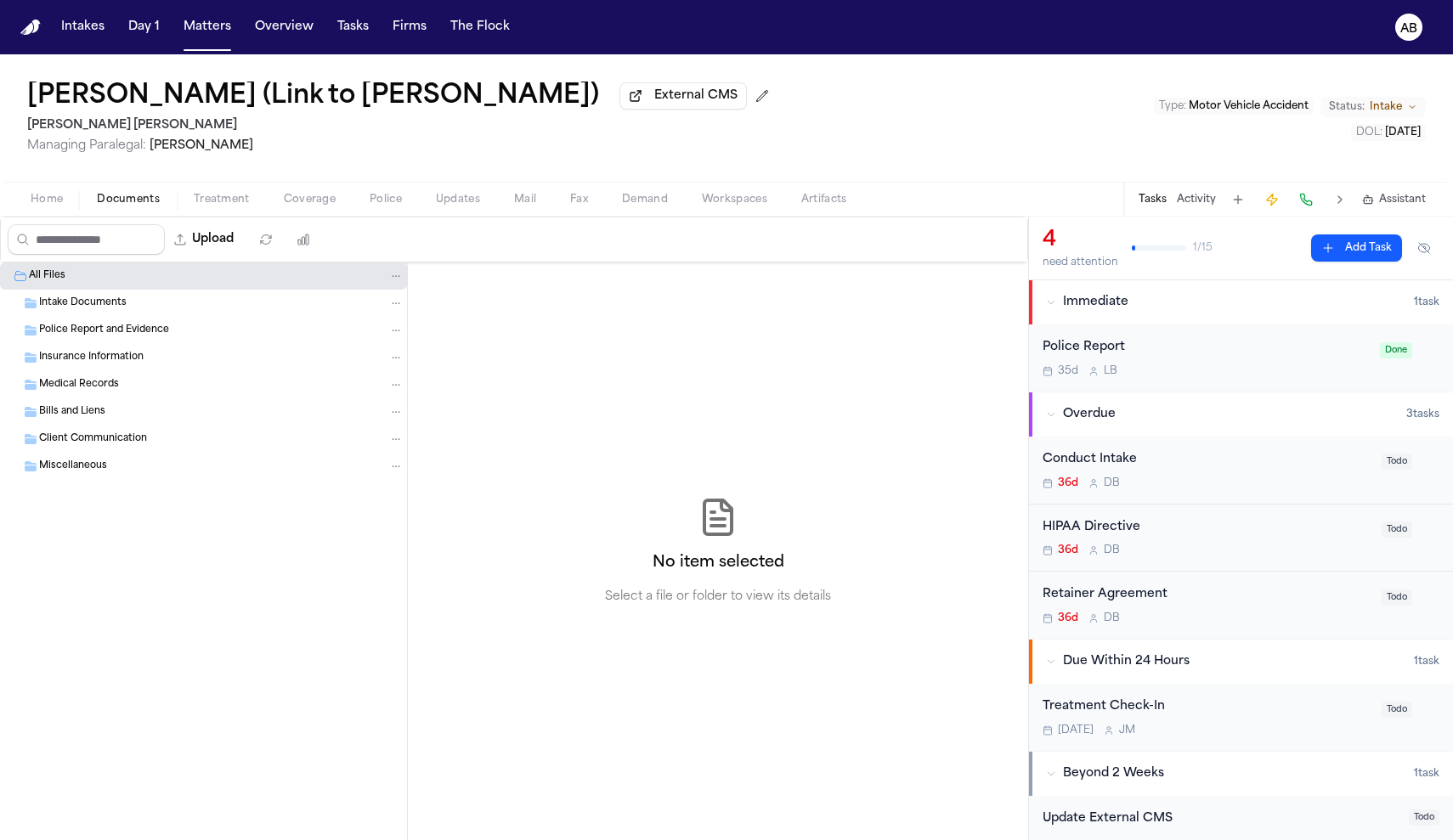
click at [104, 324] on div "Police Report and Evidence" at bounding box center [203, 330] width 407 height 27
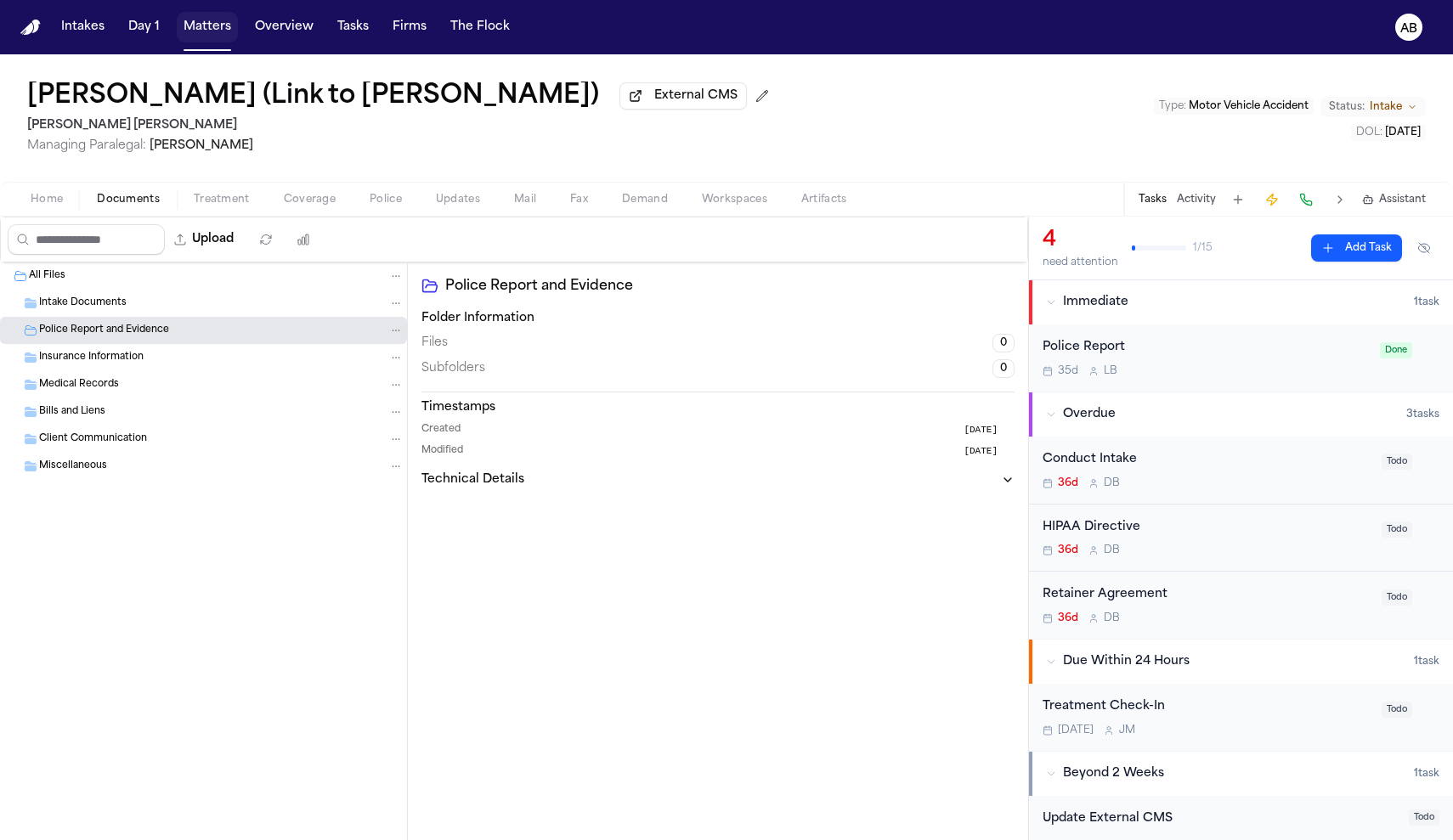
click at [203, 31] on button "Matters" at bounding box center [207, 27] width 61 height 31
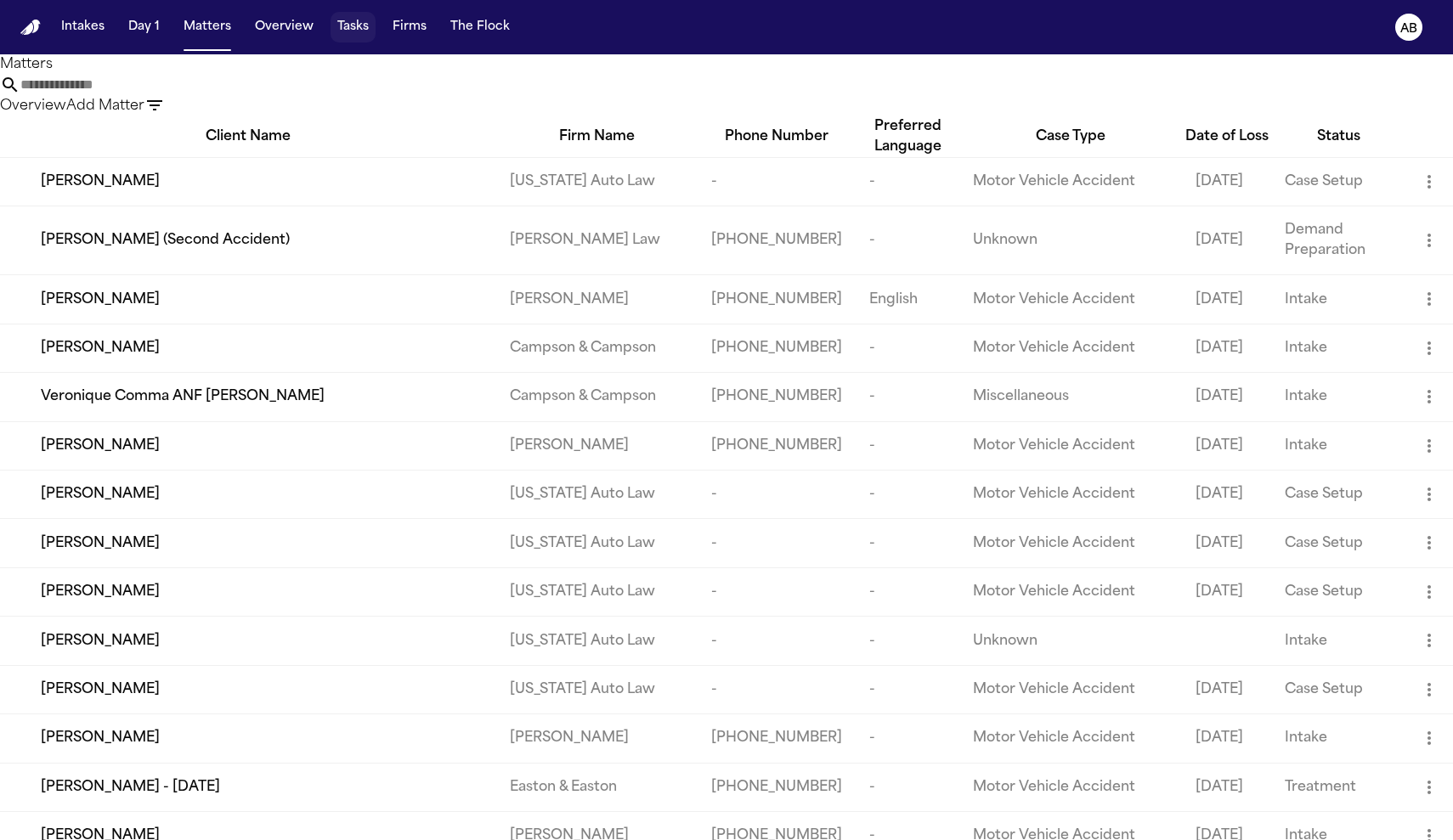
click at [336, 27] on button "Tasks" at bounding box center [353, 27] width 45 height 31
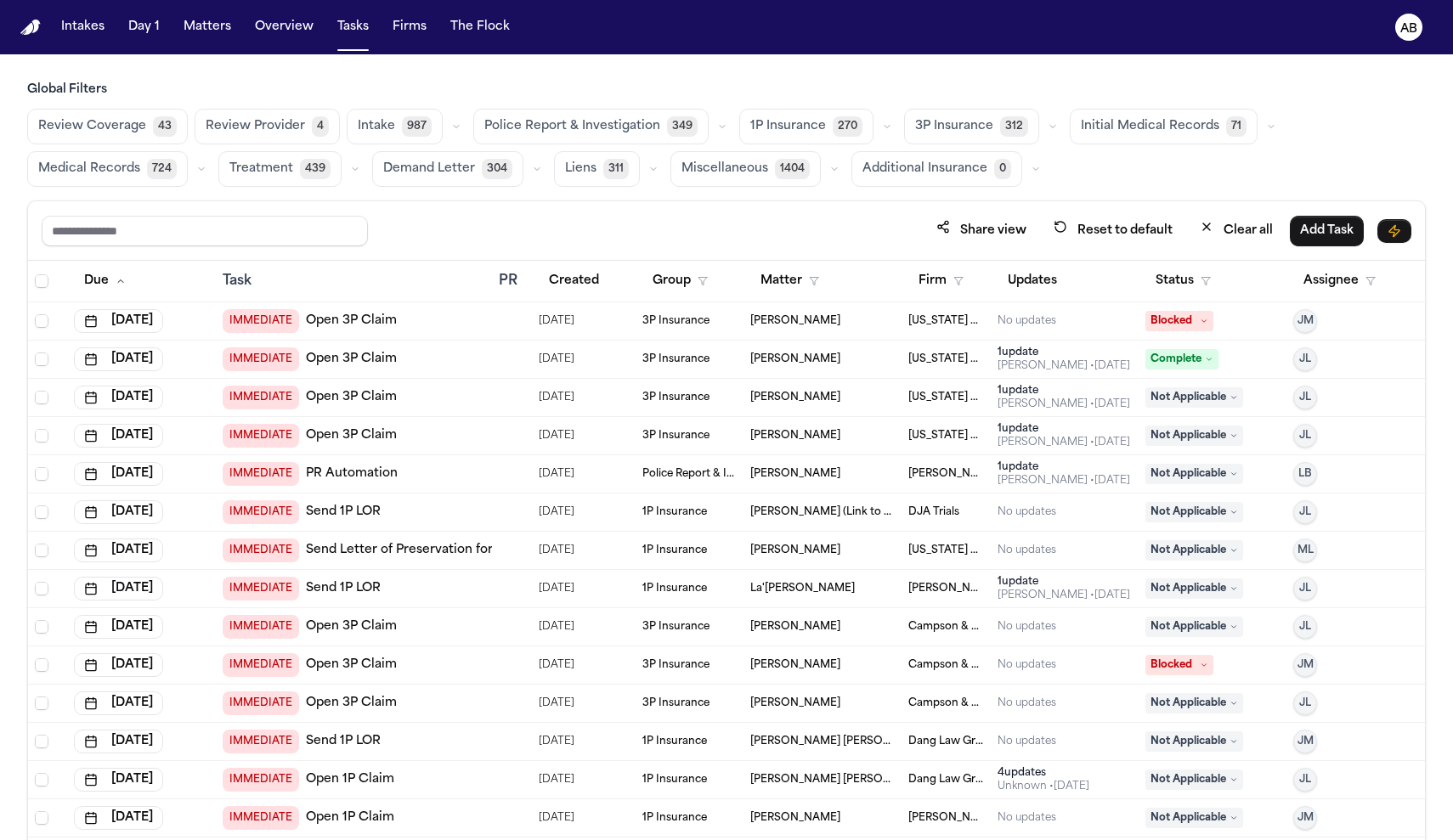
click at [360, 136] on button "Intake 987" at bounding box center [394, 127] width 96 height 35
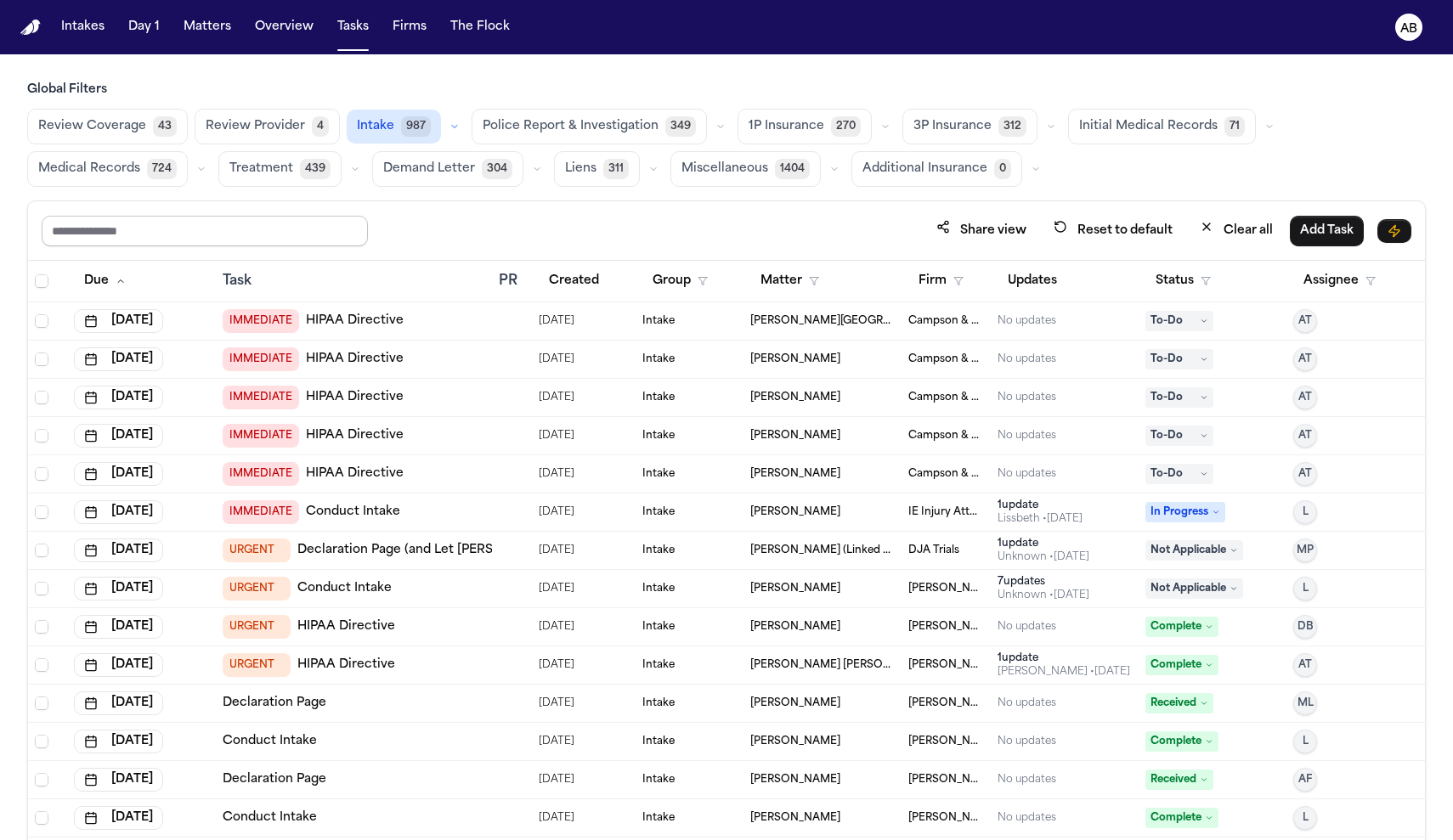
click at [234, 222] on input "text" at bounding box center [205, 230] width 326 height 31
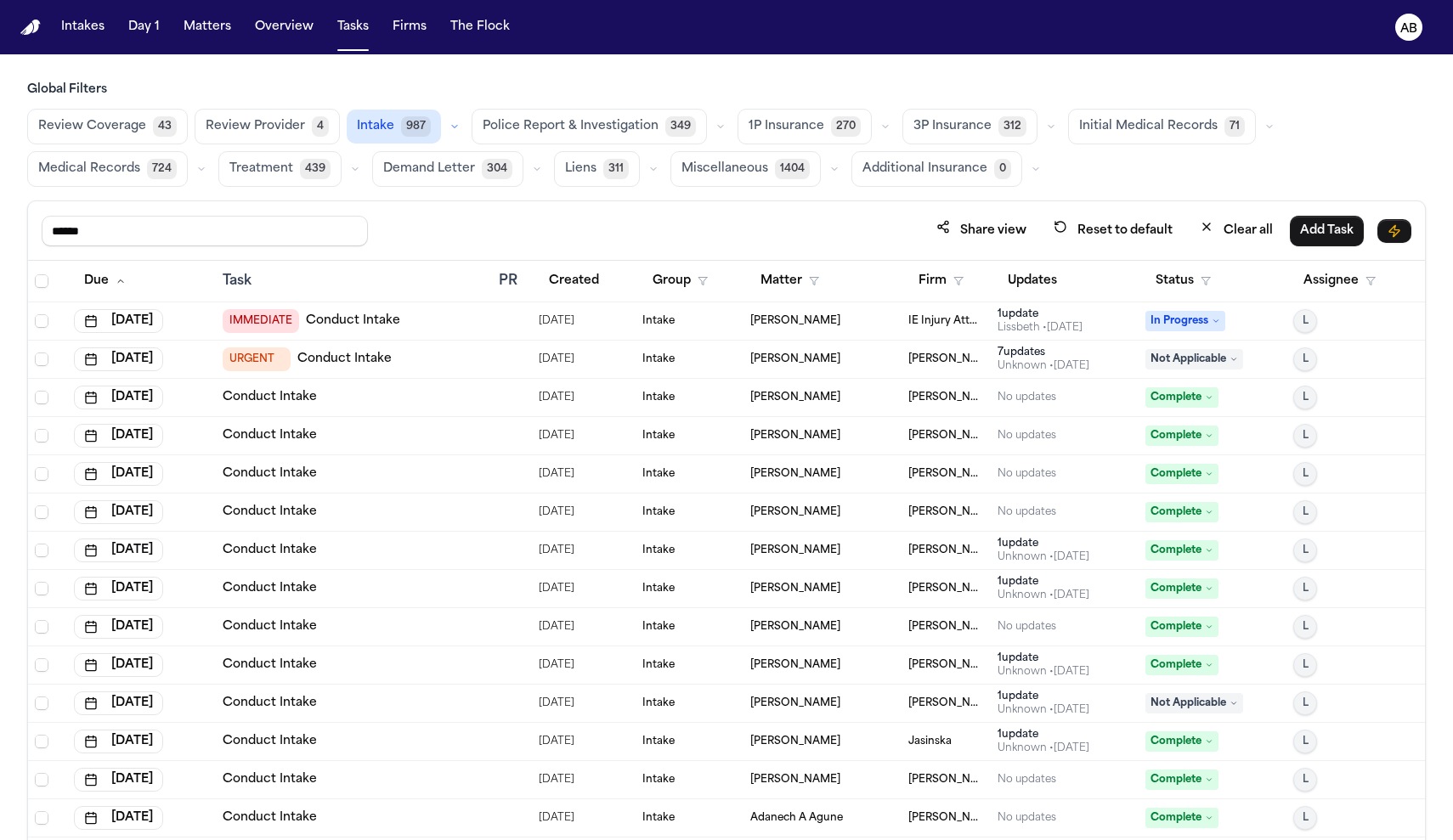
type input "*****"
click at [1201, 281] on polygon "button" at bounding box center [1206, 281] width 9 height 8
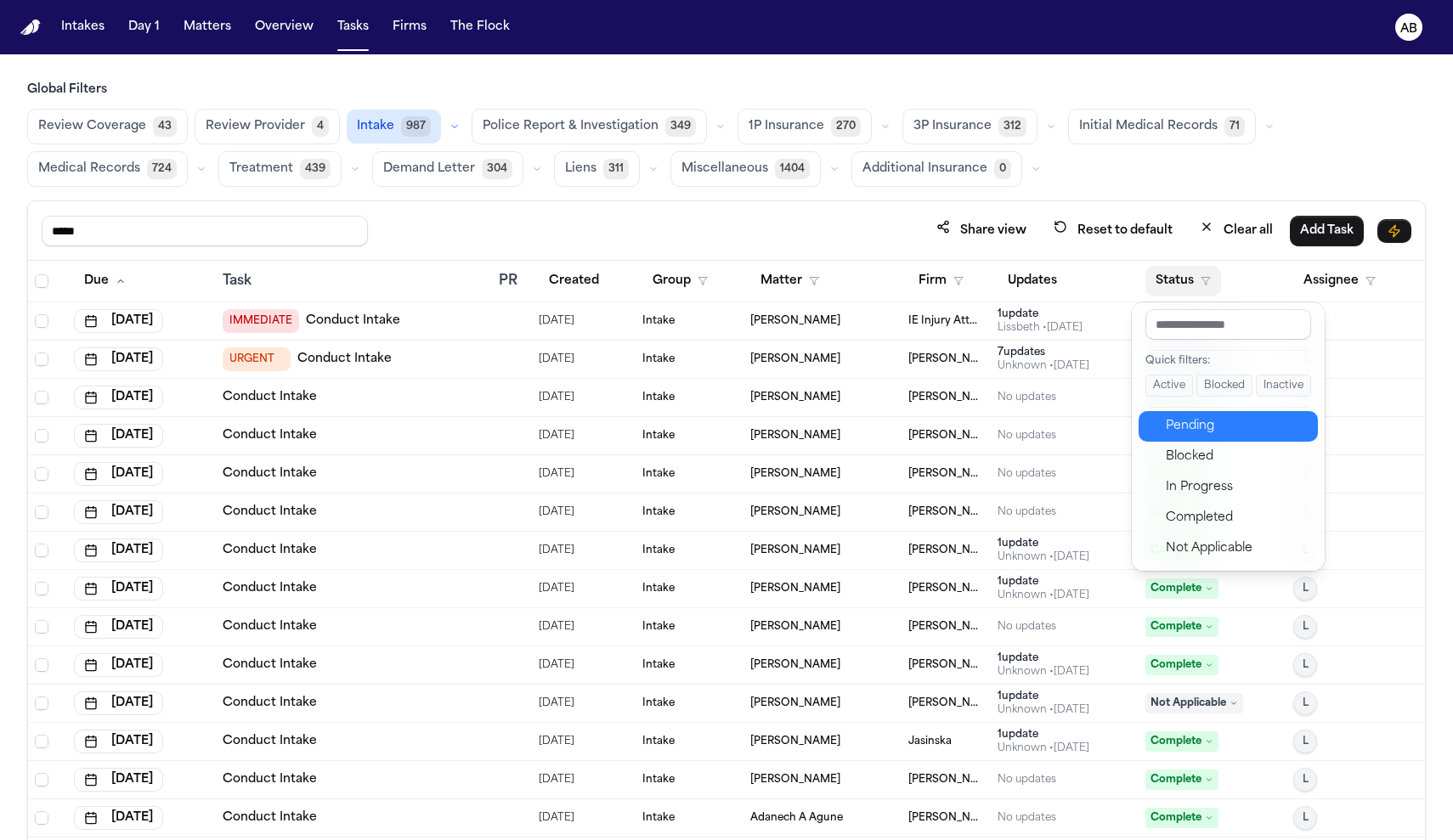
click at [1176, 430] on div "Pending" at bounding box center [1237, 426] width 142 height 20
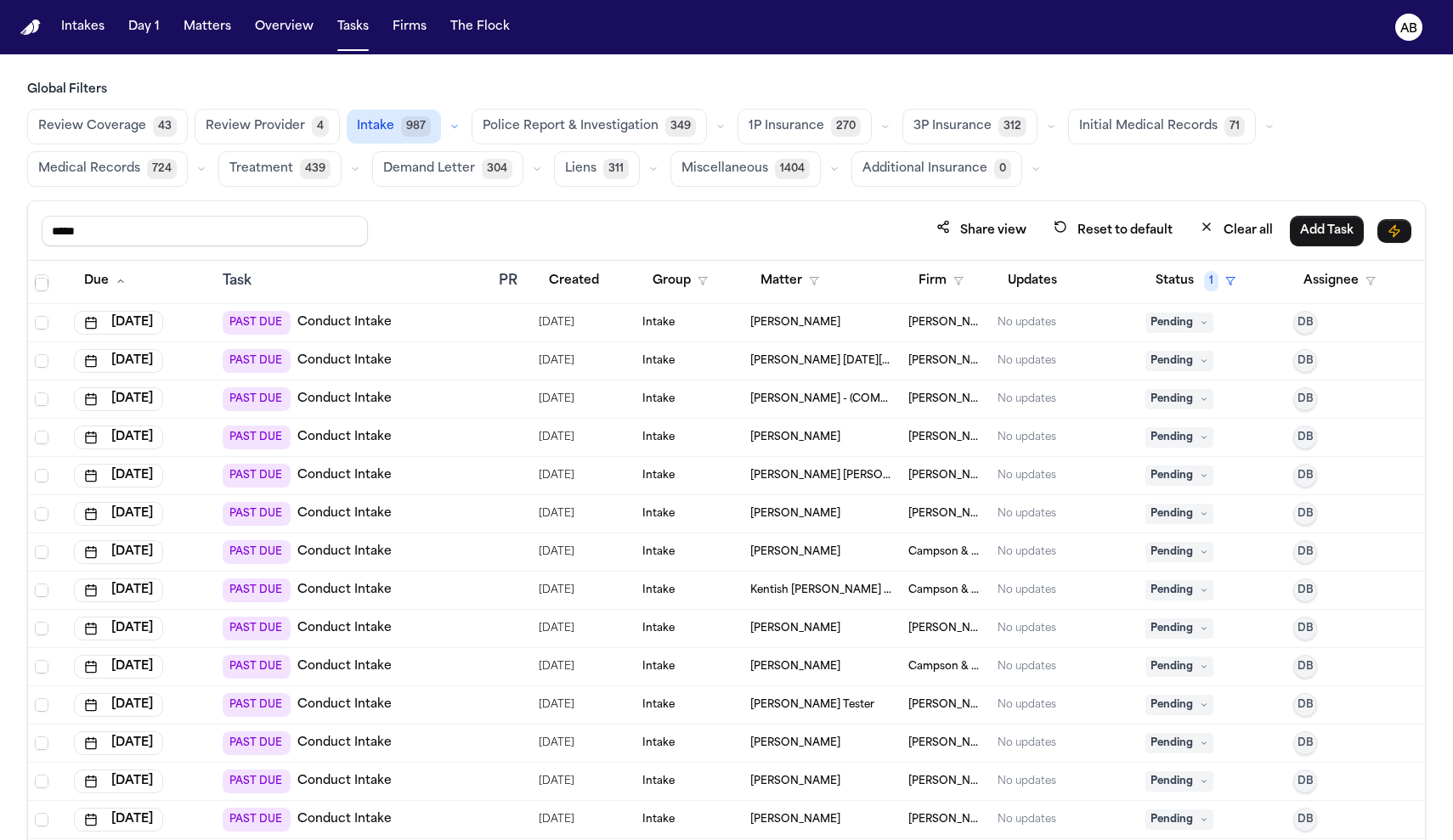
scroll to position [843, 0]
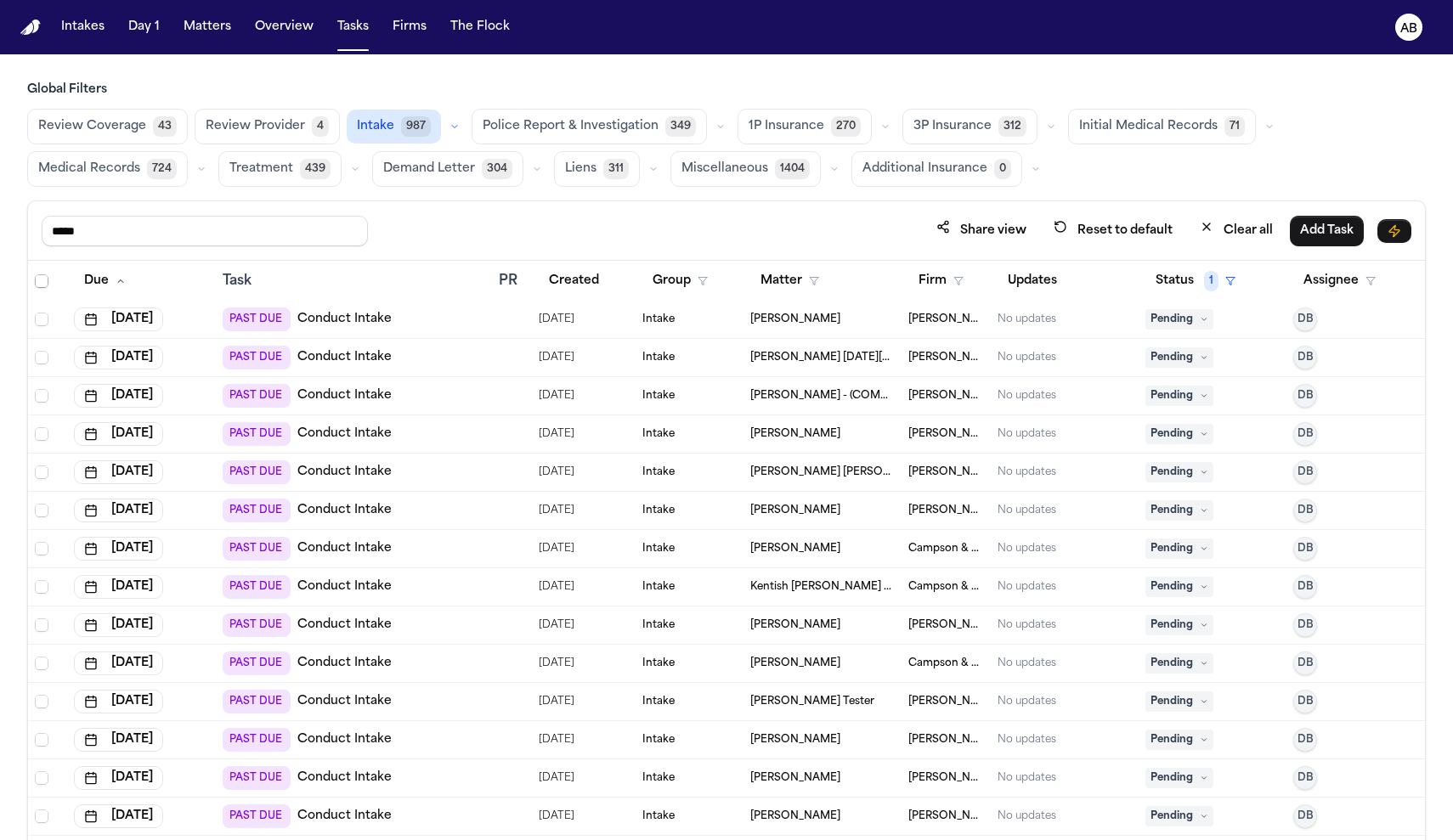
click at [379, 472] on link "Conduct Intake" at bounding box center [344, 471] width 94 height 17
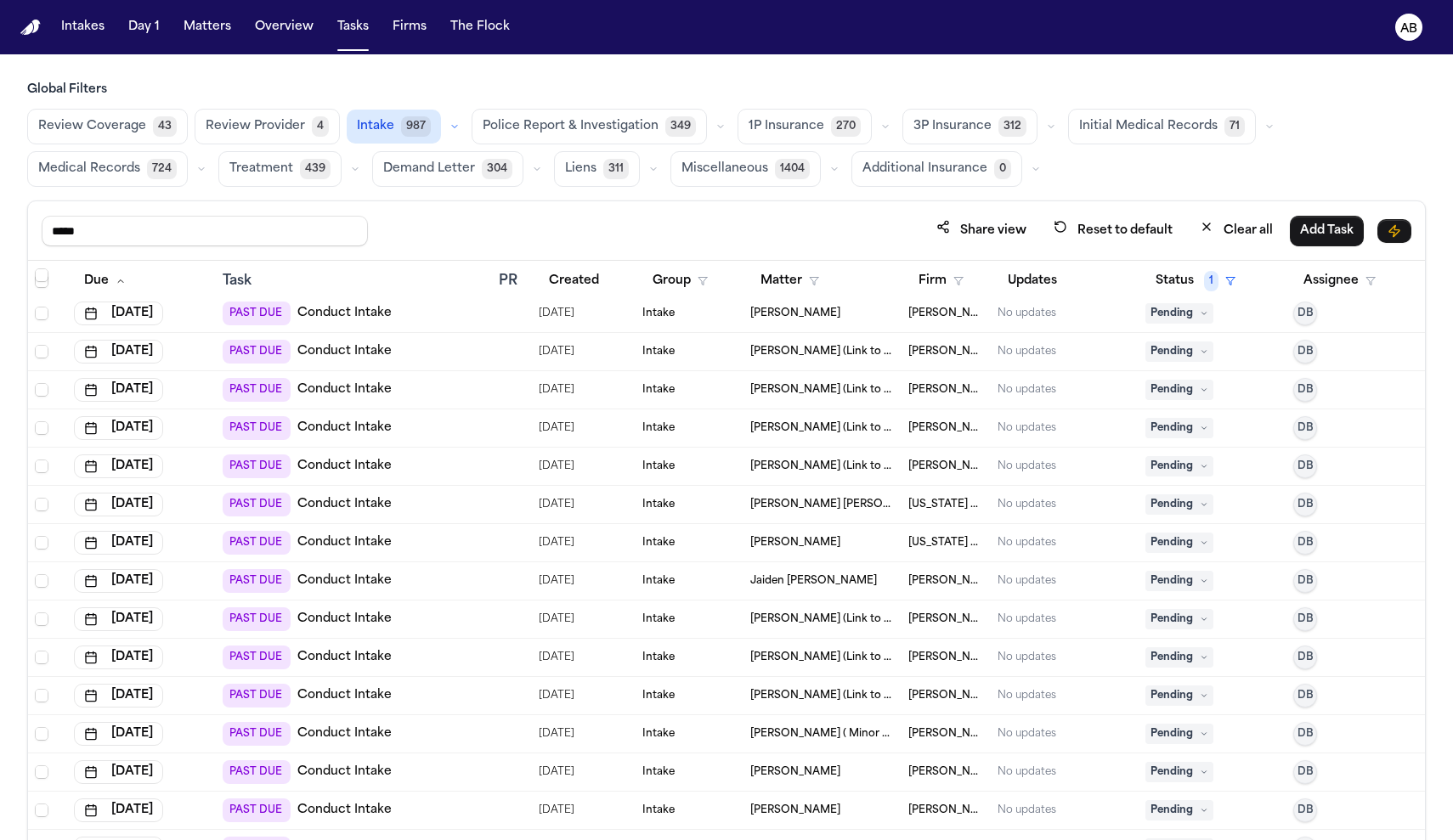
scroll to position [0, 0]
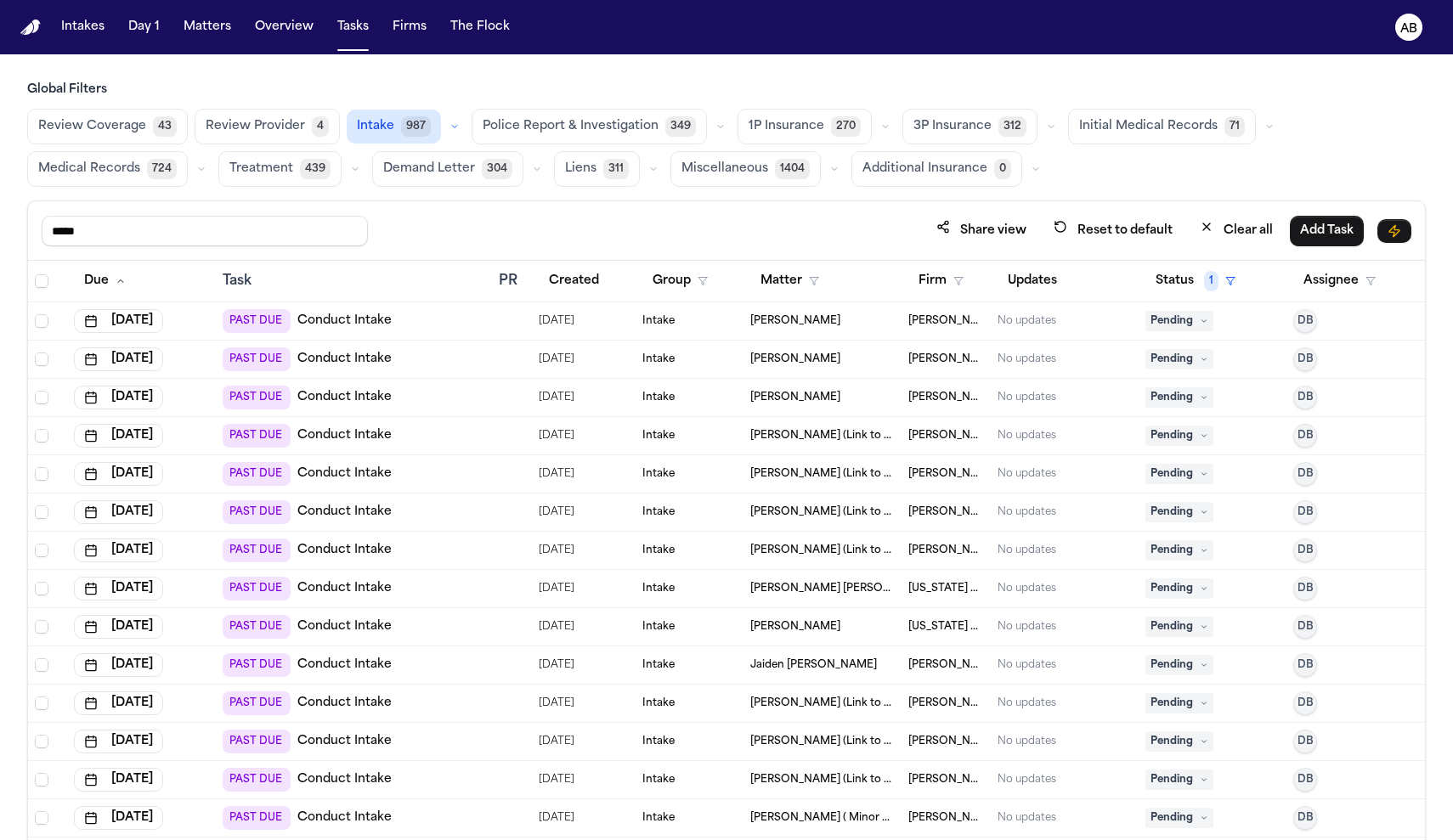
click at [352, 321] on link "Conduct Intake" at bounding box center [344, 321] width 94 height 17
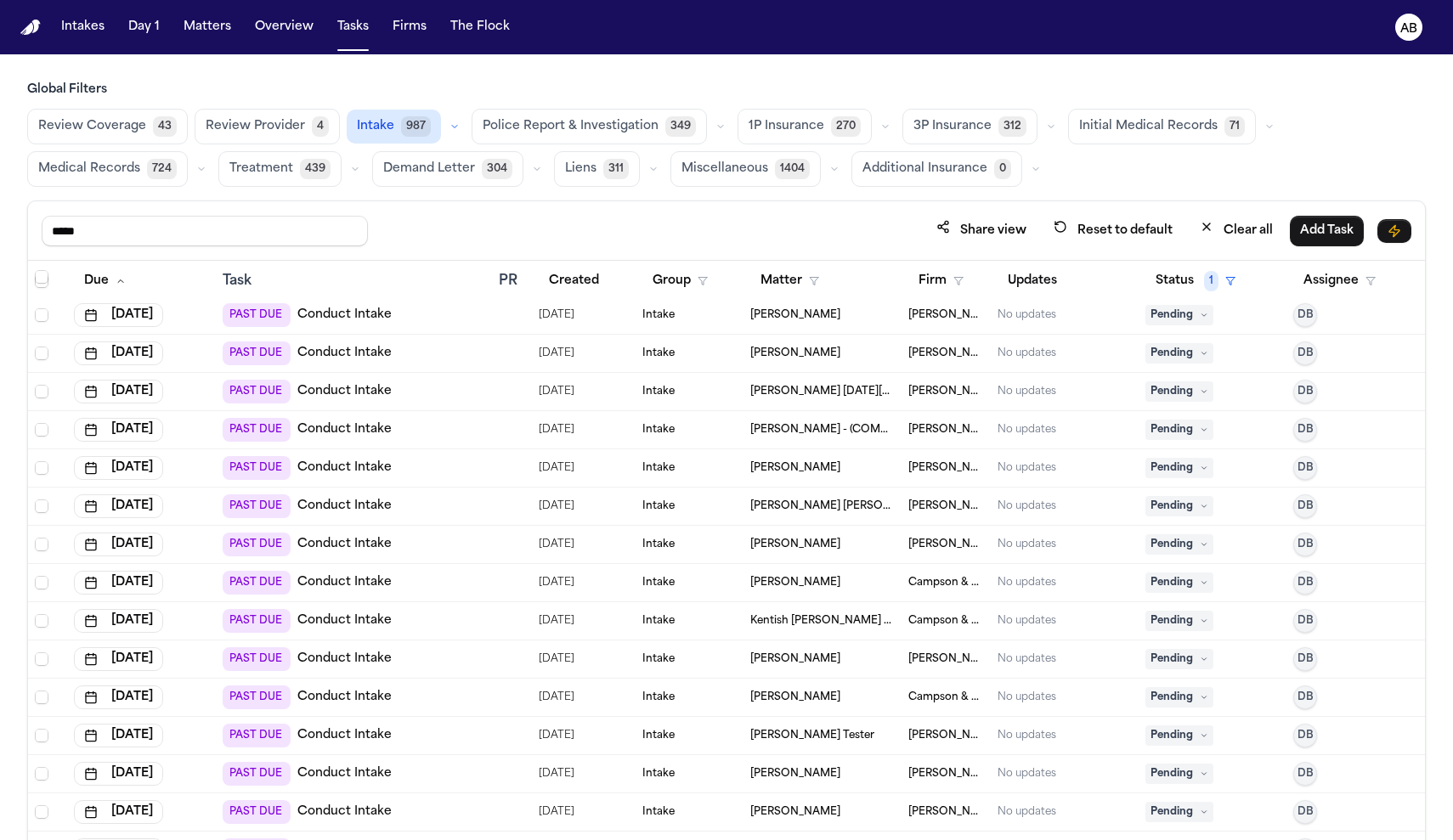
scroll to position [474, 0]
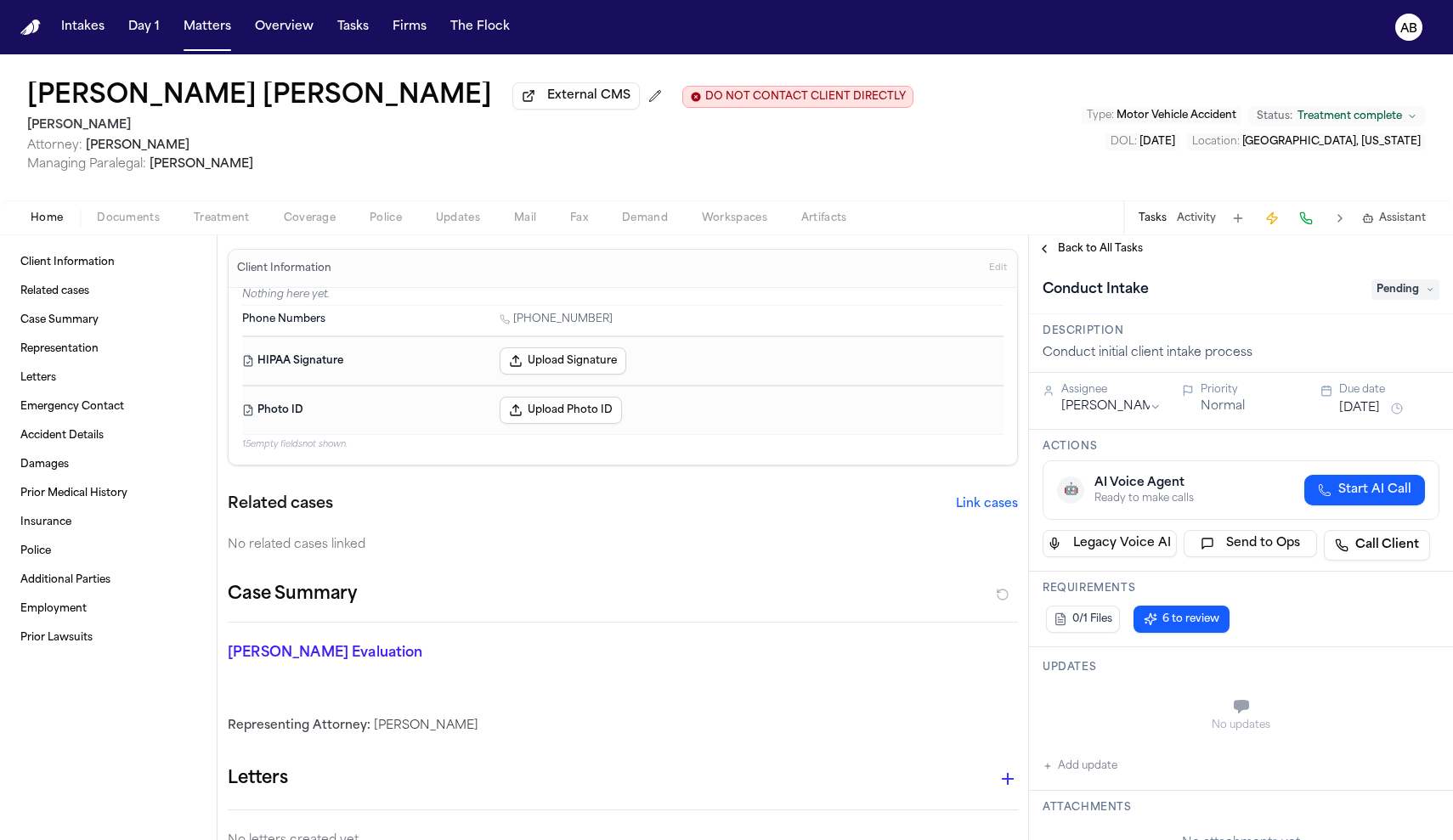
click at [106, 217] on span "Documents" at bounding box center [128, 218] width 63 height 13
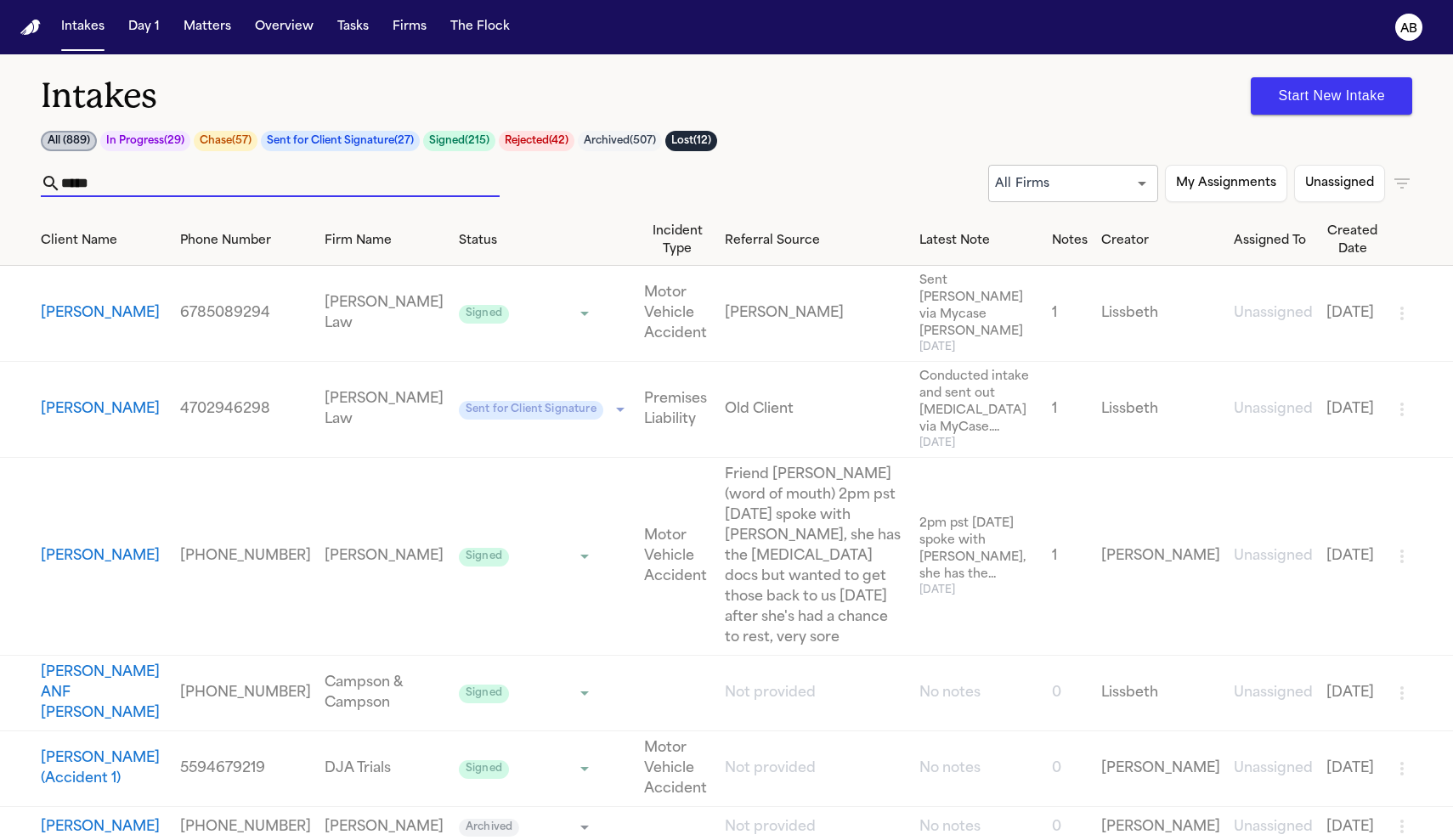
scroll to position [4, 0]
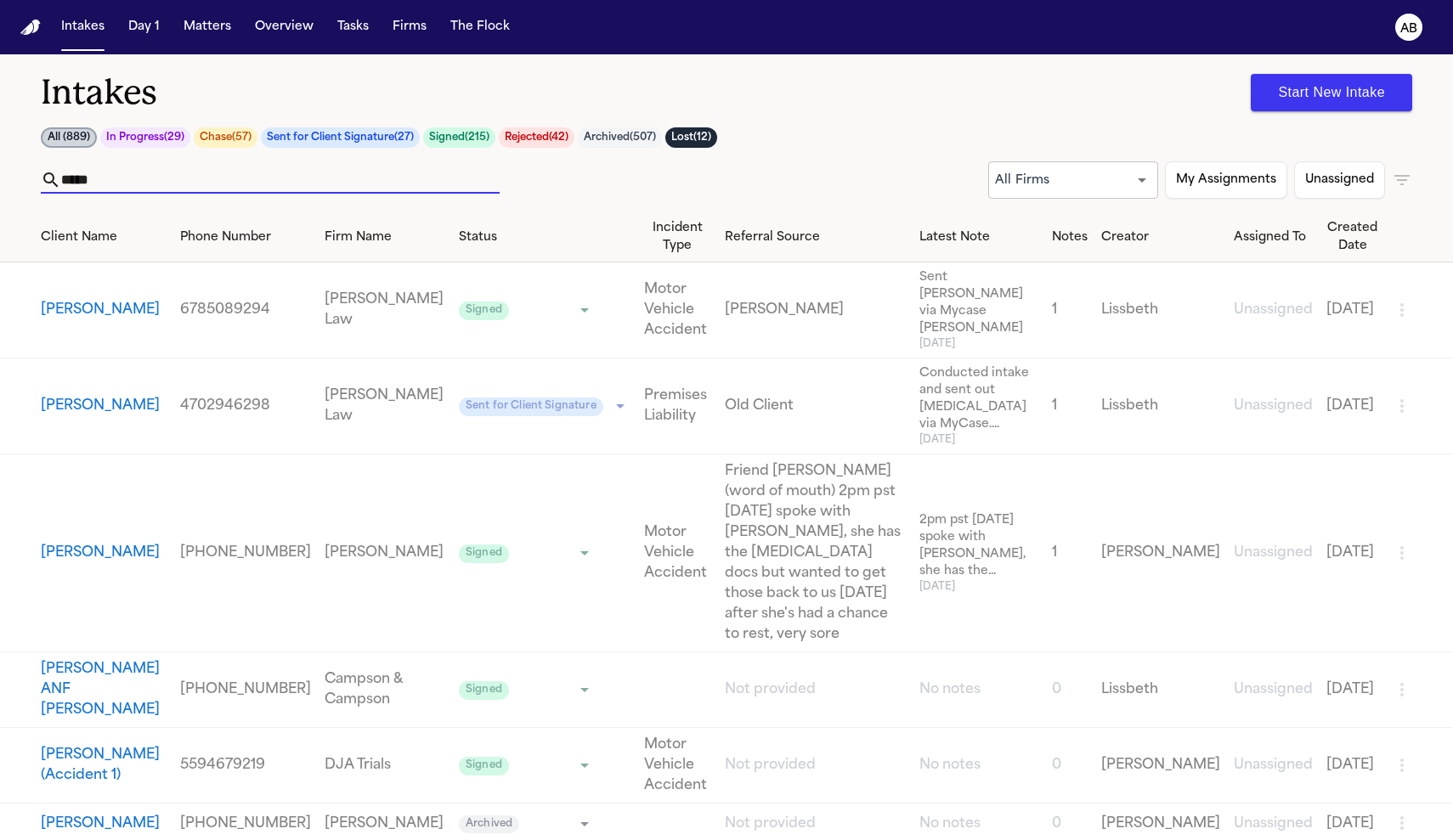
type input "*****"
click at [357, 40] on button "Tasks" at bounding box center [353, 27] width 45 height 31
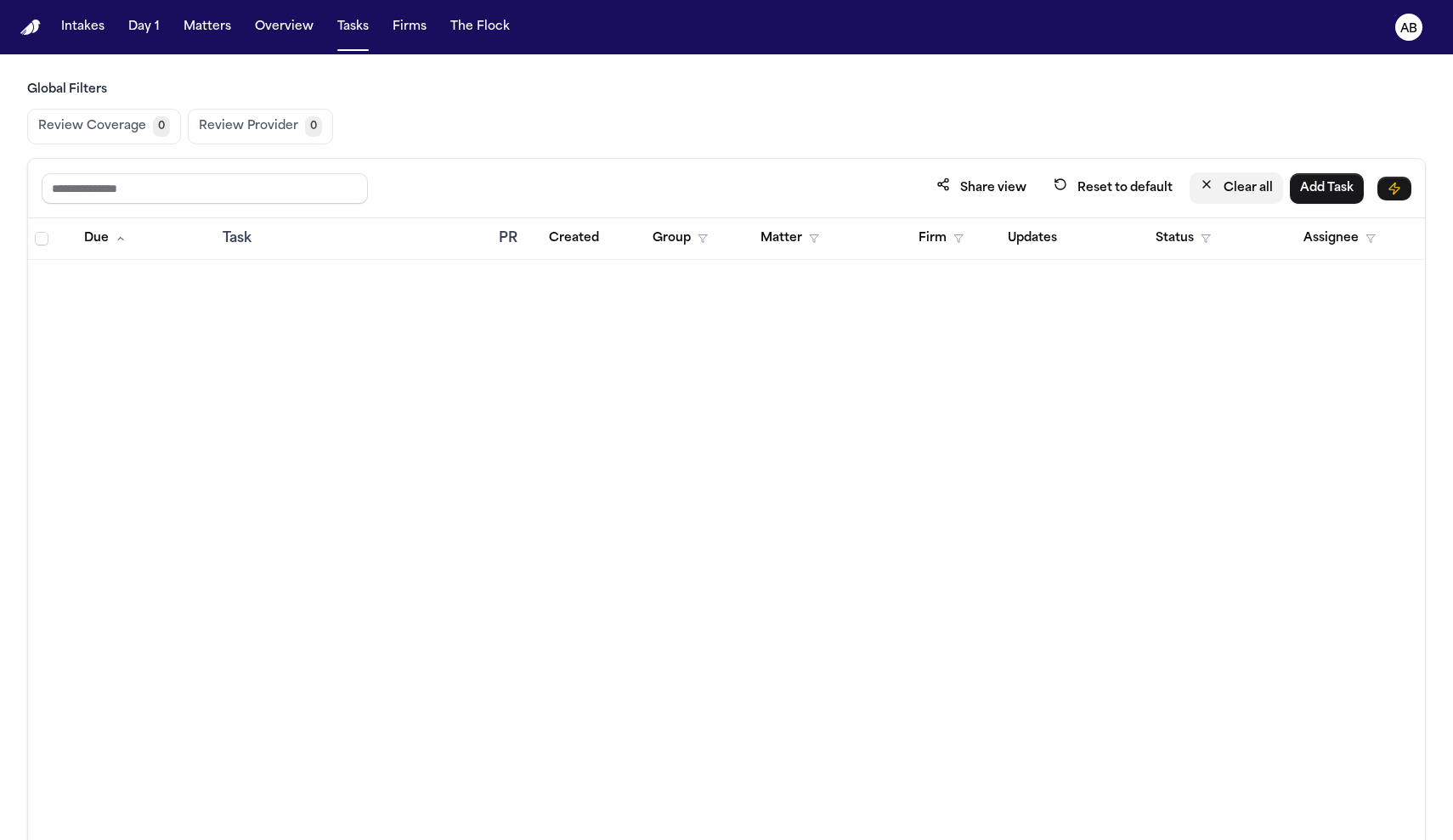
click at [1233, 193] on button "Clear all" at bounding box center [1236, 188] width 93 height 31
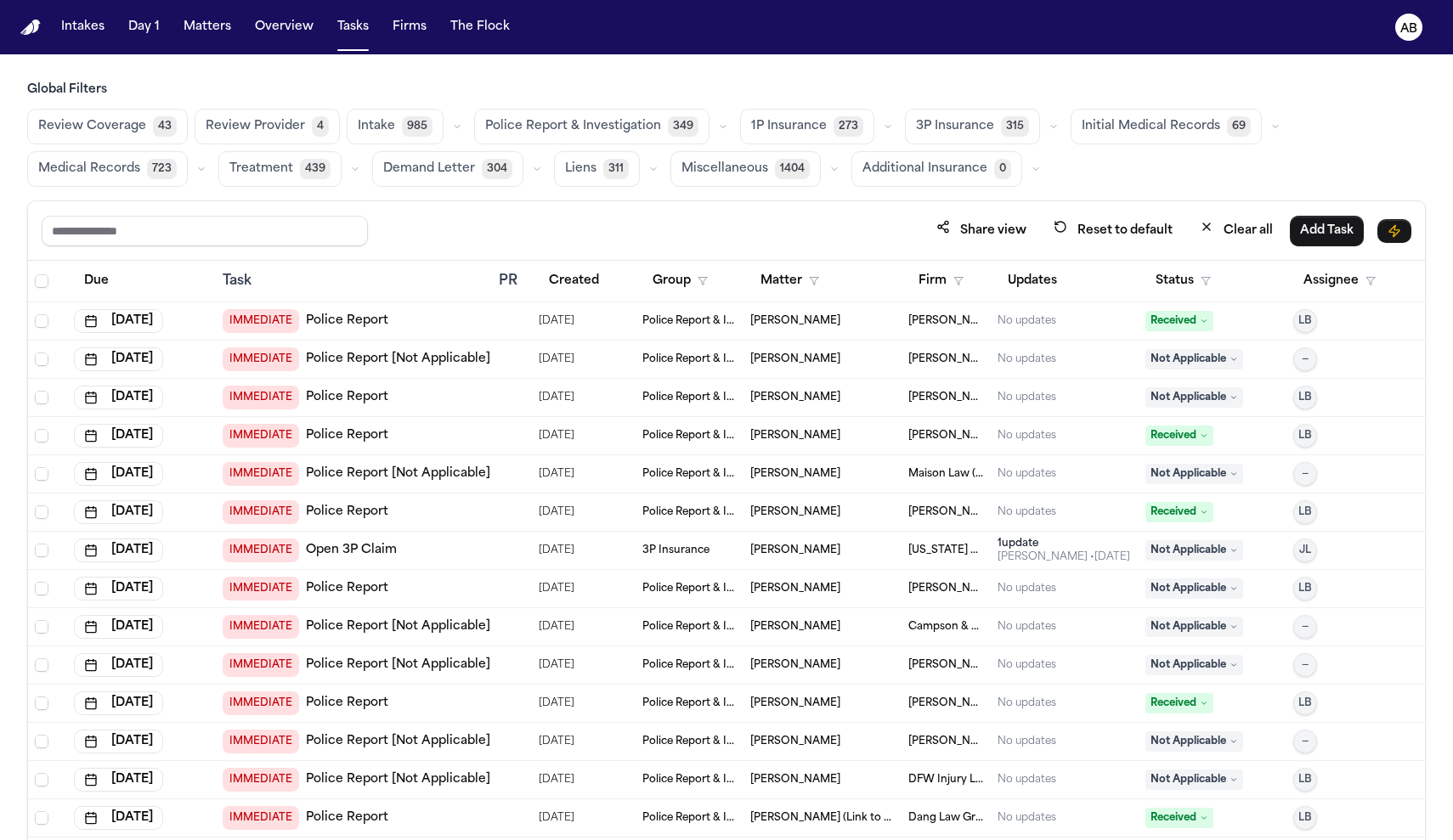
click at [770, 131] on span "1P Insurance" at bounding box center [788, 126] width 75 height 17
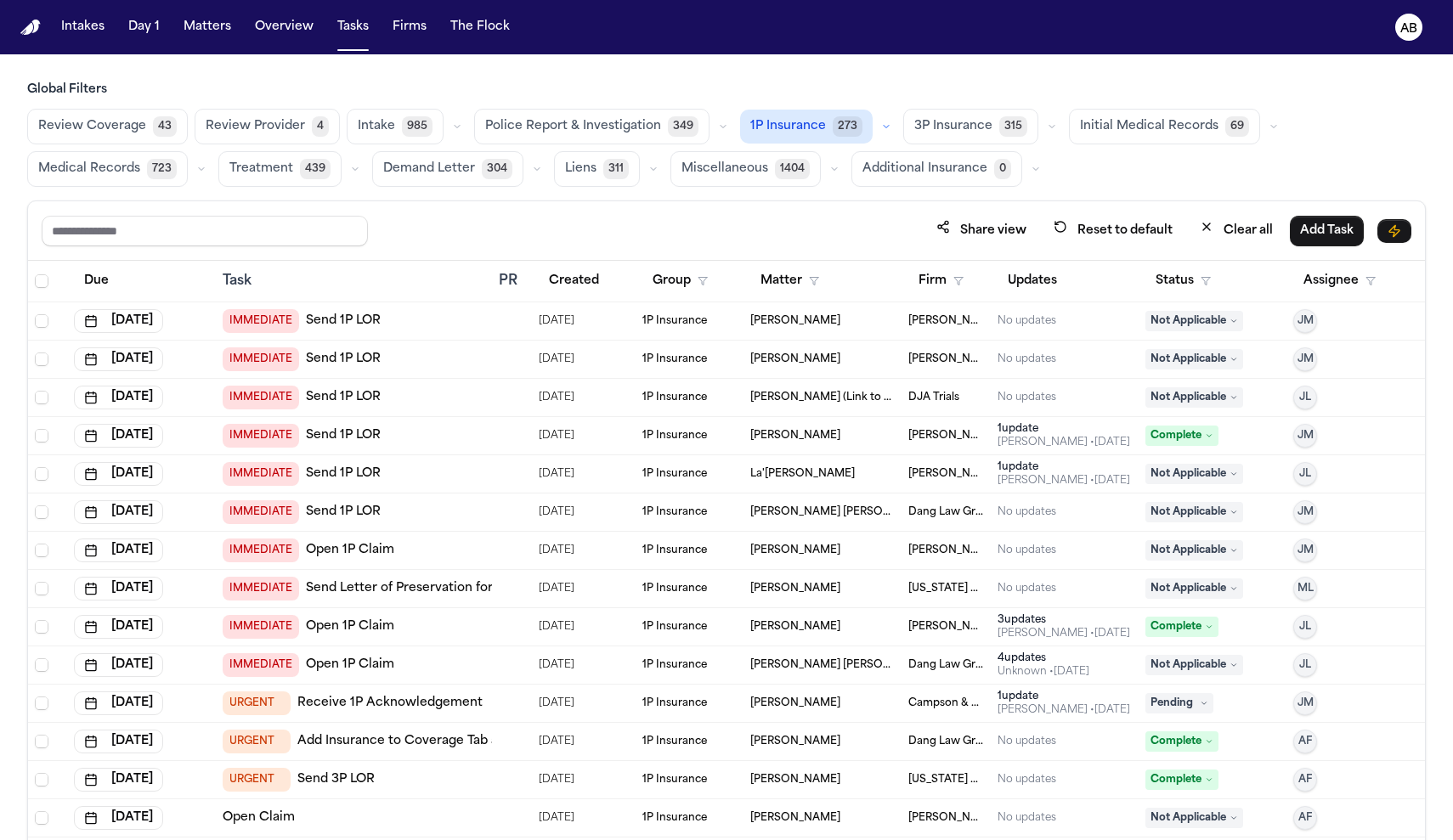
click at [319, 316] on link "Send 1P LOR" at bounding box center [343, 321] width 74 height 17
click at [1185, 274] on button "Status" at bounding box center [1183, 281] width 75 height 31
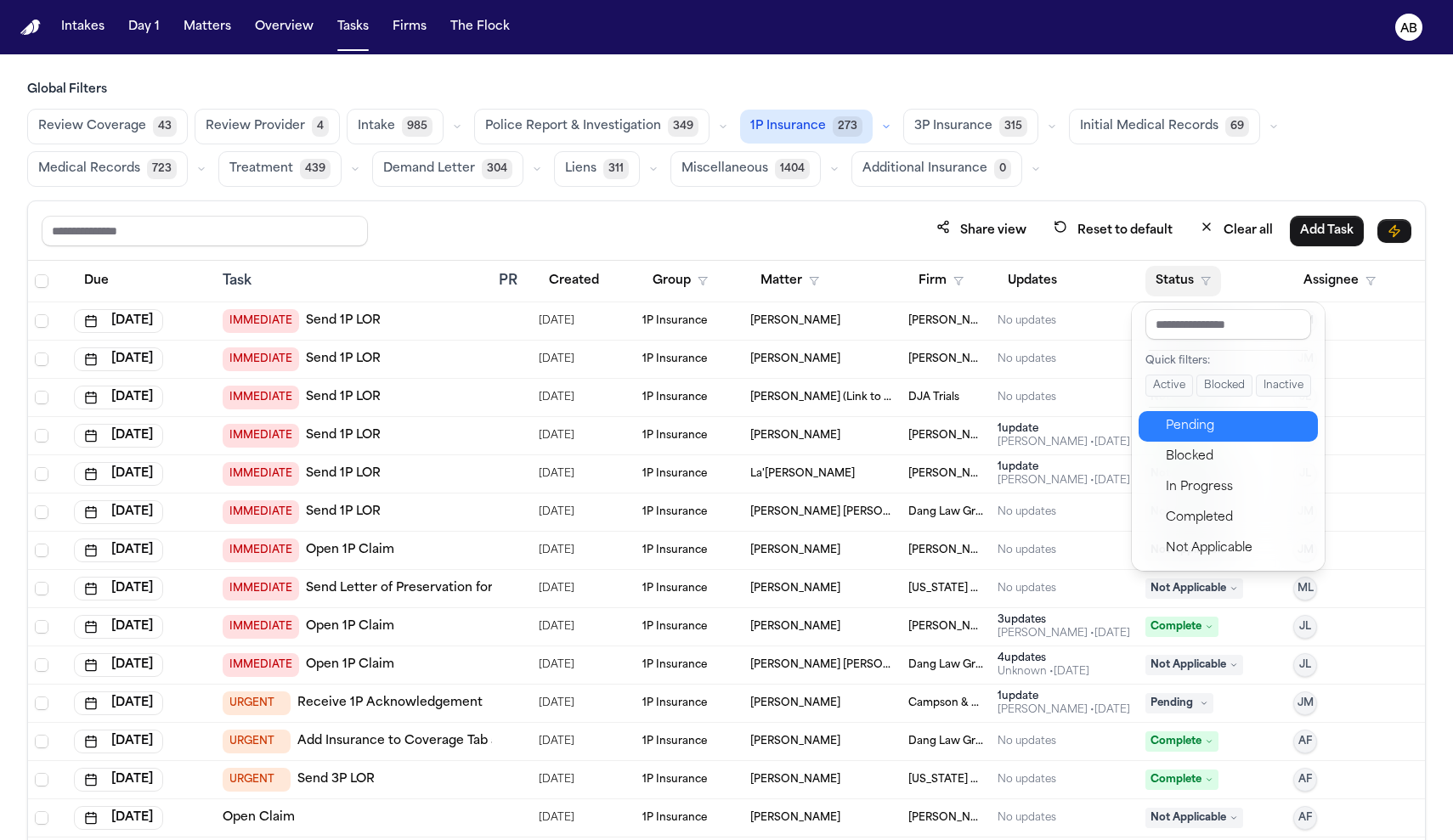
click at [1177, 418] on div "Pending" at bounding box center [1237, 426] width 142 height 20
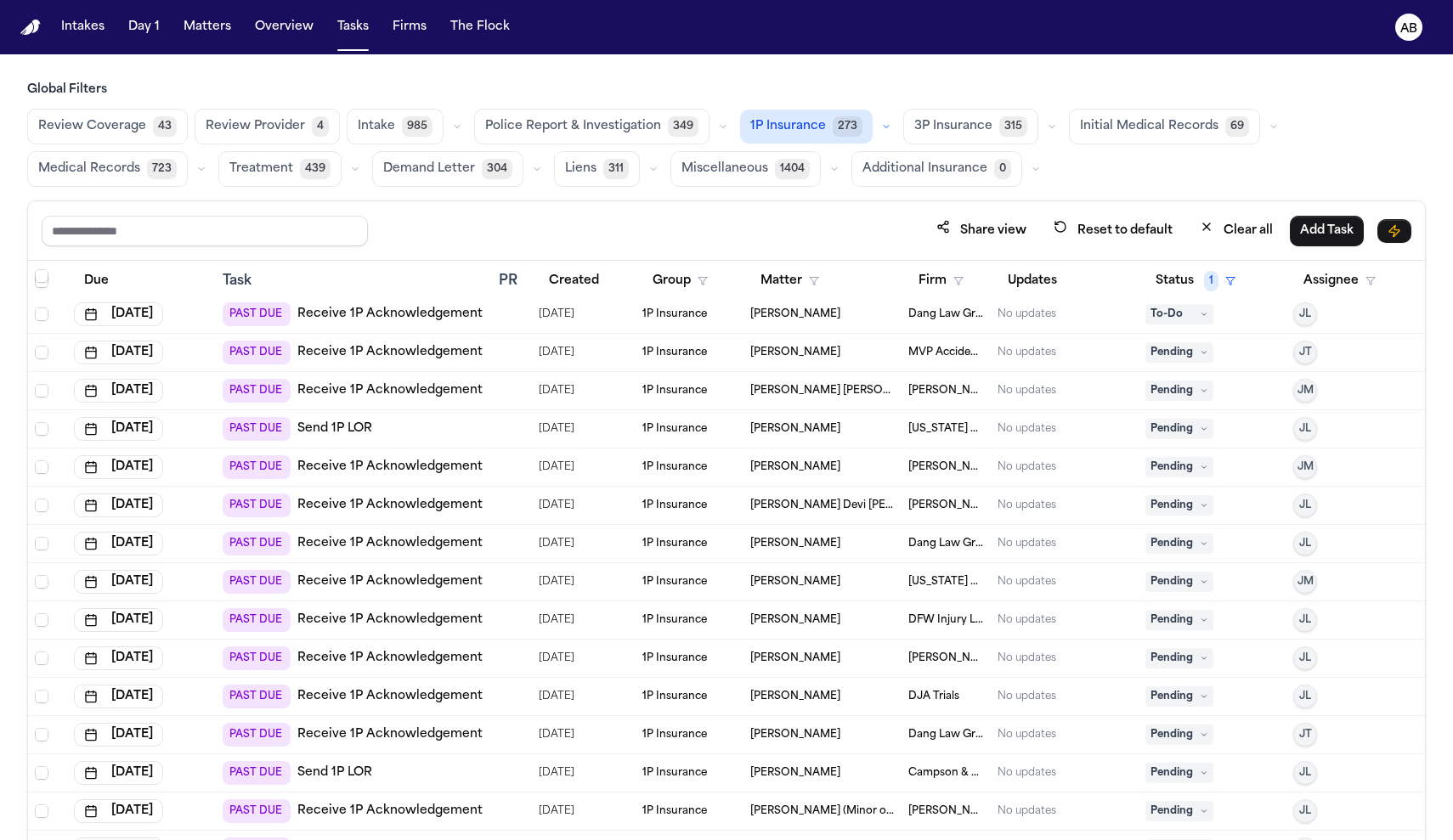
scroll to position [5188, 0]
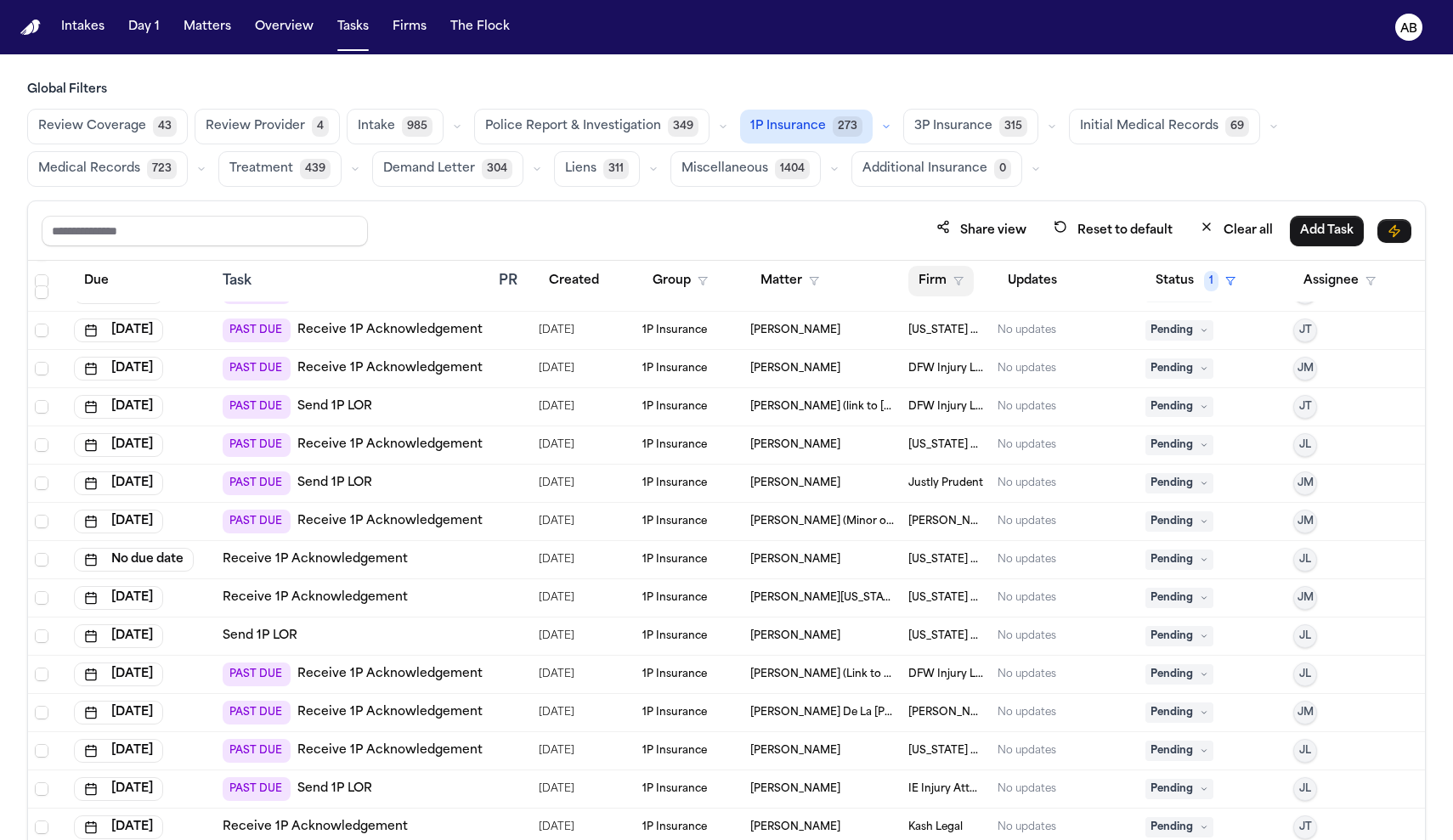
click at [916, 285] on button "Firm" at bounding box center [941, 281] width 66 height 31
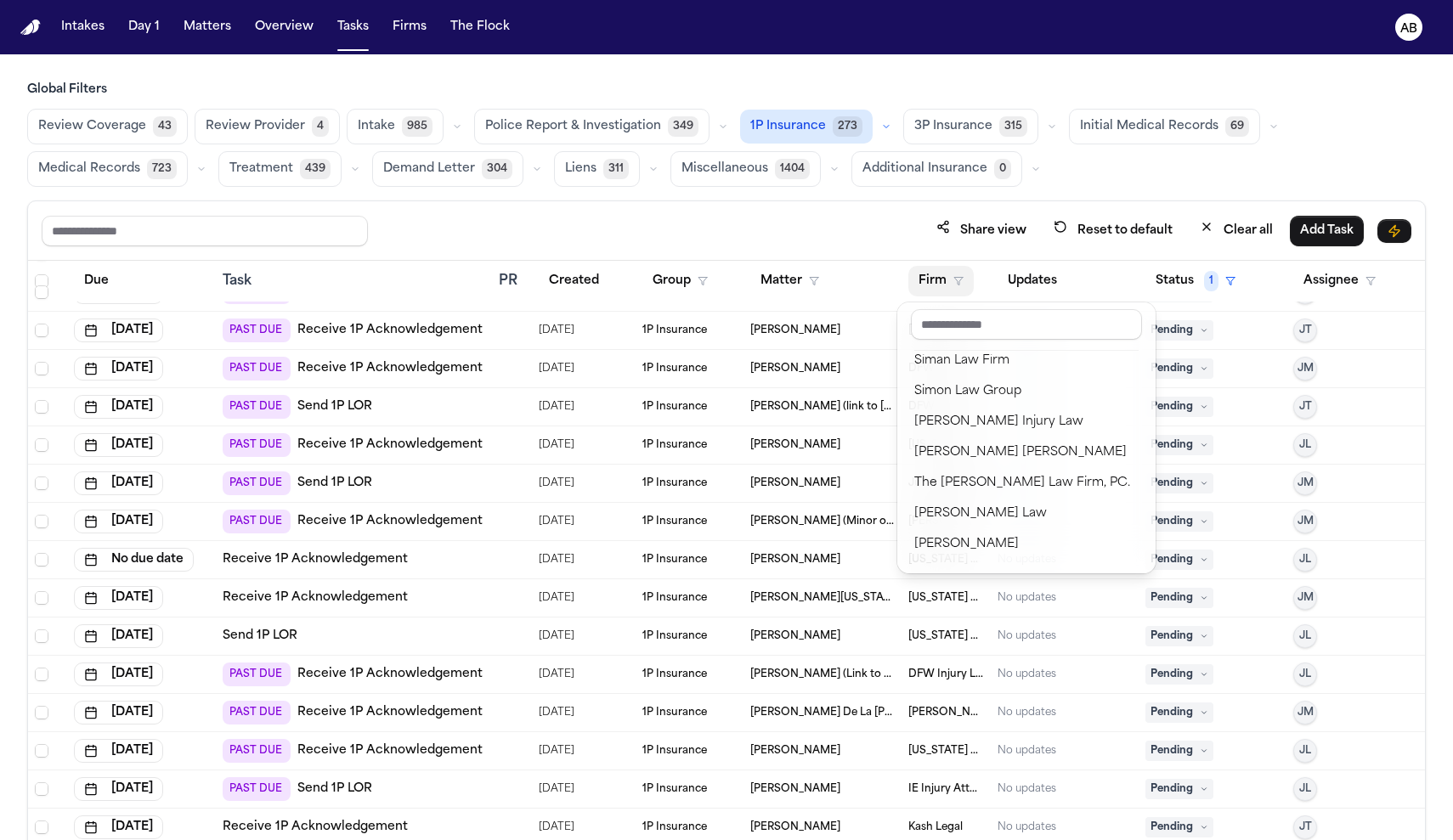
scroll to position [2162, 0]
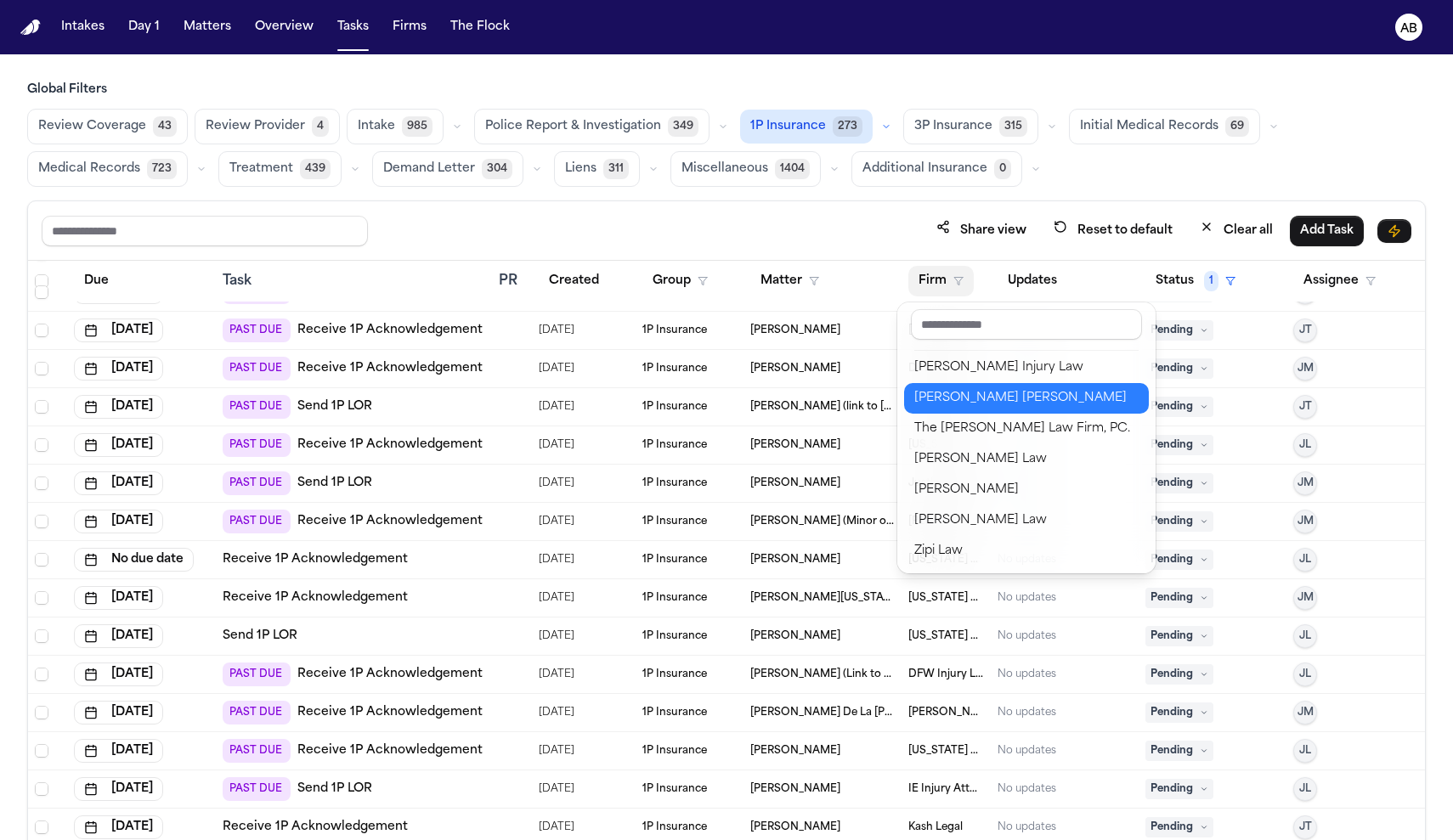
click at [975, 399] on div "[PERSON_NAME] [PERSON_NAME]" at bounding box center [1026, 398] width 224 height 20
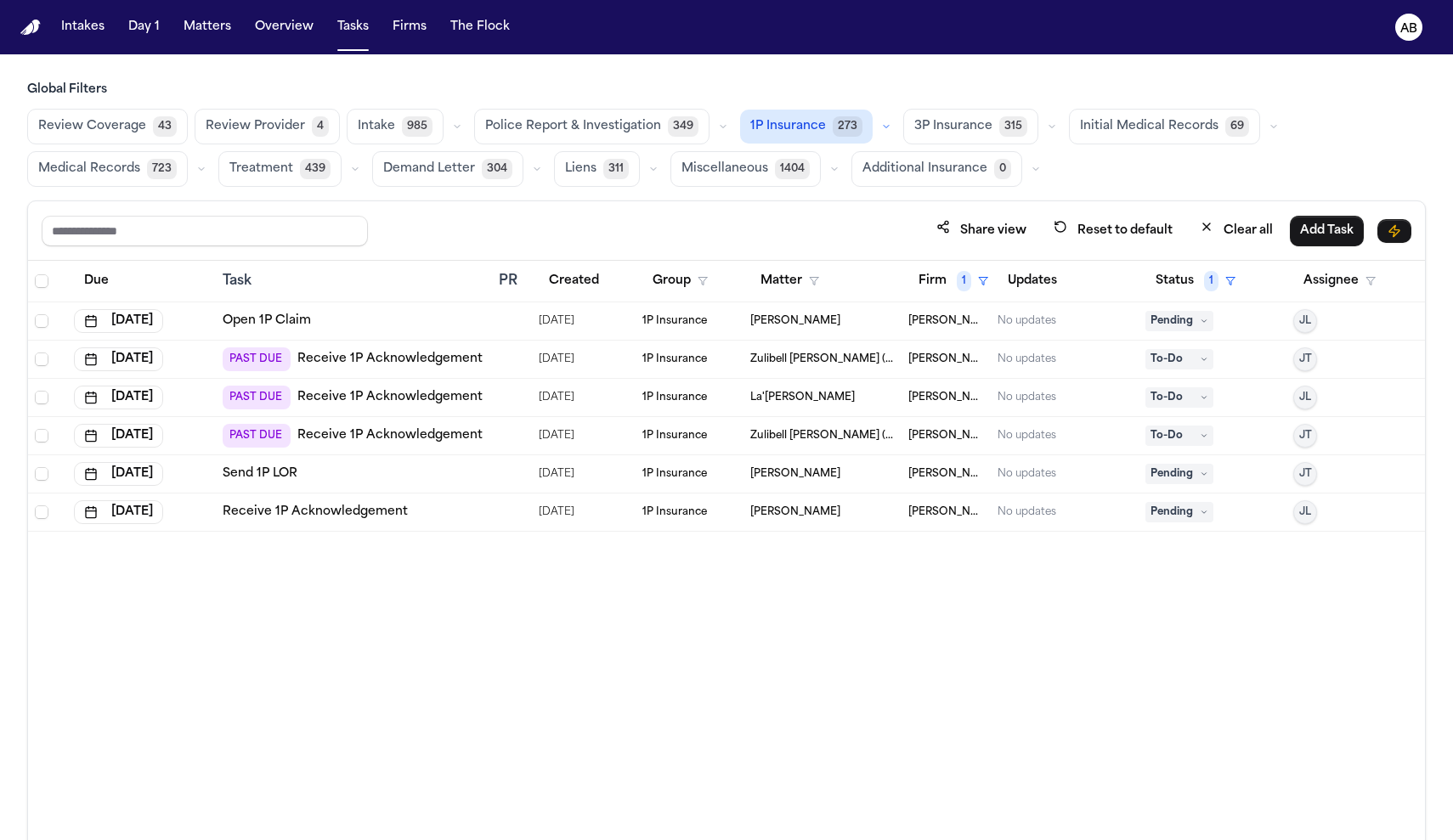
click at [434, 390] on link "Receive 1P Acknowledgement" at bounding box center [389, 397] width 185 height 17
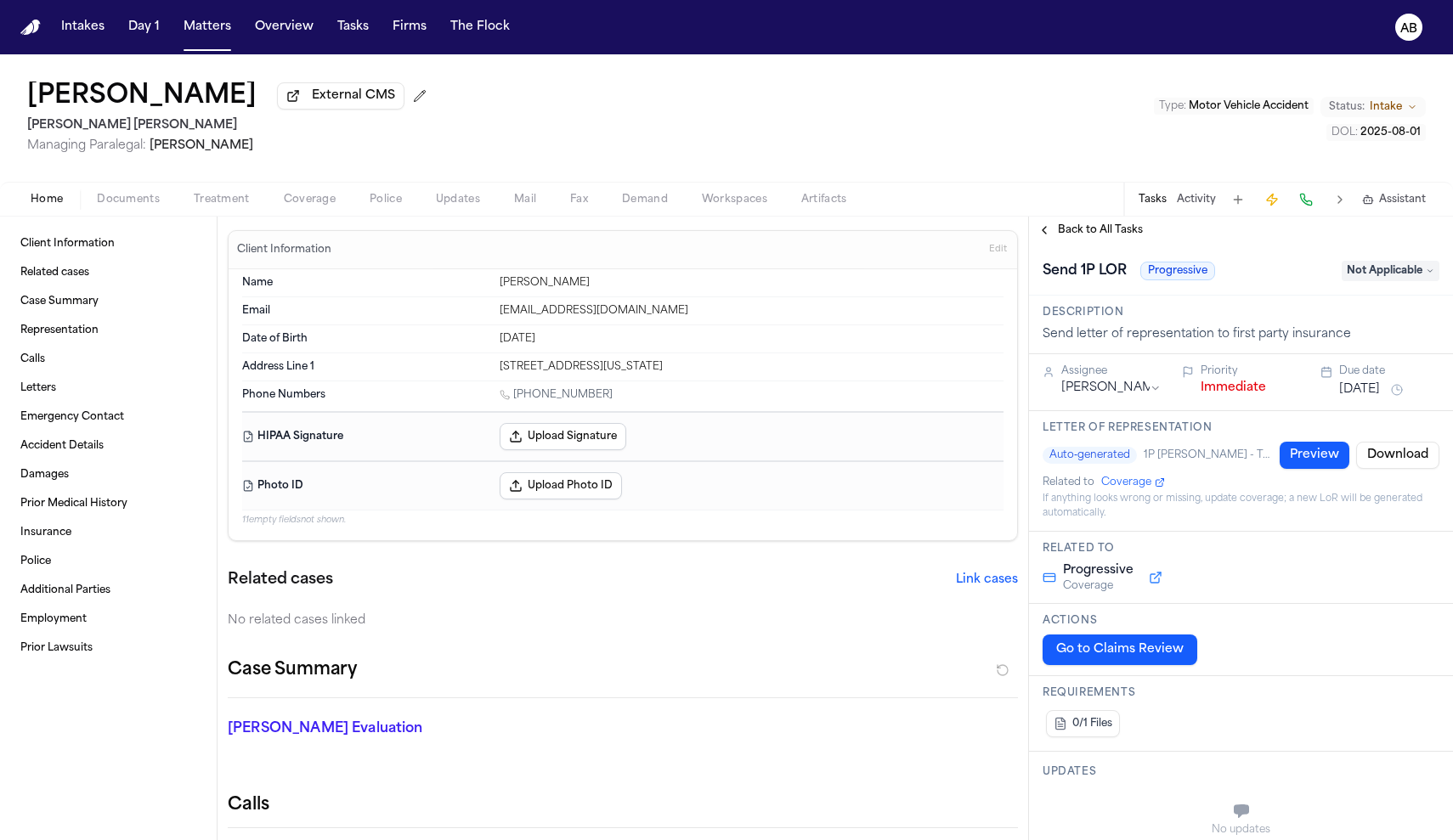
click at [1233, 397] on button "Immediate" at bounding box center [1233, 387] width 66 height 17
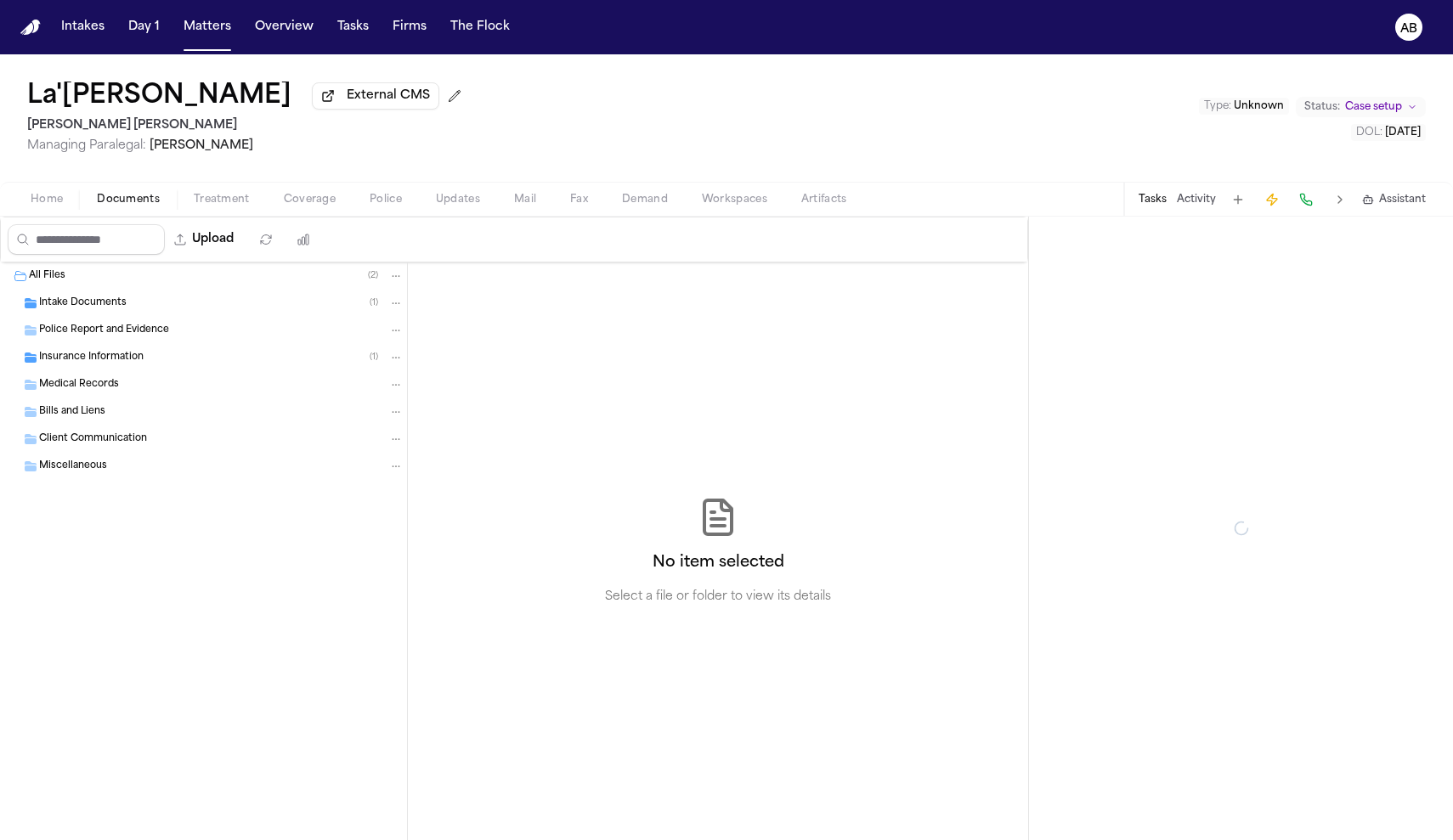
click at [134, 210] on span "button" at bounding box center [129, 209] width 83 height 2
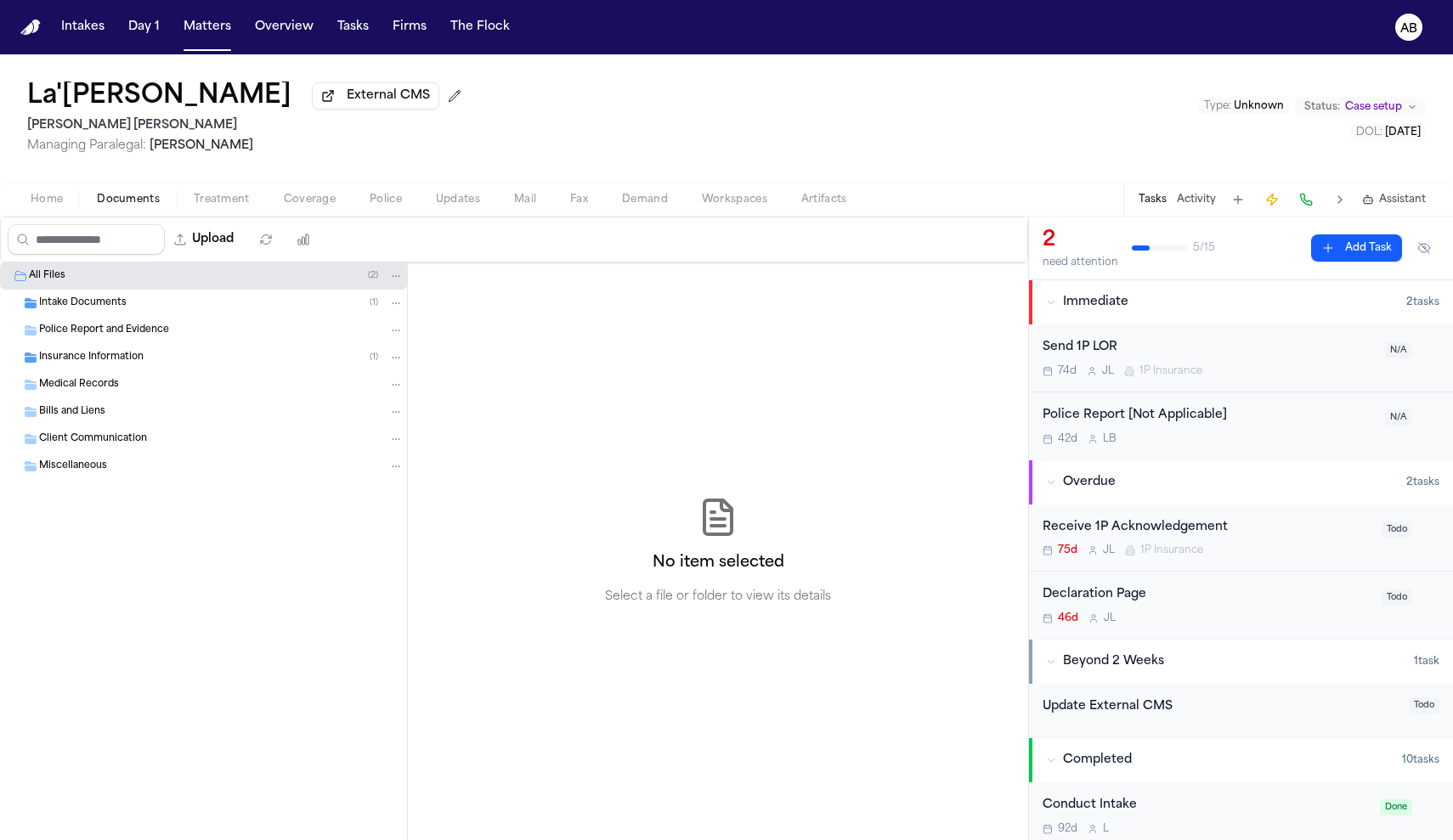
click at [113, 370] on div "Insurance Information ( 1 )" at bounding box center [203, 357] width 407 height 27
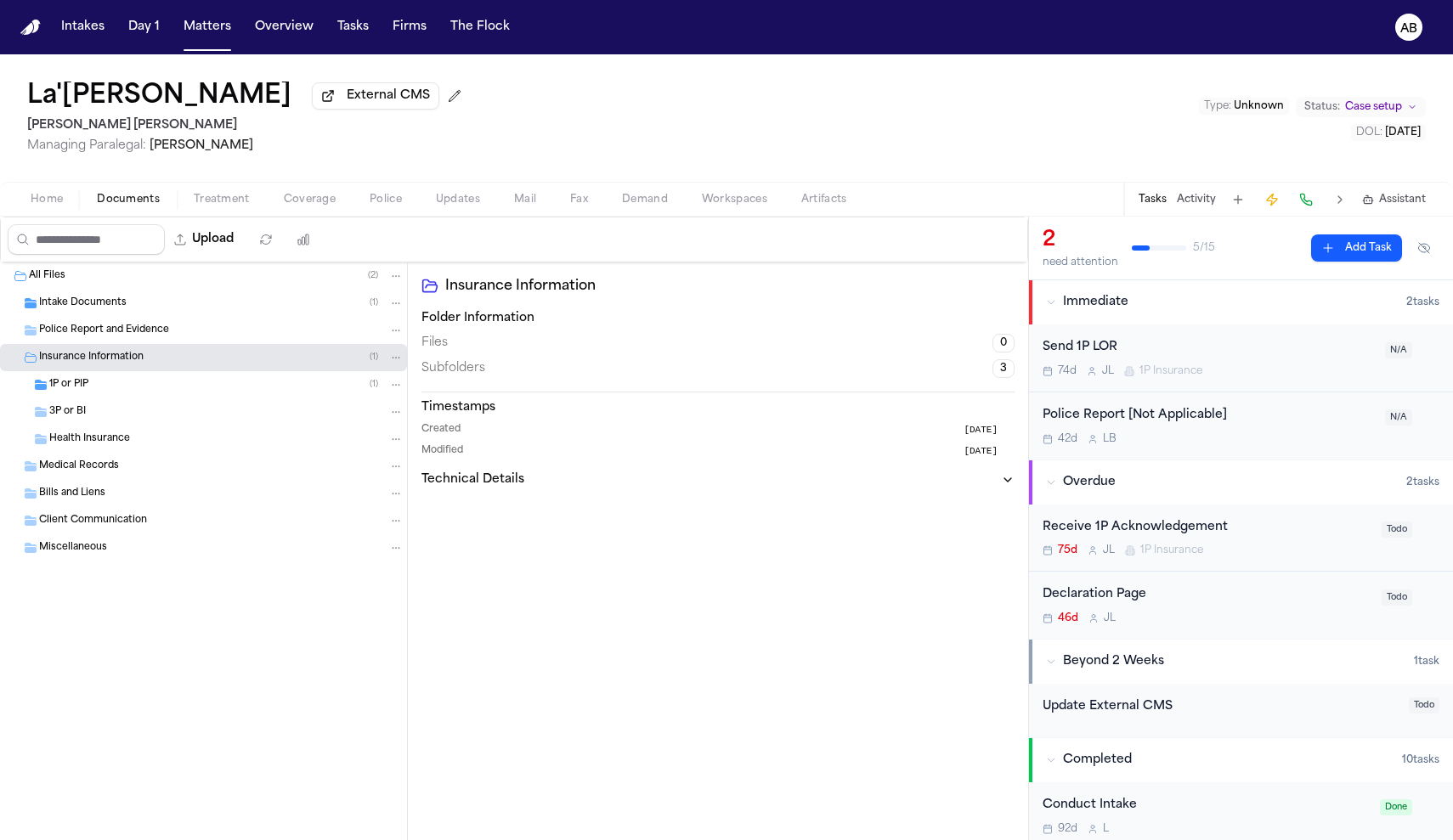
click at [110, 384] on div "1P or PIP ( 1 )" at bounding box center [227, 385] width 355 height 15
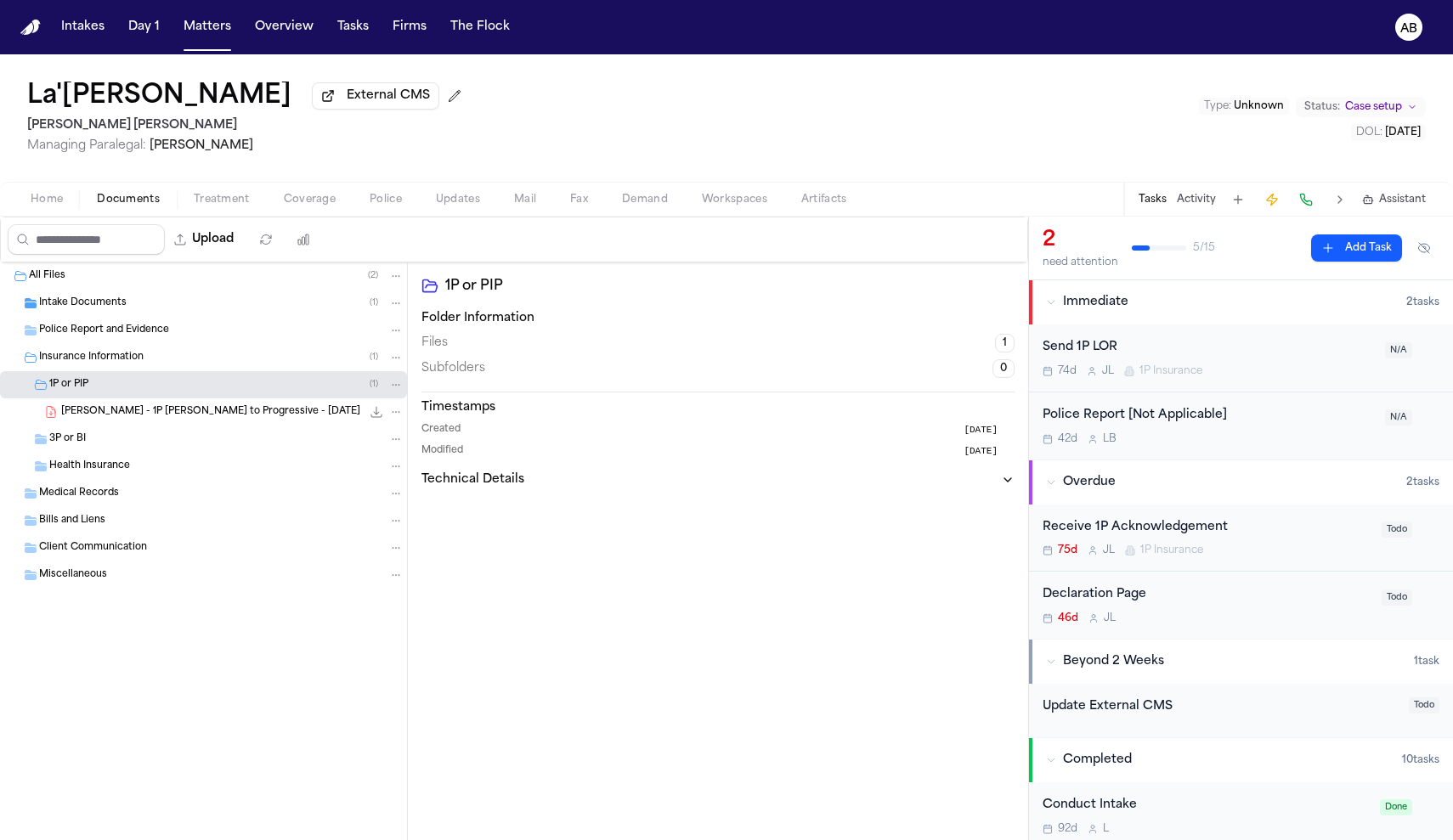
click at [140, 418] on span "[PERSON_NAME] - 1P [PERSON_NAME] to Progressive - [DATE]" at bounding box center [210, 412] width 299 height 14
